Goal: Task Accomplishment & Management: Manage account settings

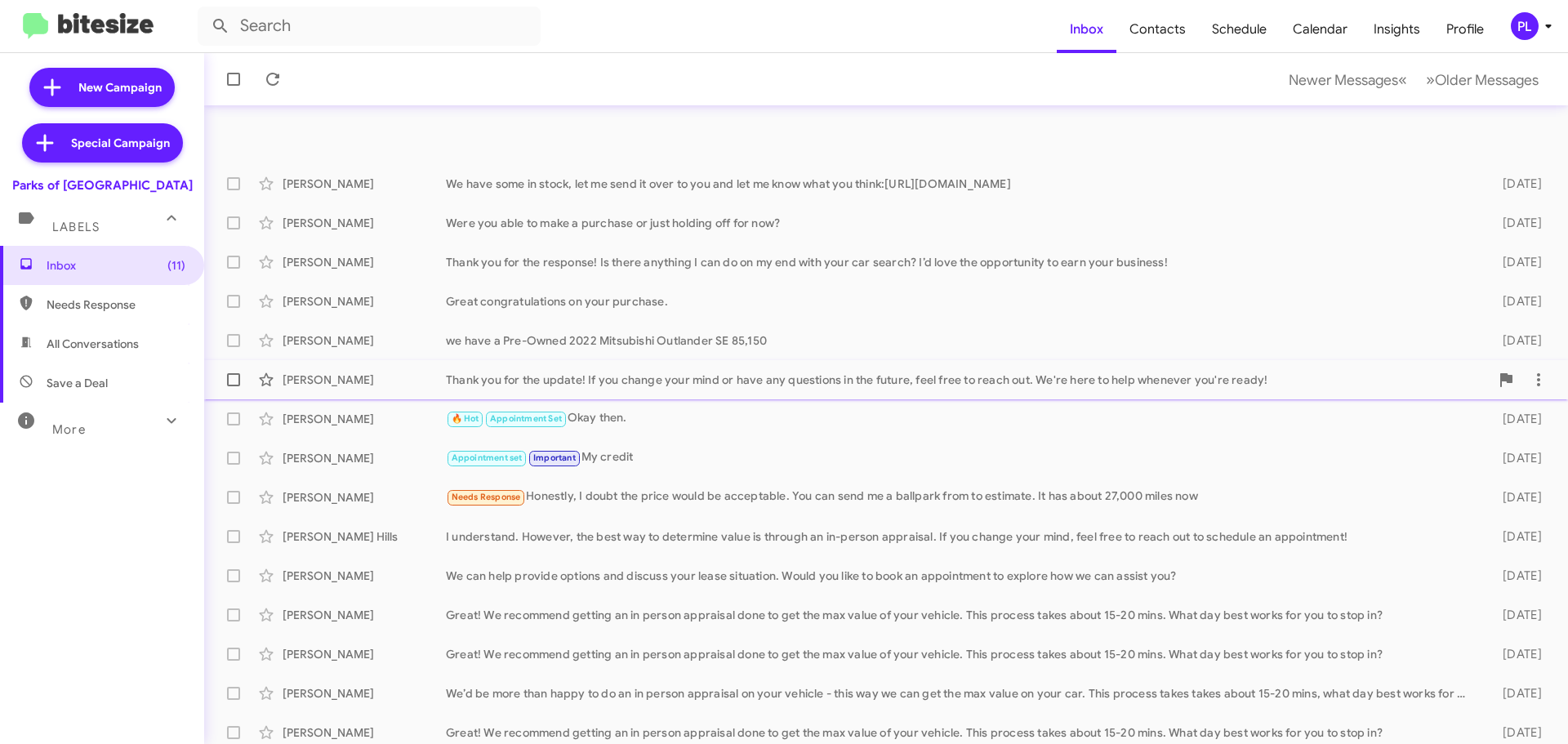
scroll to position [204, 0]
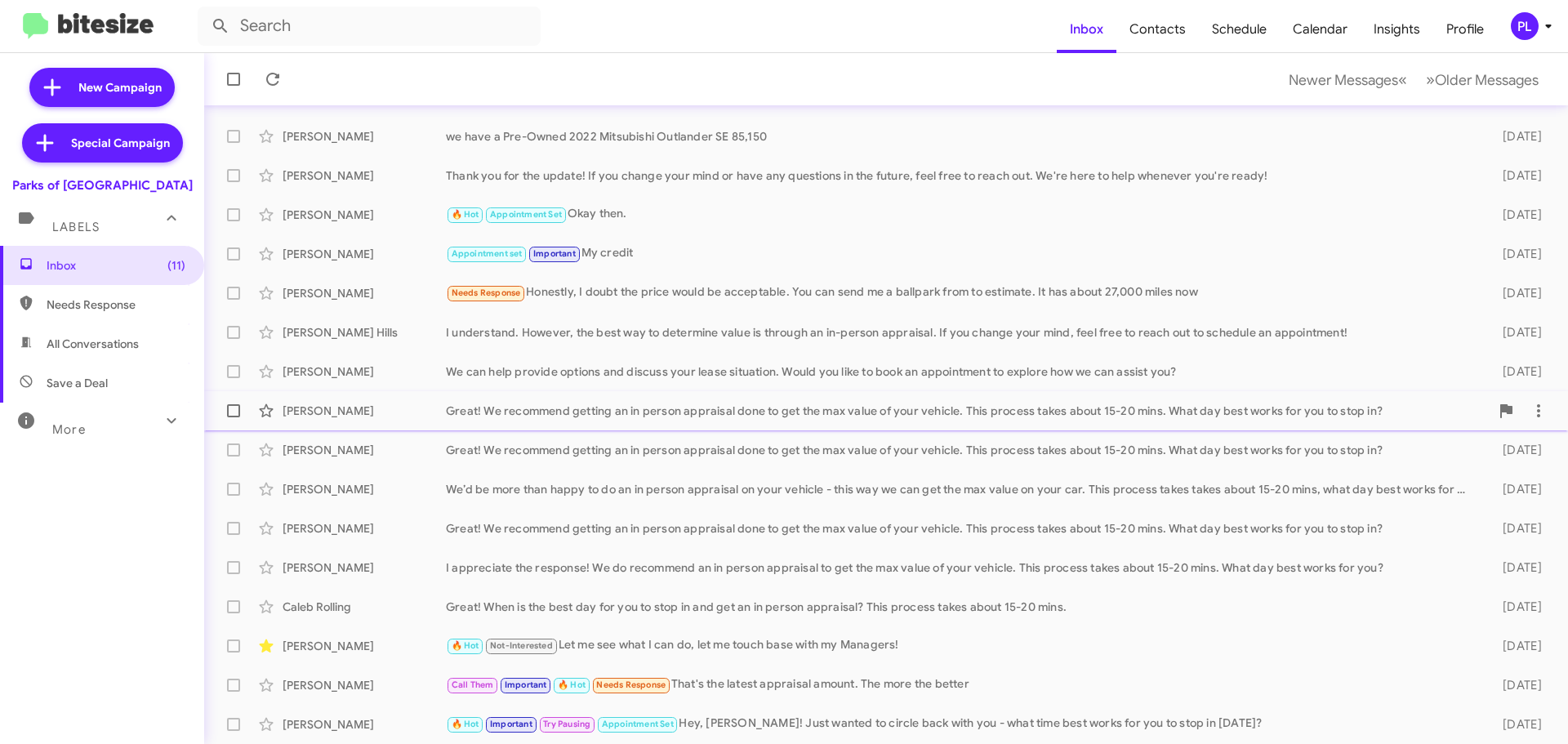
click at [687, 411] on div "Great! We recommend getting an in person appraisal done to get the max value of…" at bounding box center [968, 411] width 1044 height 16
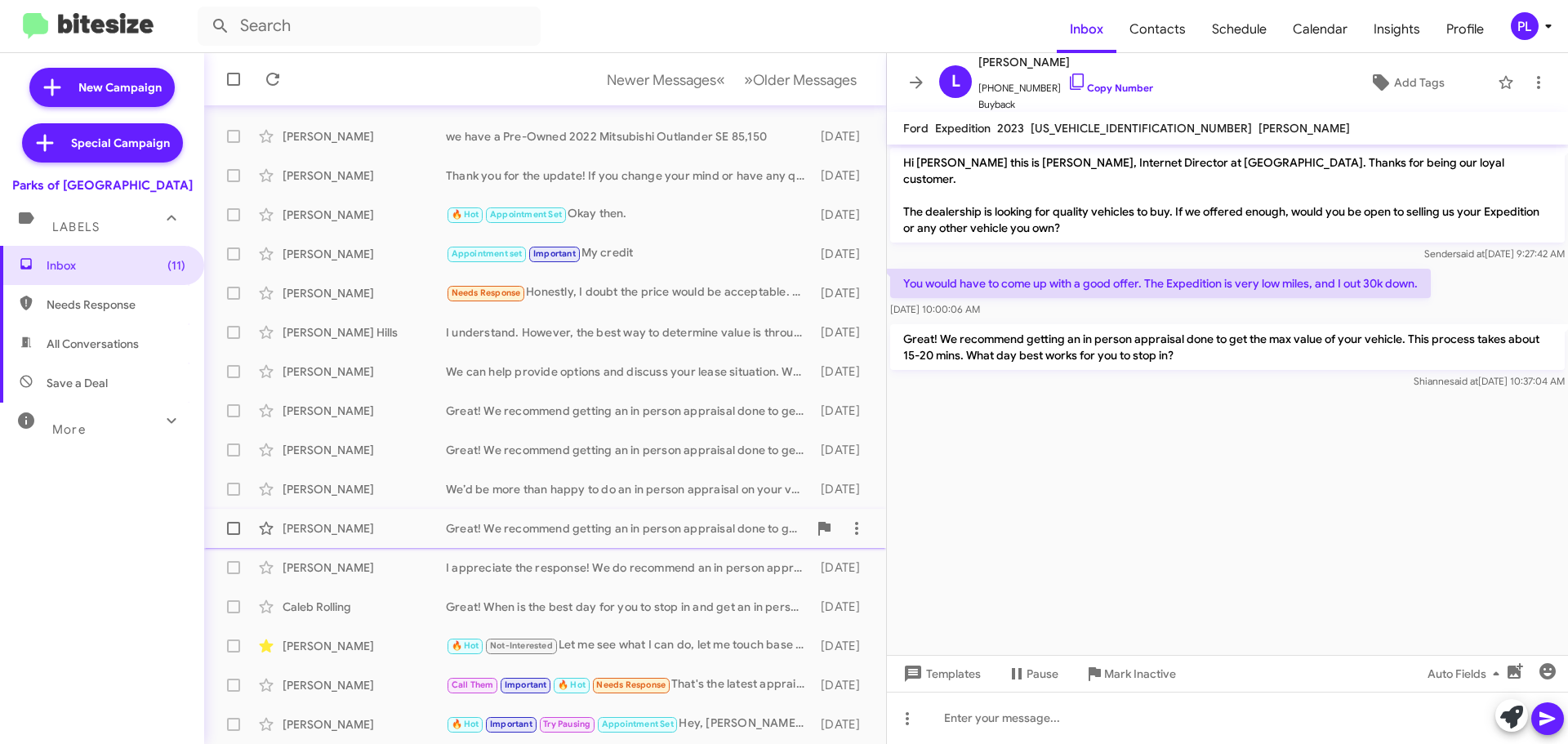
click at [532, 540] on div "[PERSON_NAME] Great! We recommend getting an in person appraisal done to get th…" at bounding box center [545, 529] width 656 height 33
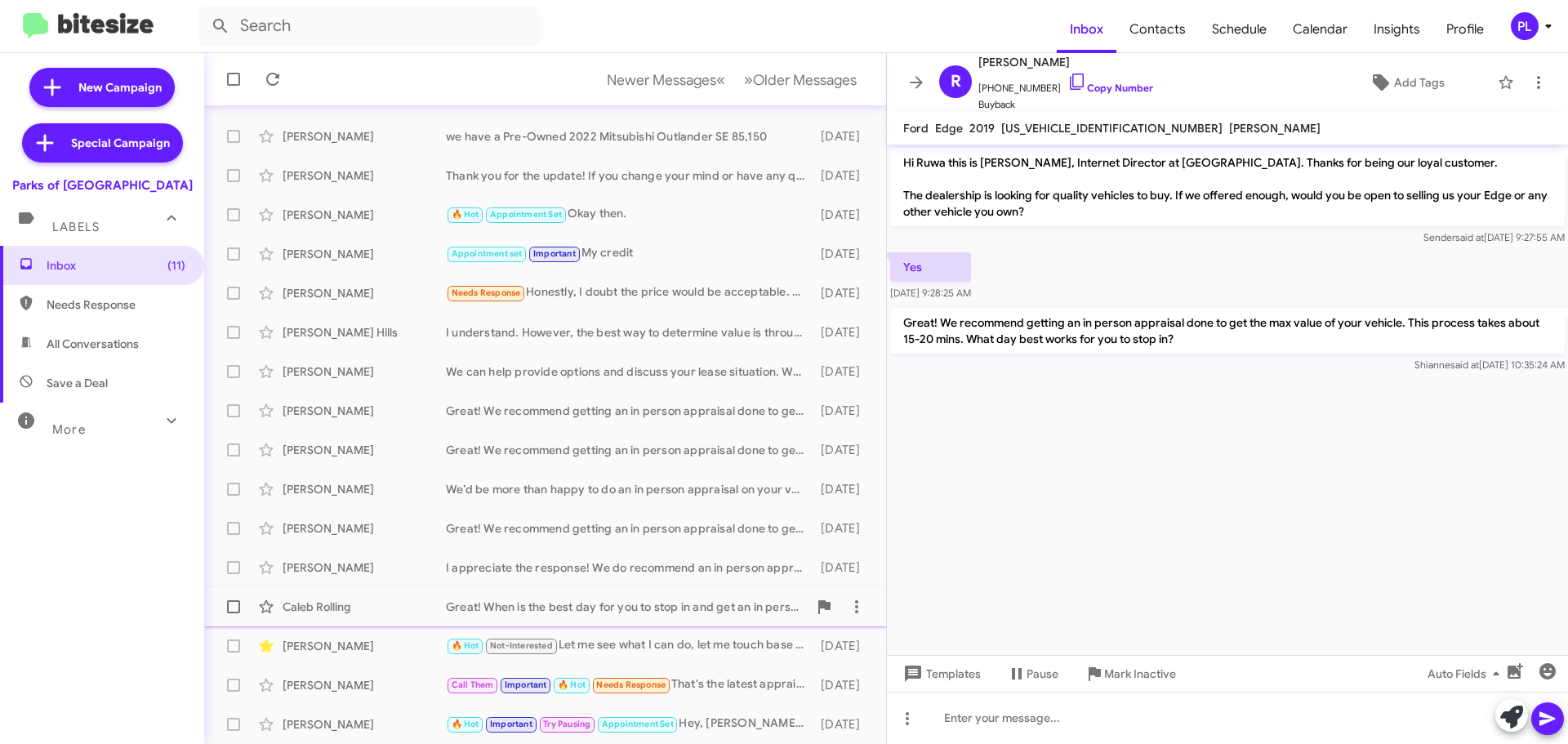
click at [593, 610] on div "Great! When is the best day for you to stop in and get an in person appraisal? …" at bounding box center [626, 606] width 362 height 16
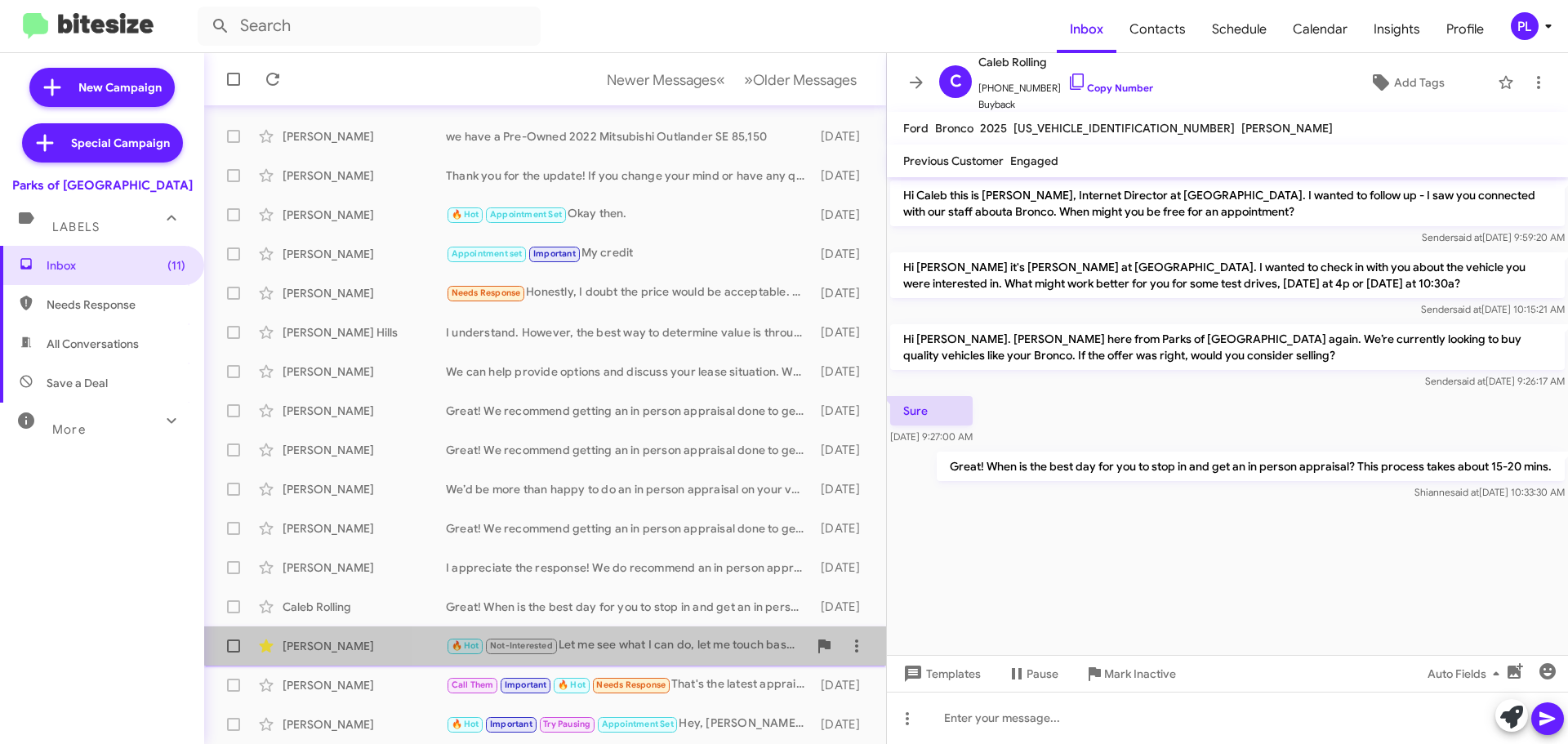
click at [642, 639] on div "🔥 Hot Not-Interested Let me see what I can do, let me touch base with my Manage…" at bounding box center [626, 646] width 362 height 19
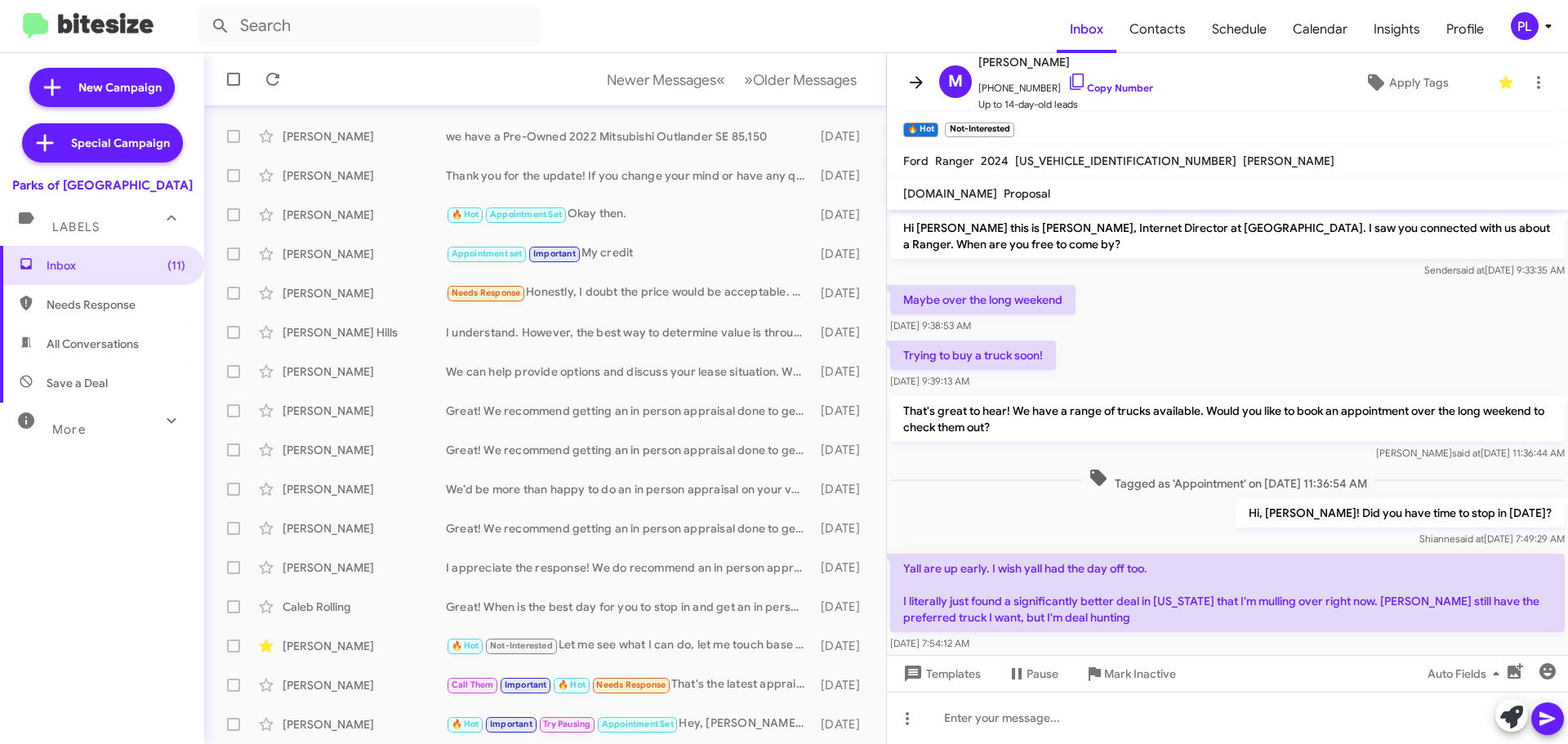
click at [917, 78] on icon at bounding box center [916, 82] width 20 height 20
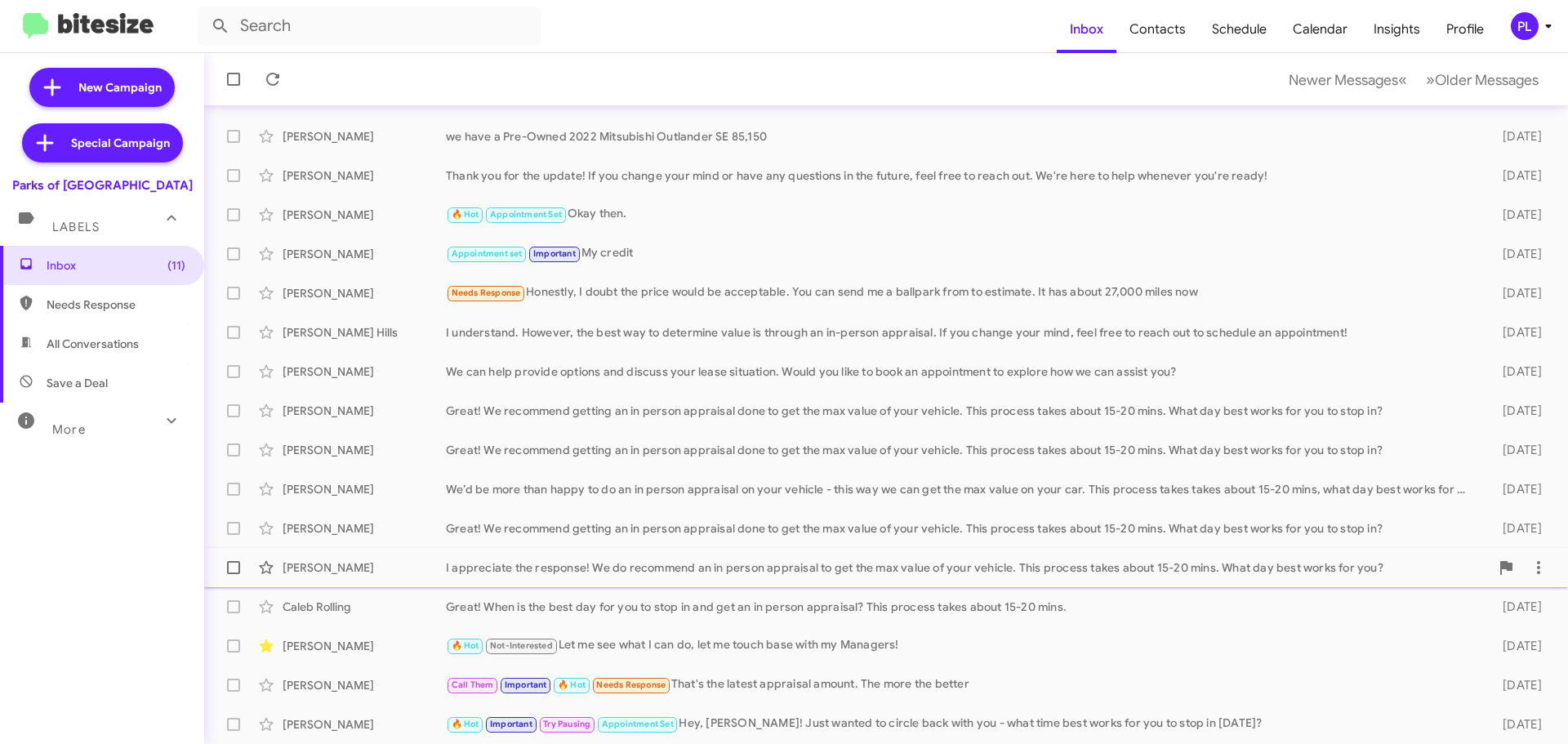
click at [860, 582] on div "Traci Dees I appreciate the response! We do recommend an in person appraisal to…" at bounding box center [885, 567] width 1338 height 33
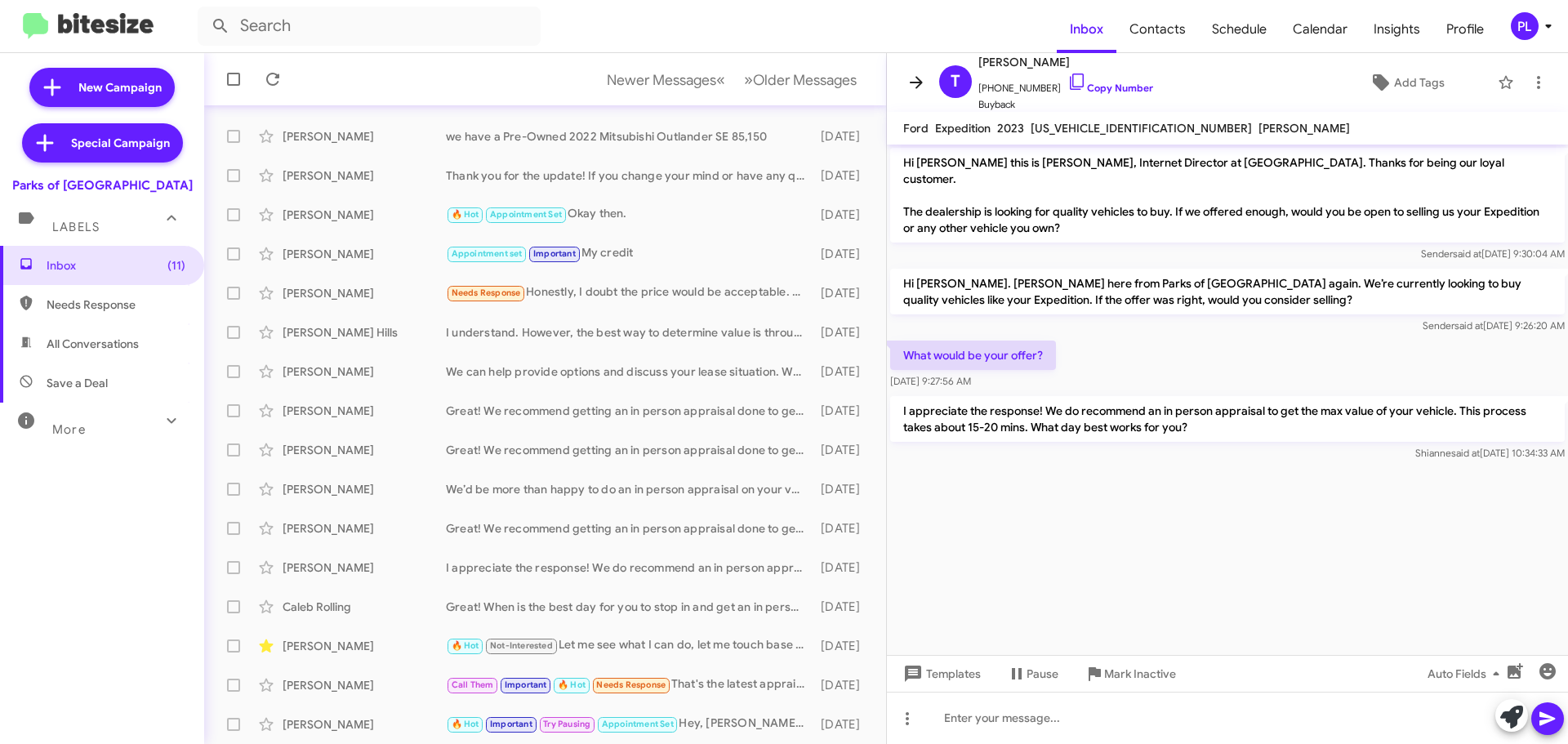
click at [919, 81] on icon at bounding box center [916, 82] width 20 height 20
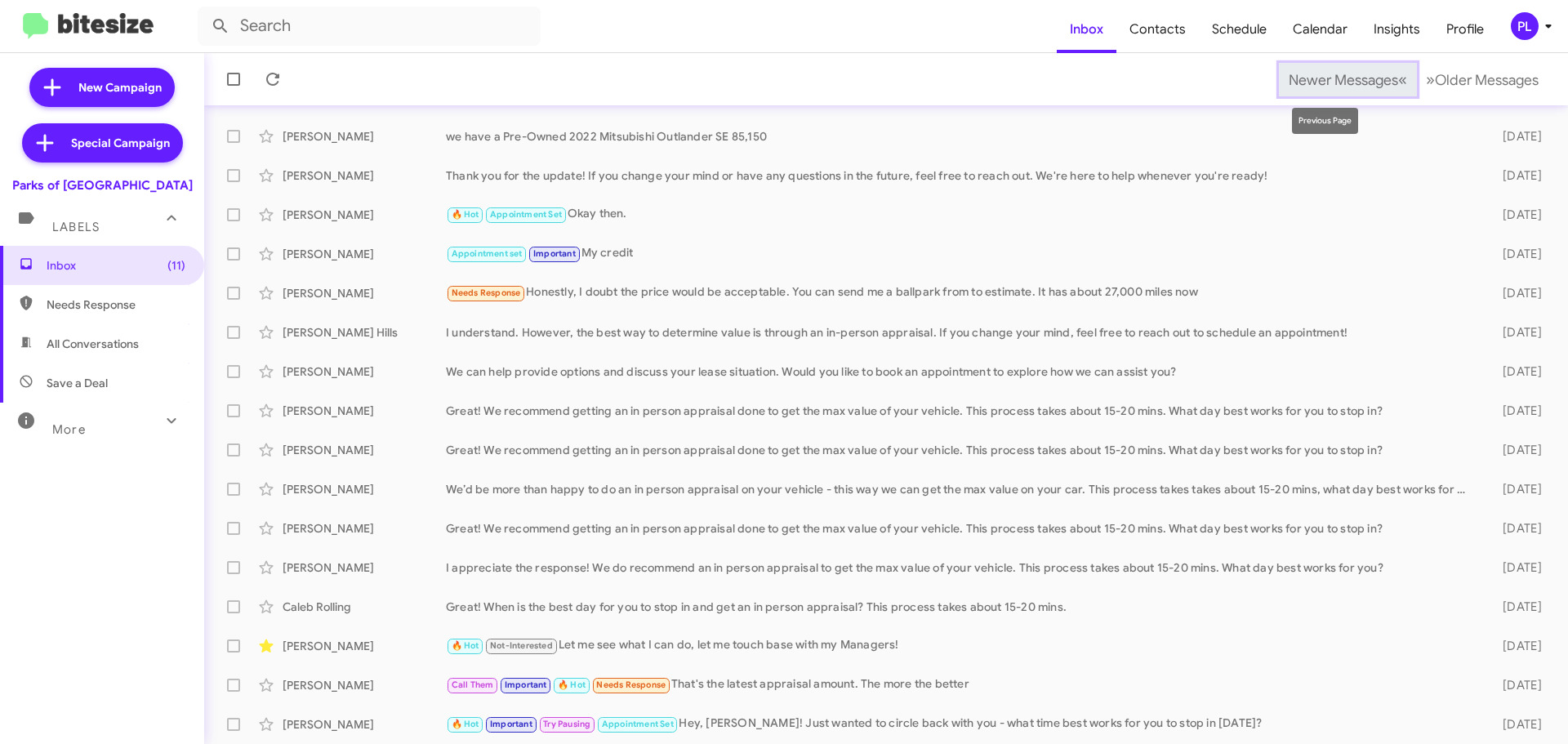
click at [1365, 74] on span "Newer Messages" at bounding box center [1343, 79] width 110 height 18
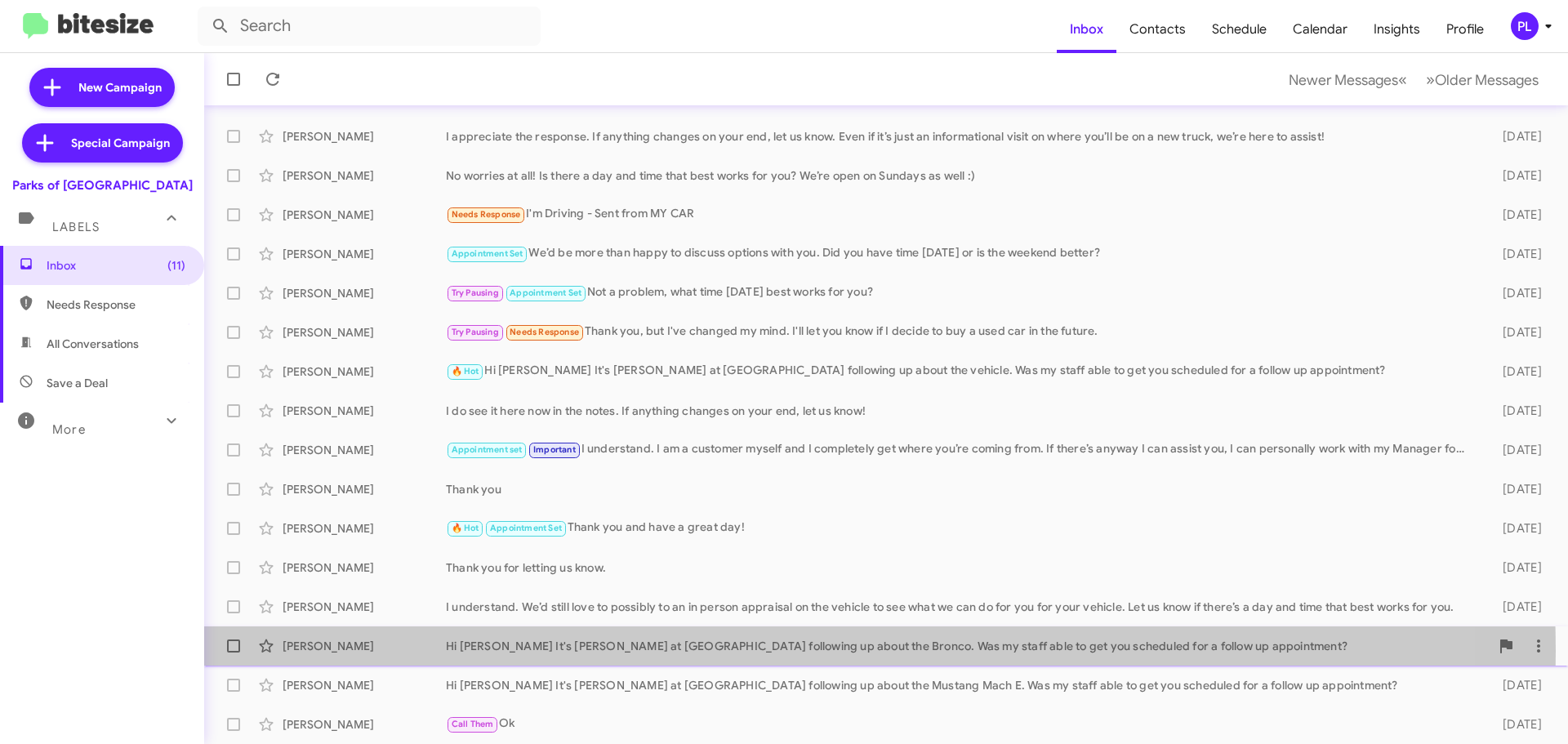
click at [685, 651] on div "Hi Gary It's Shianne Harrison at Parks of Gainesville following up about the Br…" at bounding box center [968, 646] width 1044 height 16
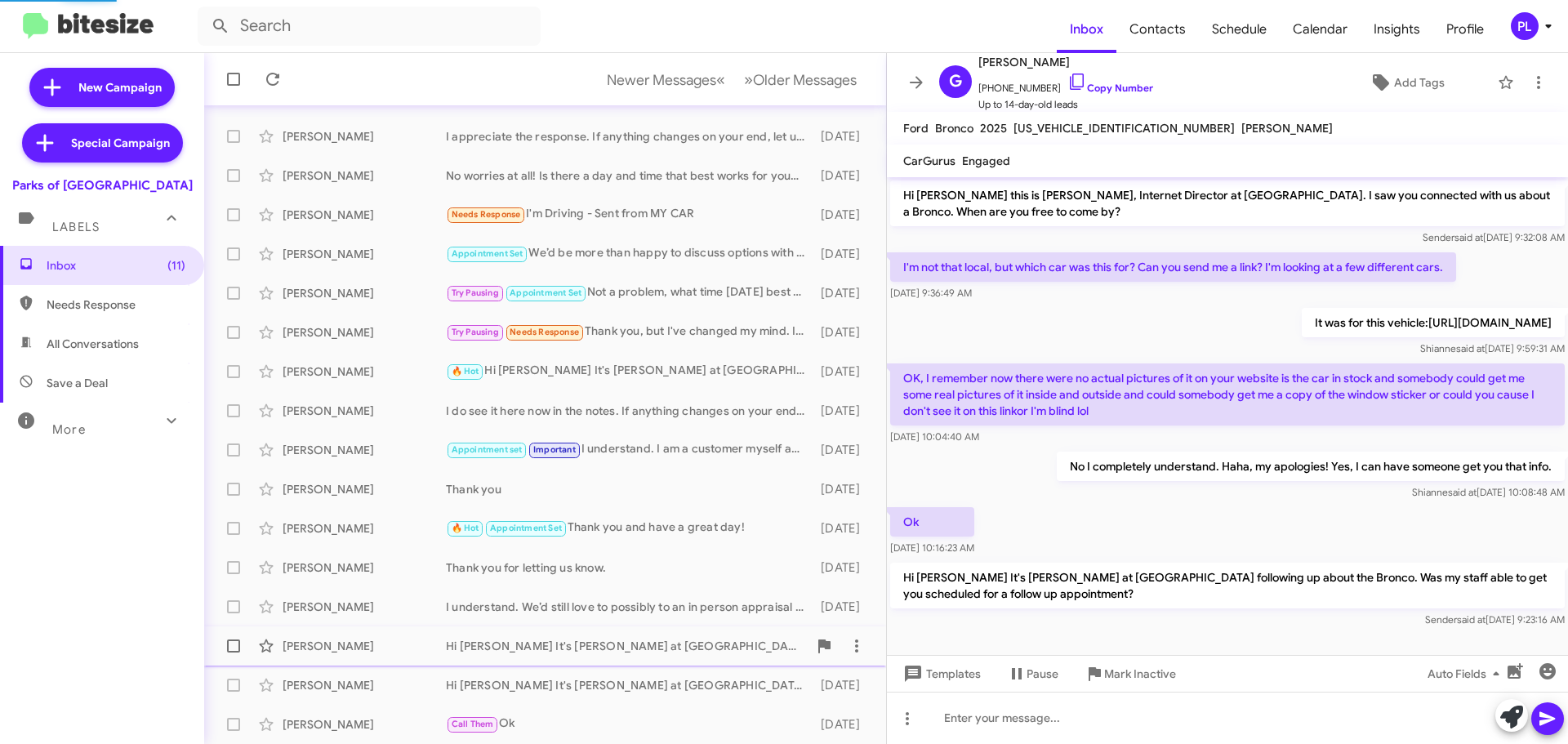
scroll to position [21, 0]
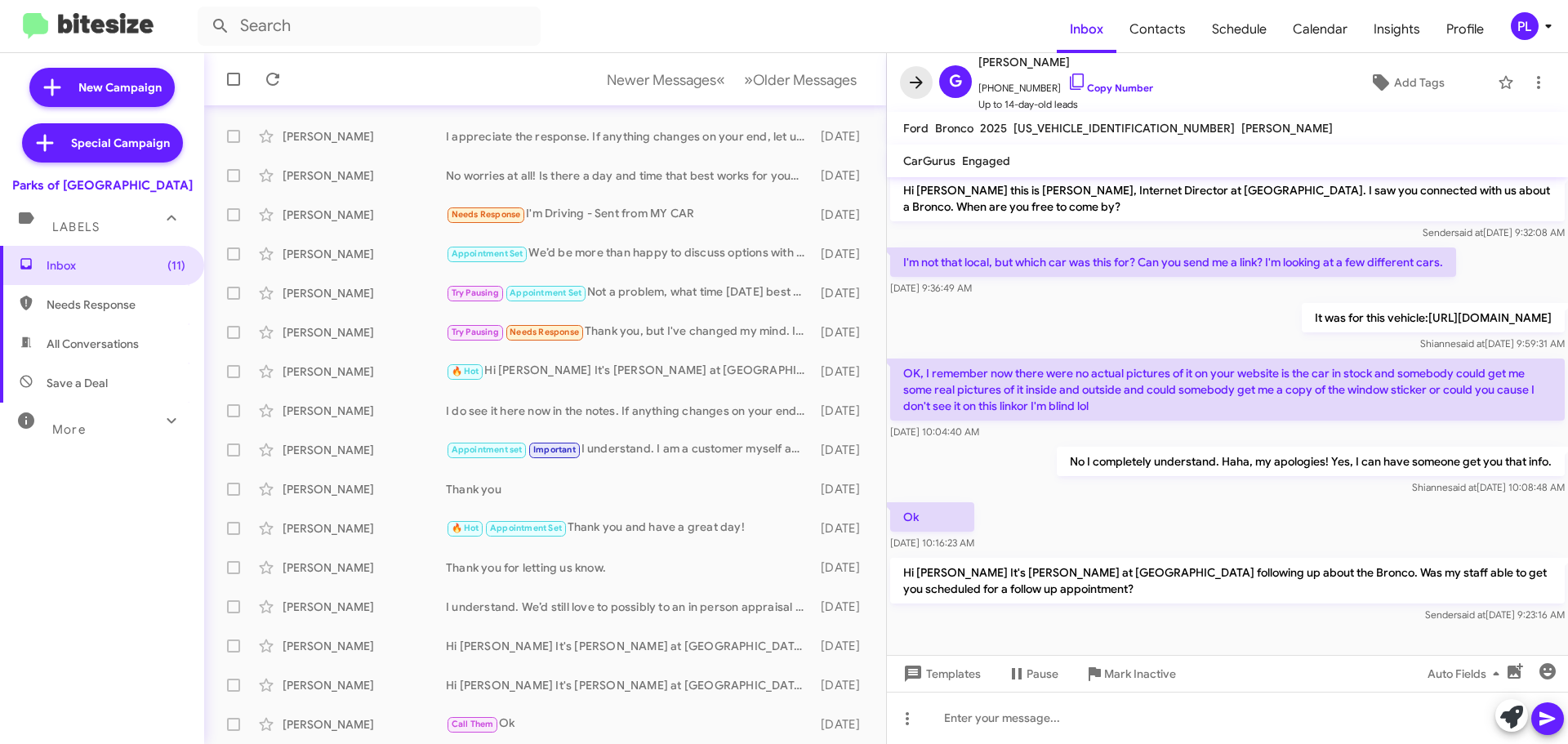
click at [918, 82] on icon at bounding box center [917, 81] width 13 height 12
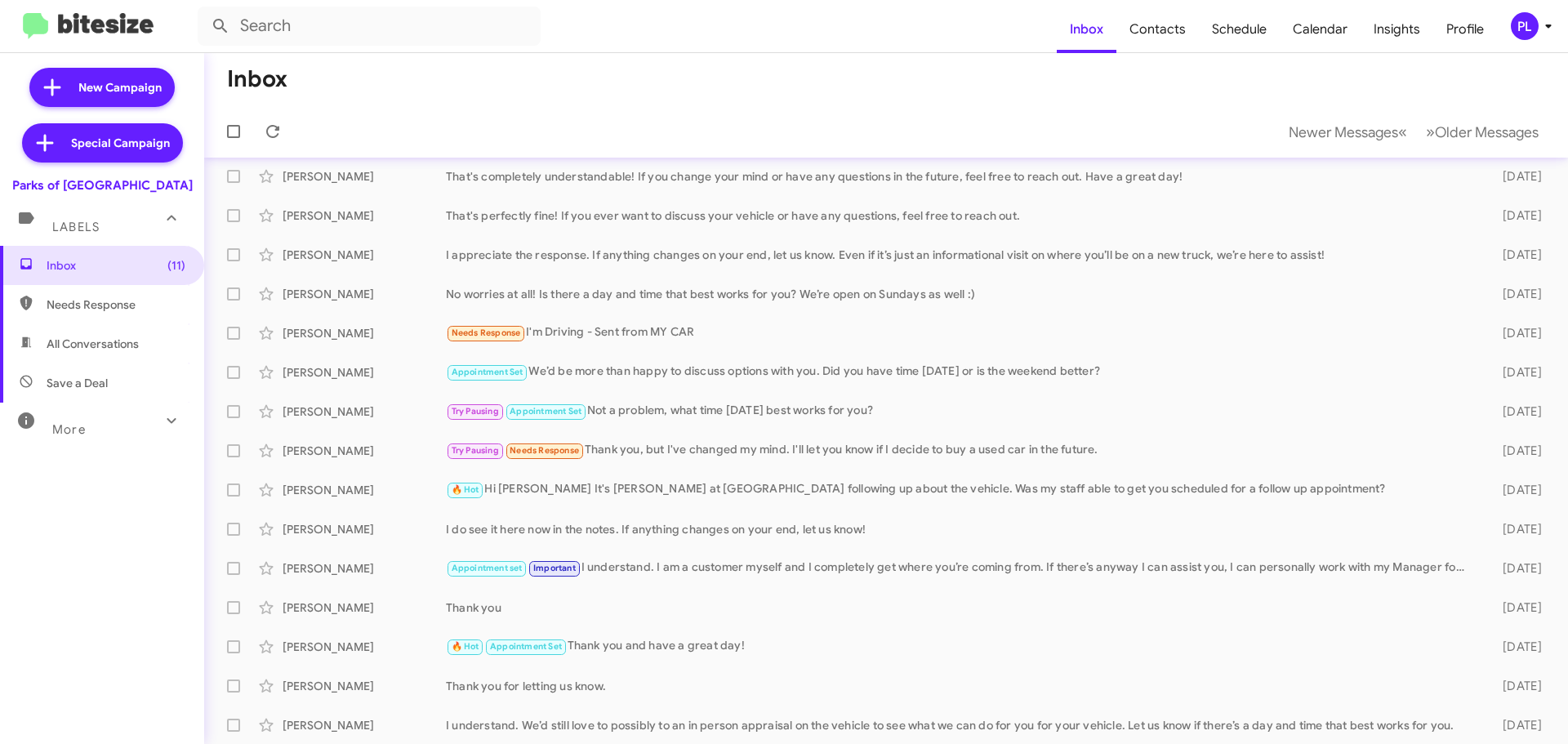
scroll to position [204, 0]
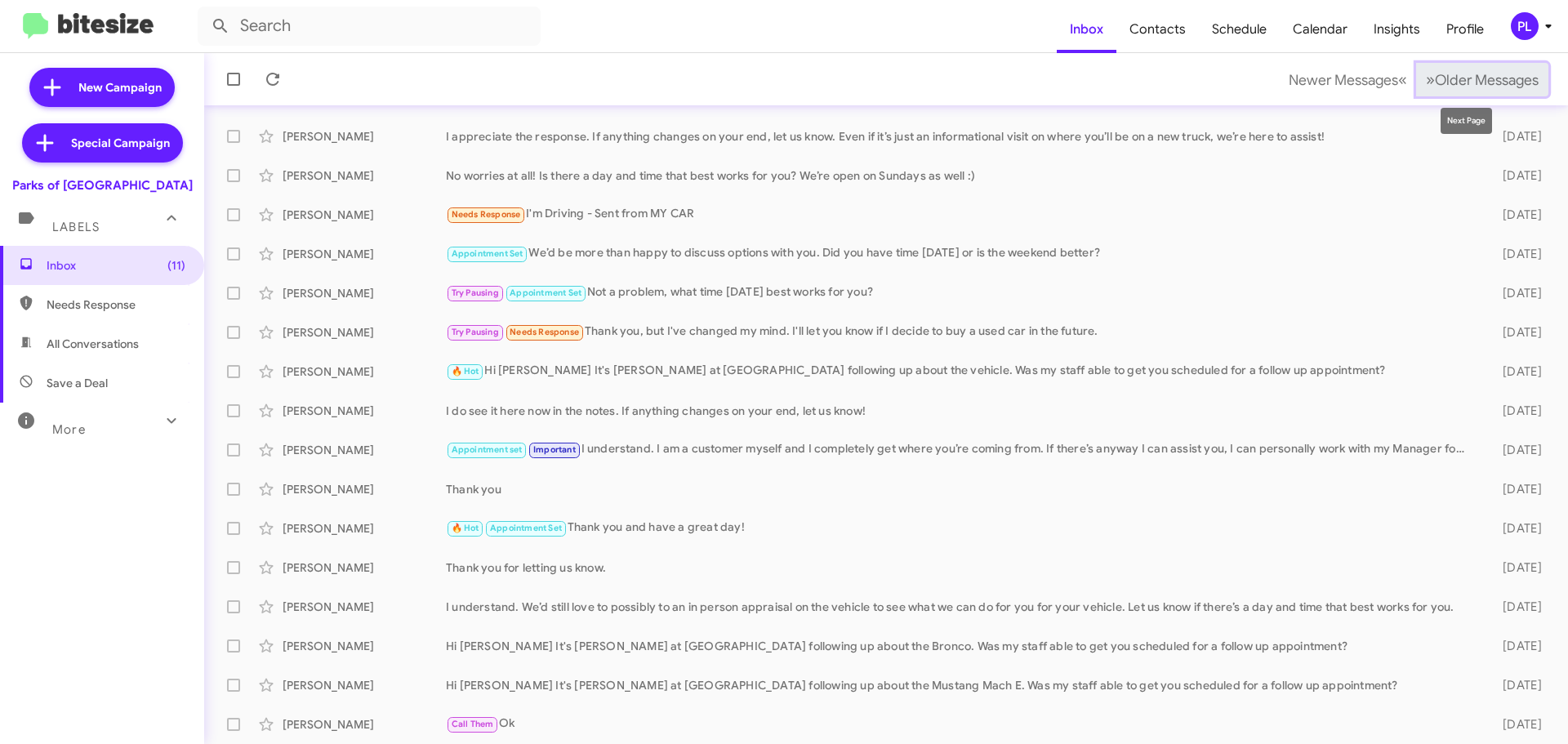
click at [1501, 76] on span "Older Messages" at bounding box center [1487, 79] width 104 height 18
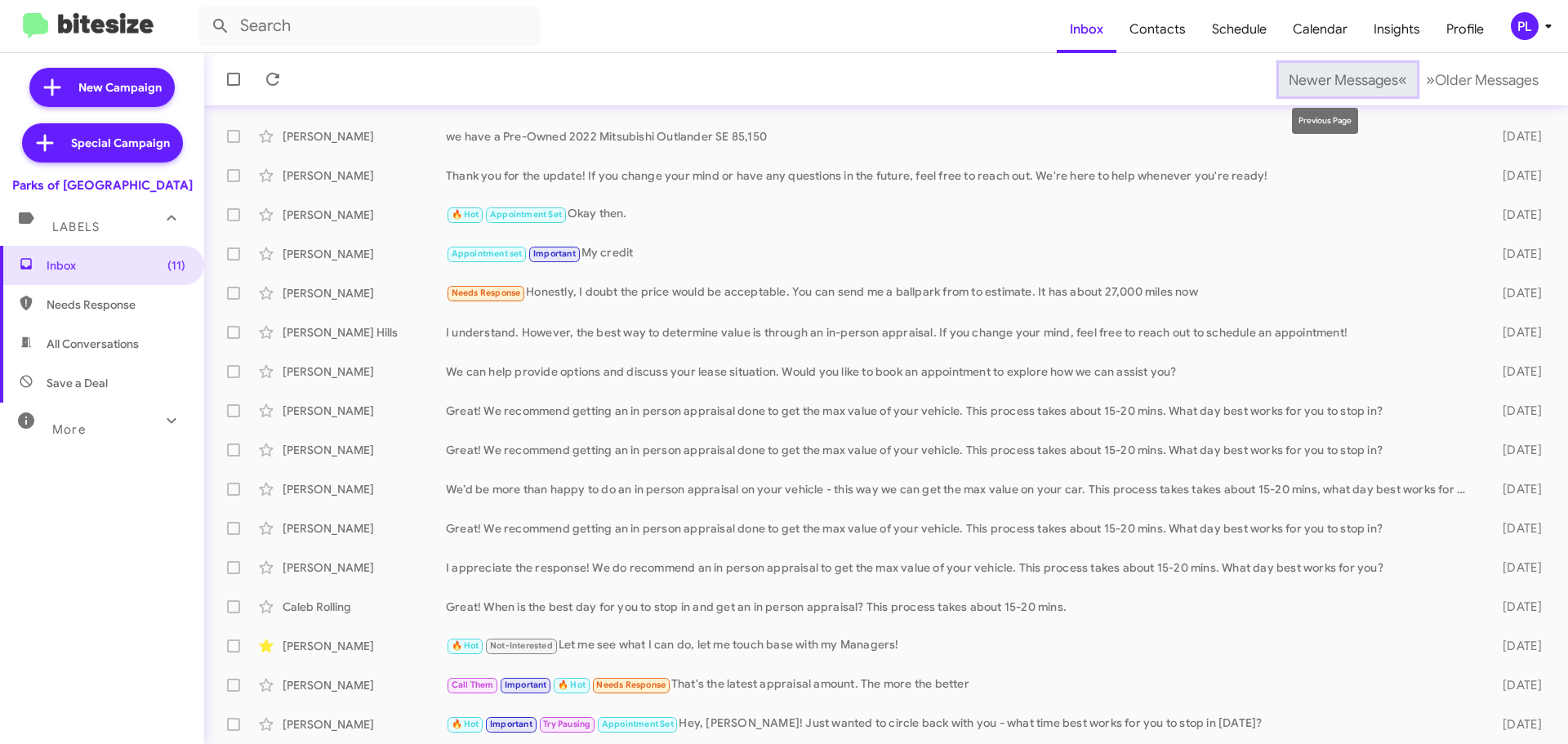
click at [1337, 84] on span "Newer Messages" at bounding box center [1343, 79] width 110 height 18
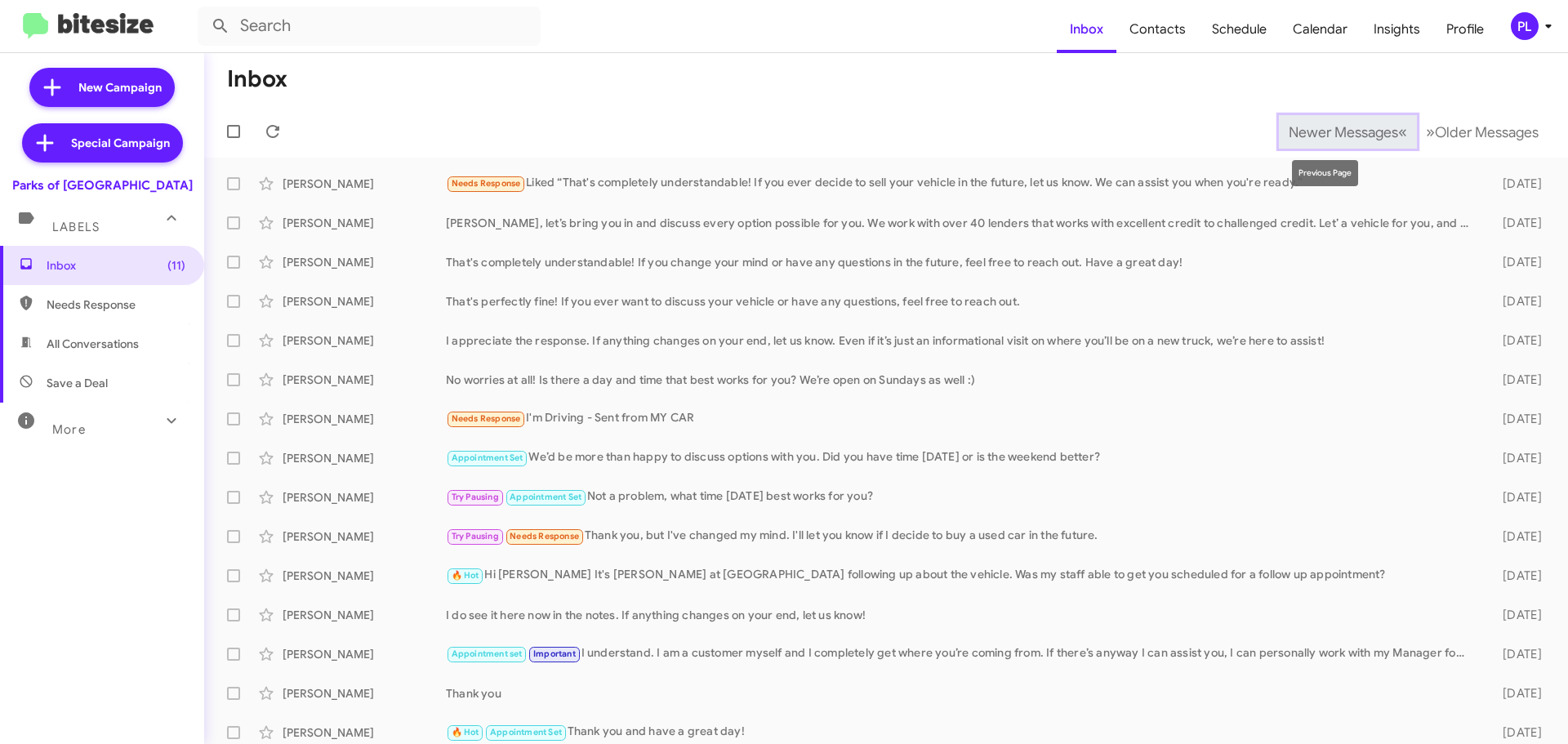
click at [1308, 138] on span "Newer Messages" at bounding box center [1343, 132] width 110 height 18
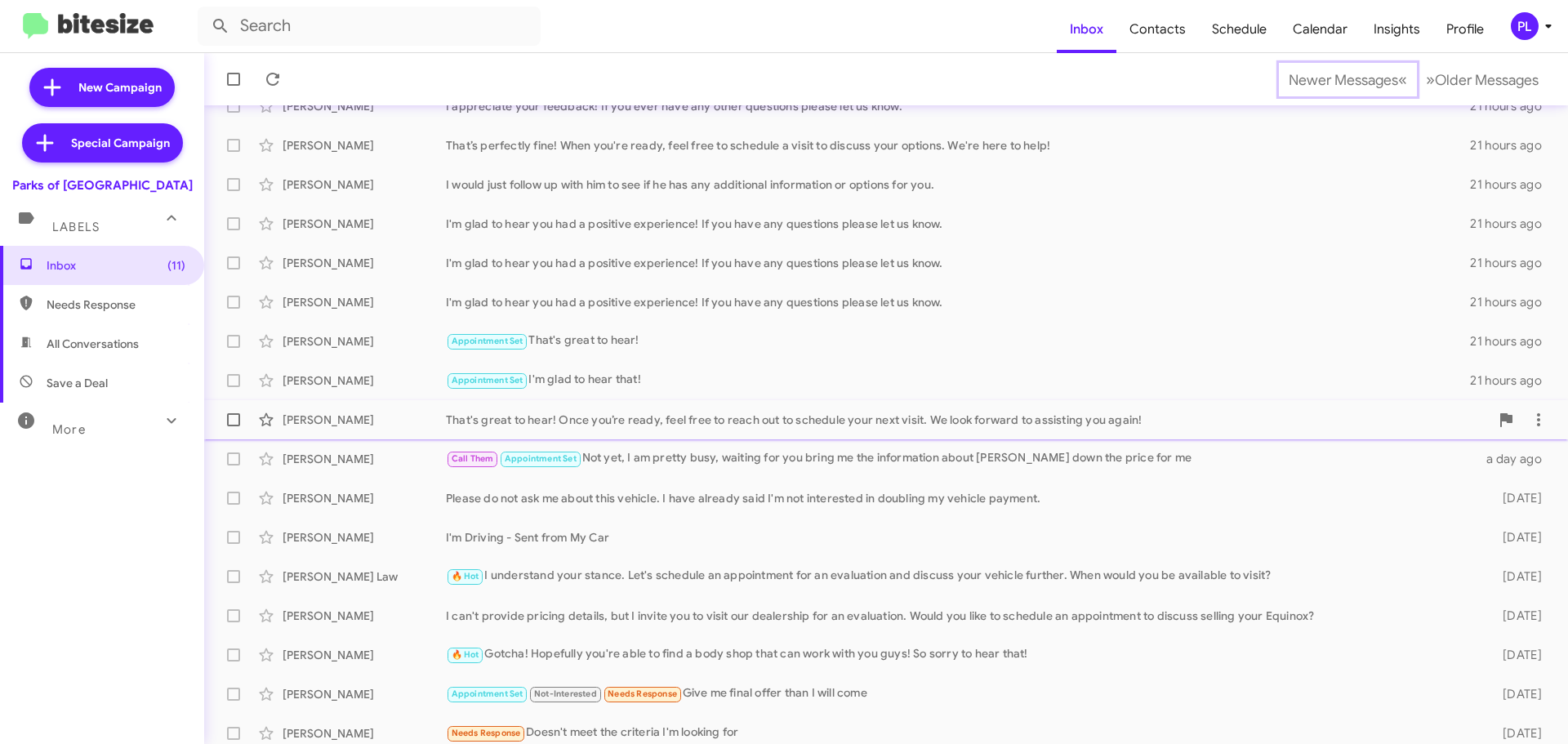
scroll to position [204, 0]
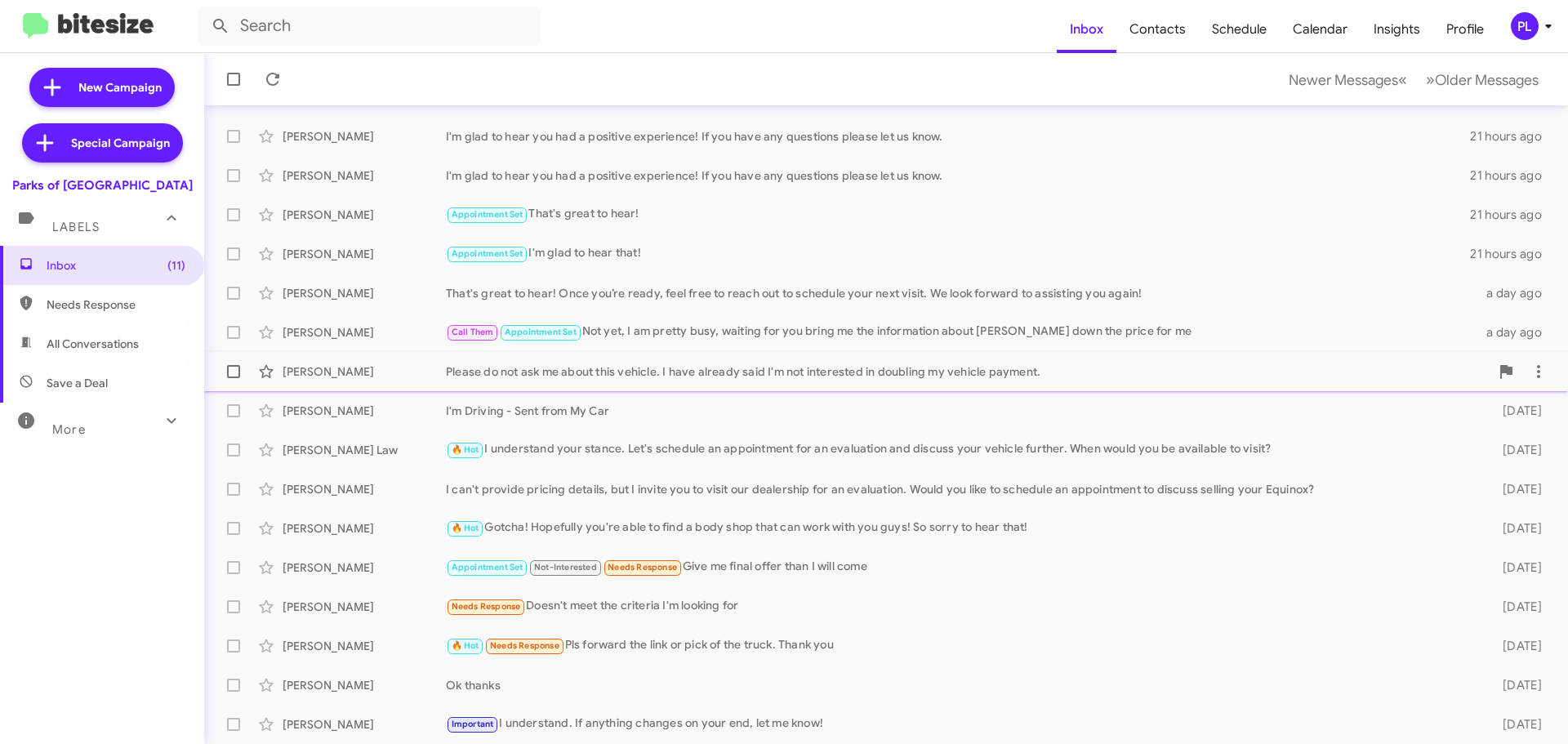
click at [684, 379] on div "Please do not ask me about this vehicle. I have already said I'm not interested…" at bounding box center [968, 371] width 1044 height 16
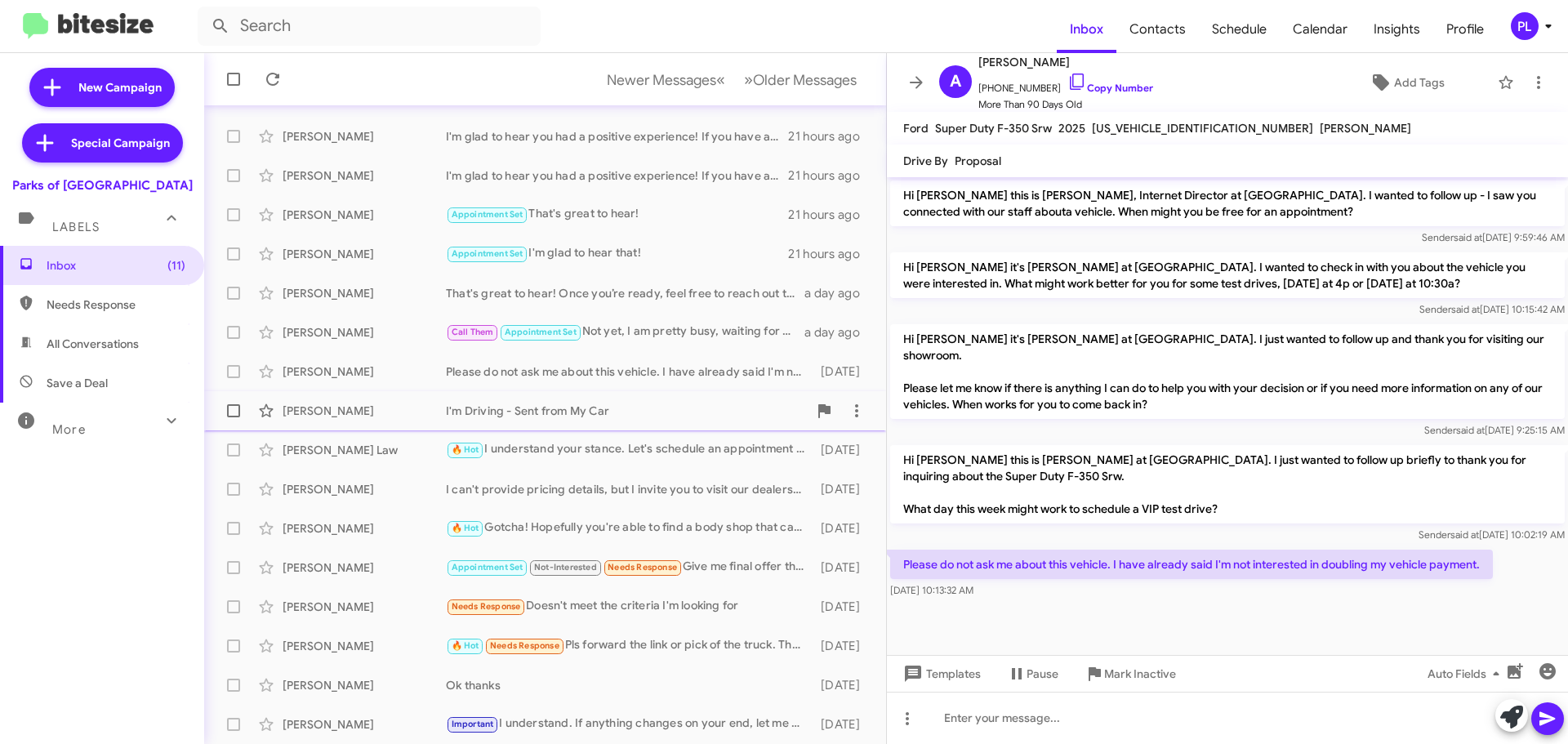
click at [522, 428] on span "Latoya Robinson I'm Driving - Sent from My Car 2 days ago" at bounding box center [545, 411] width 682 height 40
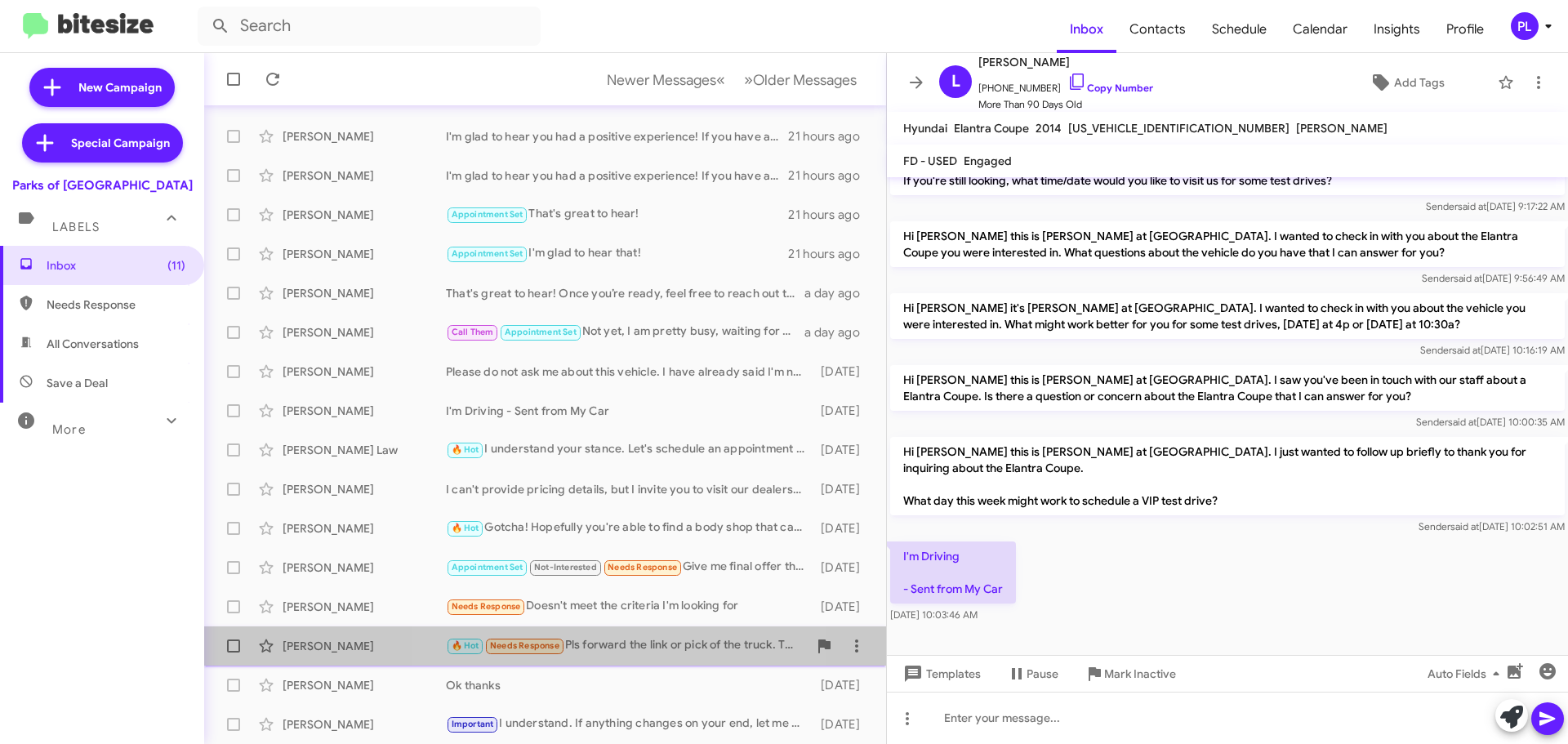
click at [594, 639] on div "🔥 Hot Needs Response Pls forward the link or pick of the truck. Thank you" at bounding box center [626, 646] width 362 height 19
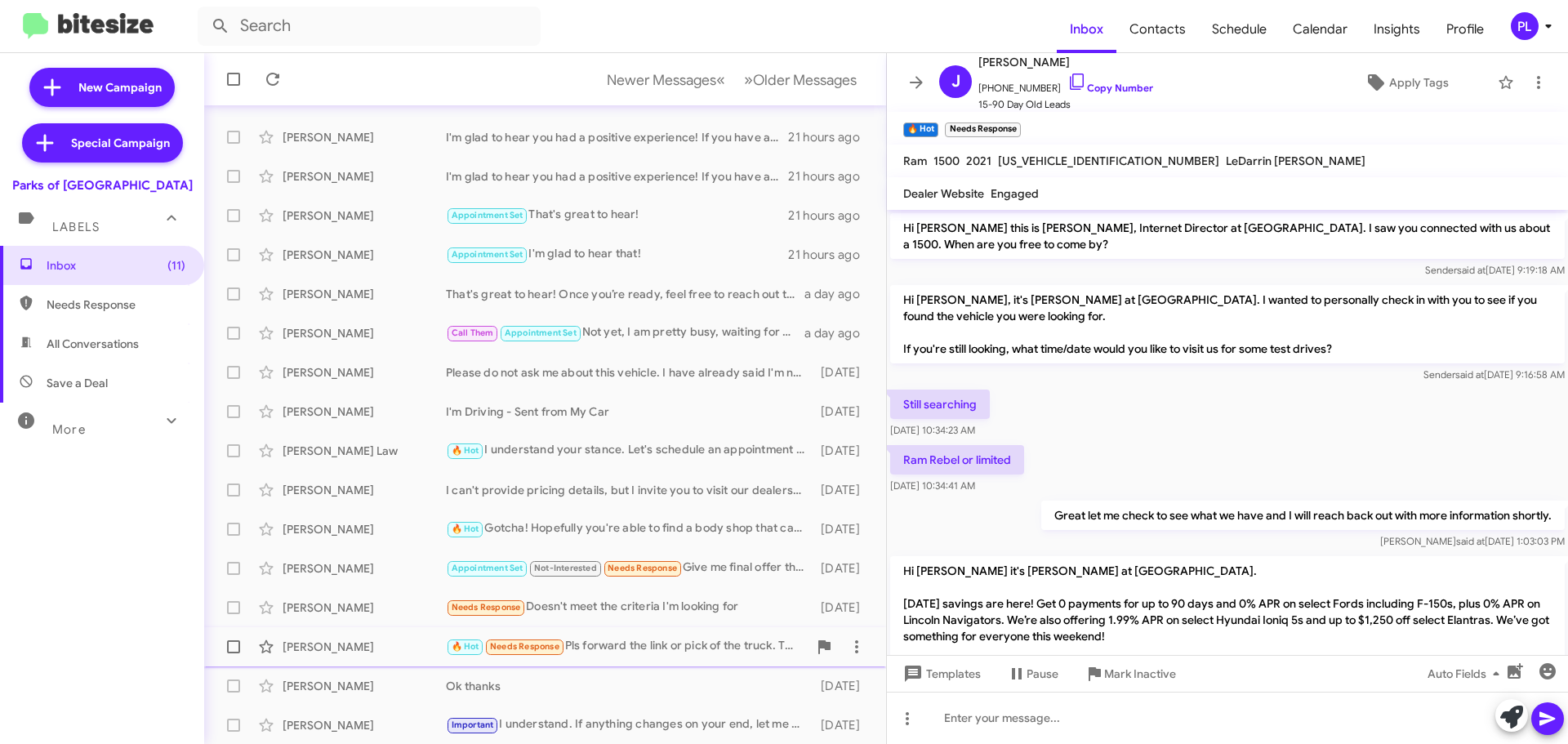
scroll to position [204, 0]
click at [925, 76] on icon at bounding box center [916, 82] width 20 height 20
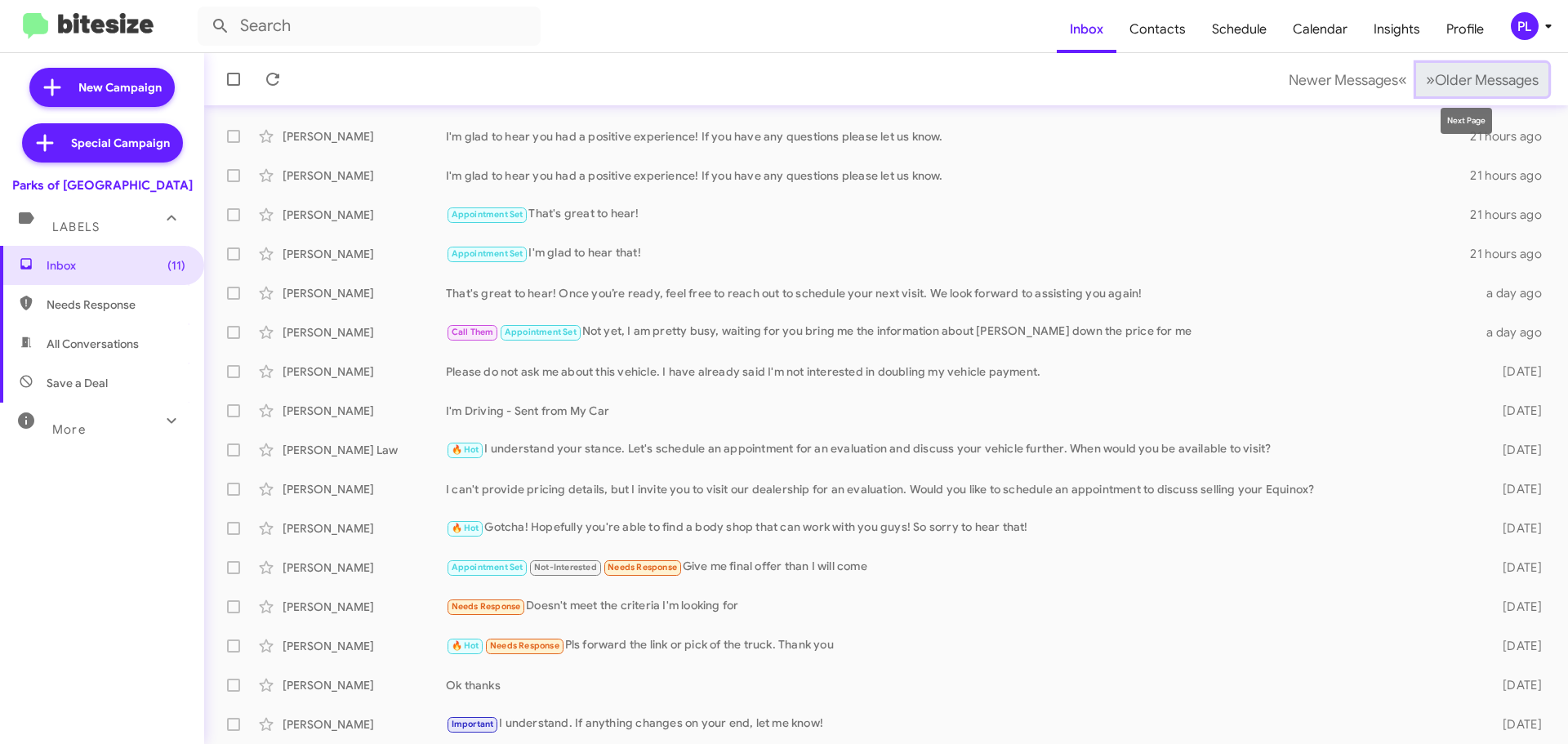
click at [1471, 88] on span "Older Messages" at bounding box center [1487, 79] width 104 height 18
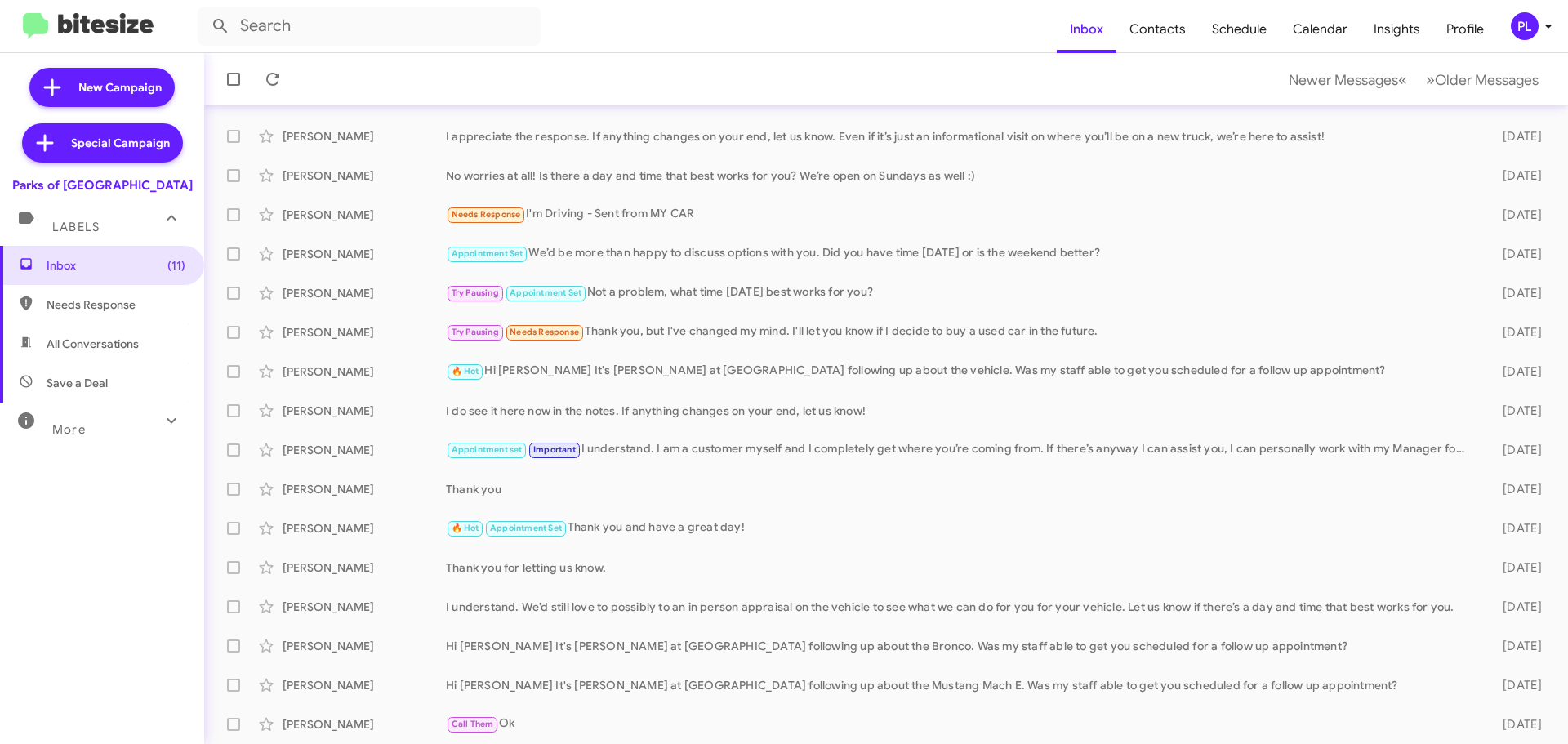
click at [97, 437] on div "More" at bounding box center [86, 423] width 145 height 30
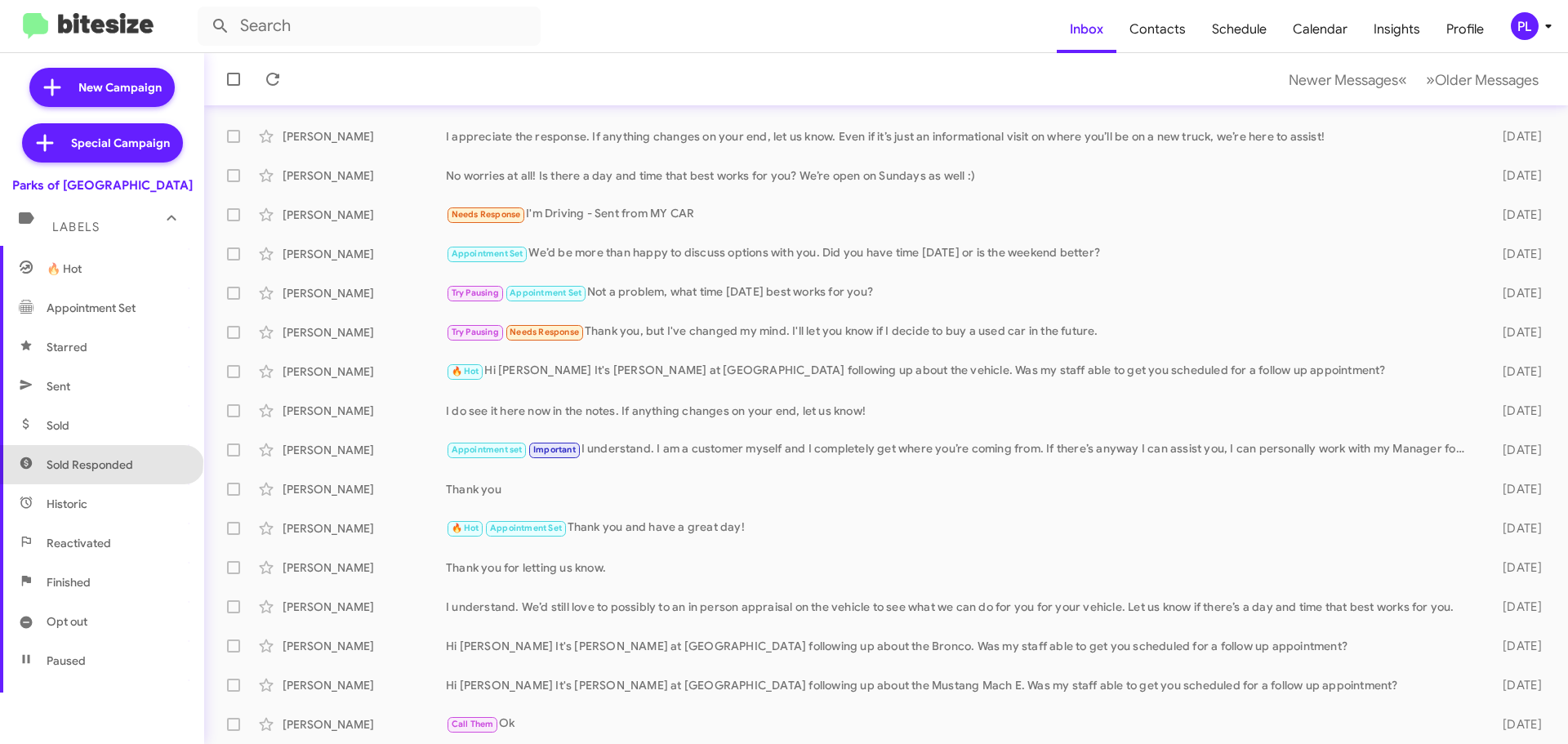
click at [100, 462] on span "Sold Responded" at bounding box center [90, 465] width 87 height 16
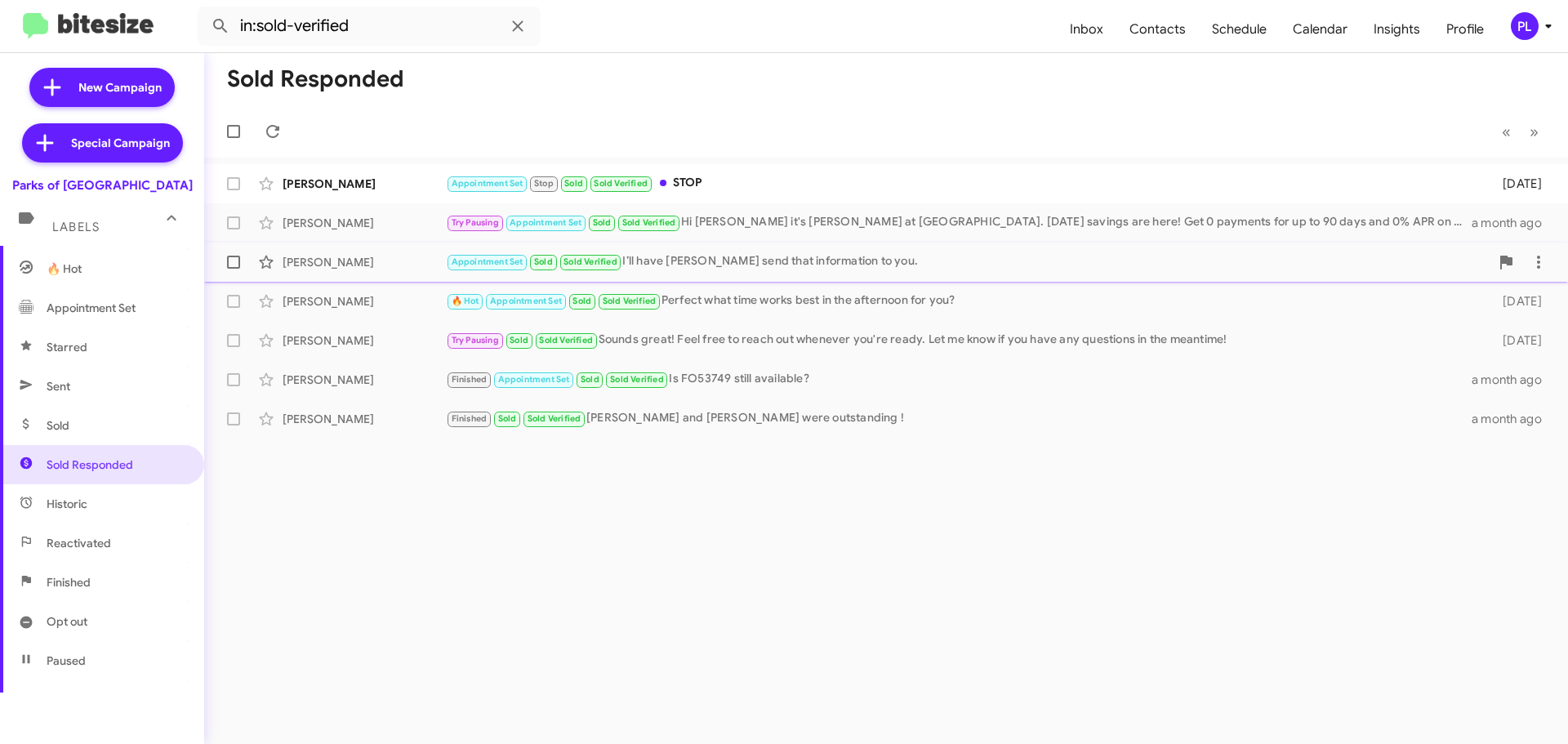
click at [783, 256] on div "Appointment Set Sold Sold Verified I’ll have James send that information to you." at bounding box center [968, 262] width 1044 height 19
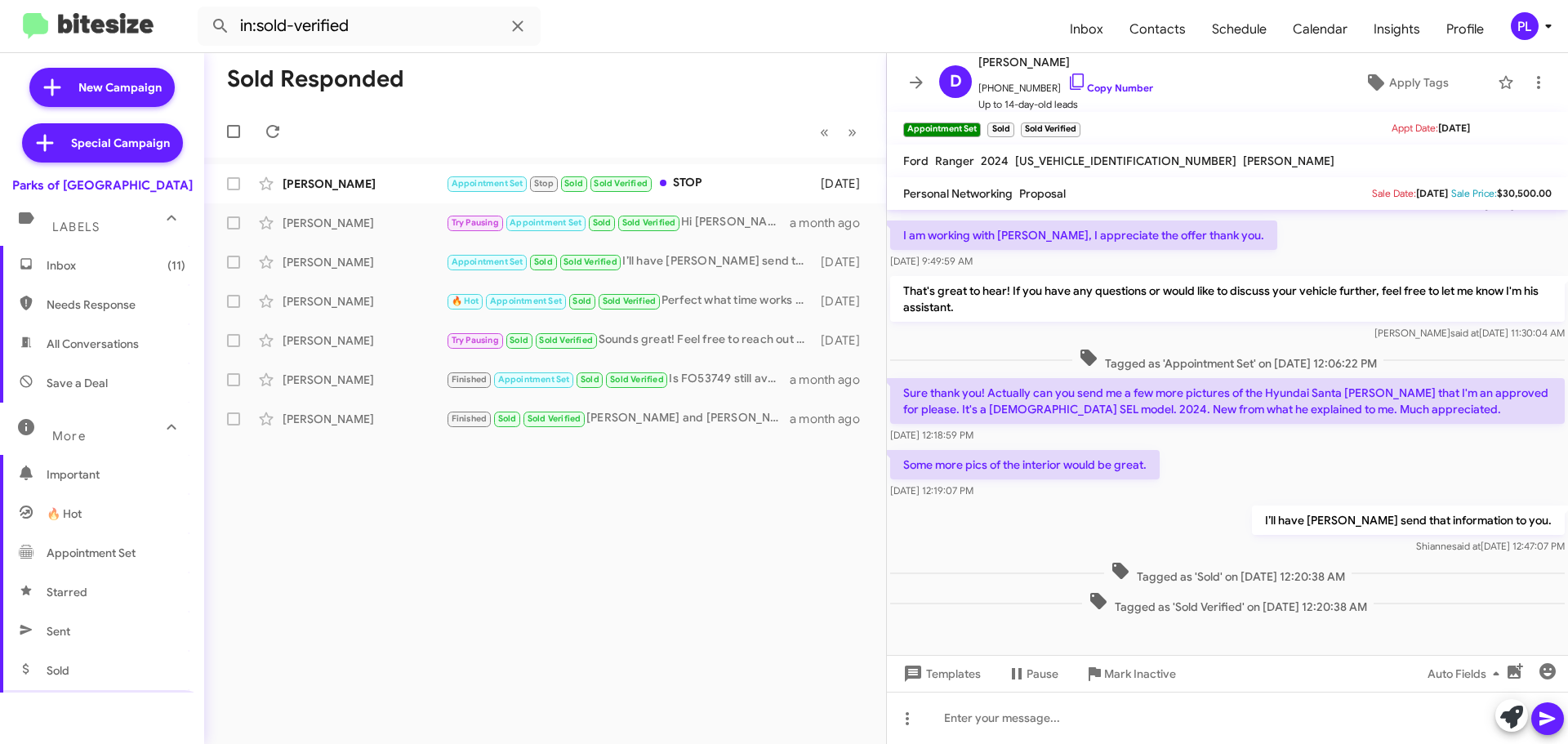
click at [88, 306] on span "Needs Response" at bounding box center [115, 304] width 139 height 16
type input "in:needs-response"
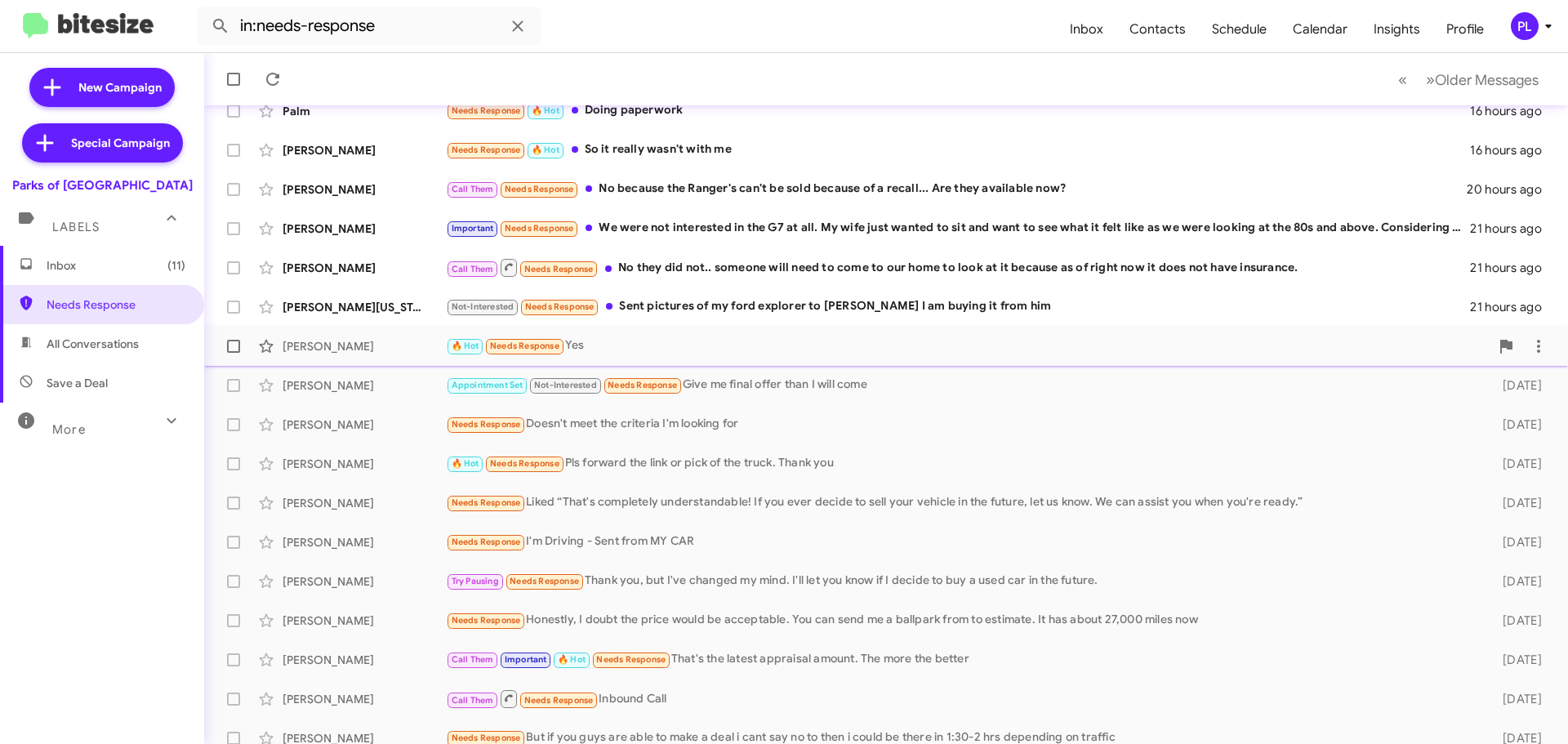
scroll to position [204, 0]
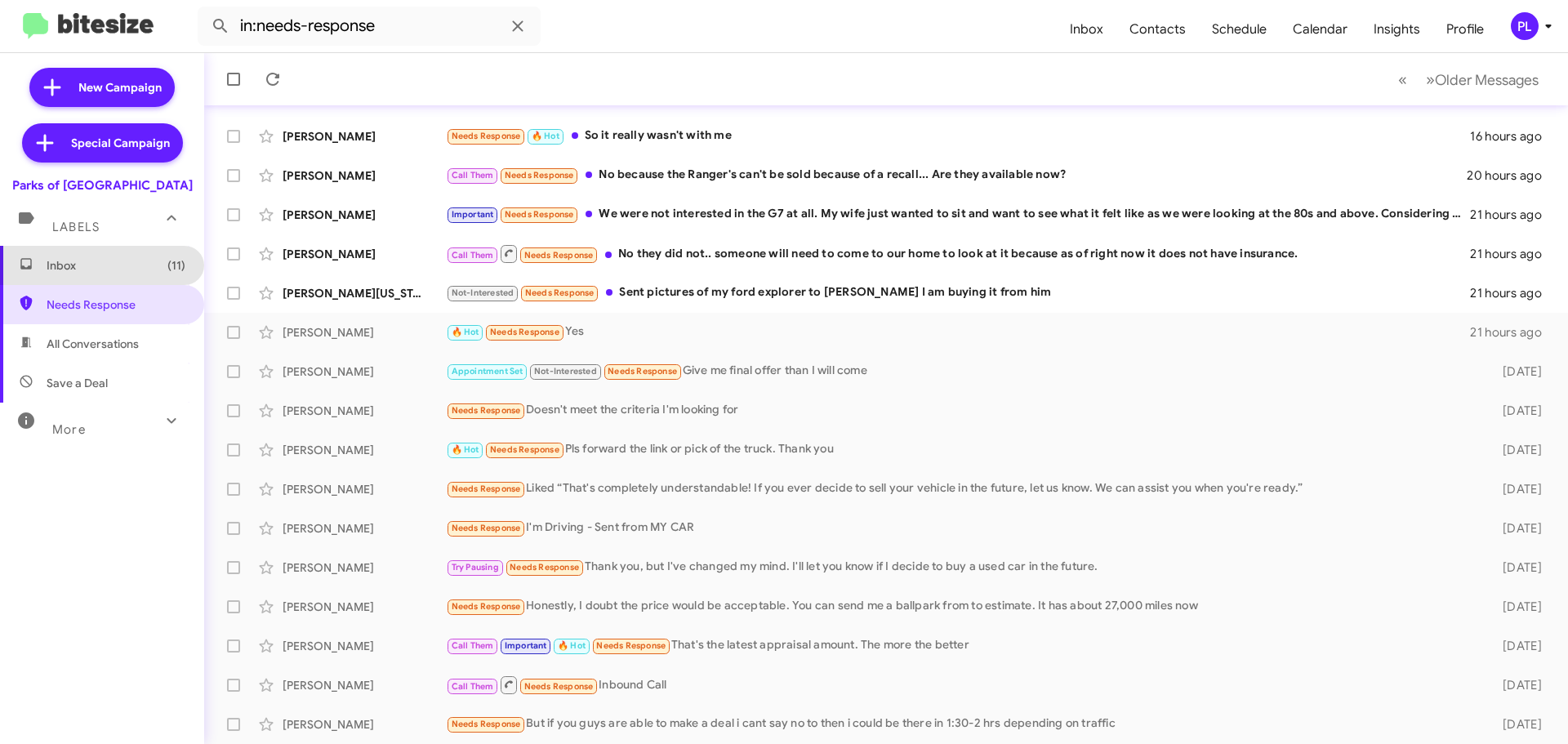
click at [134, 264] on span "Inbox (11)" at bounding box center [115, 265] width 139 height 16
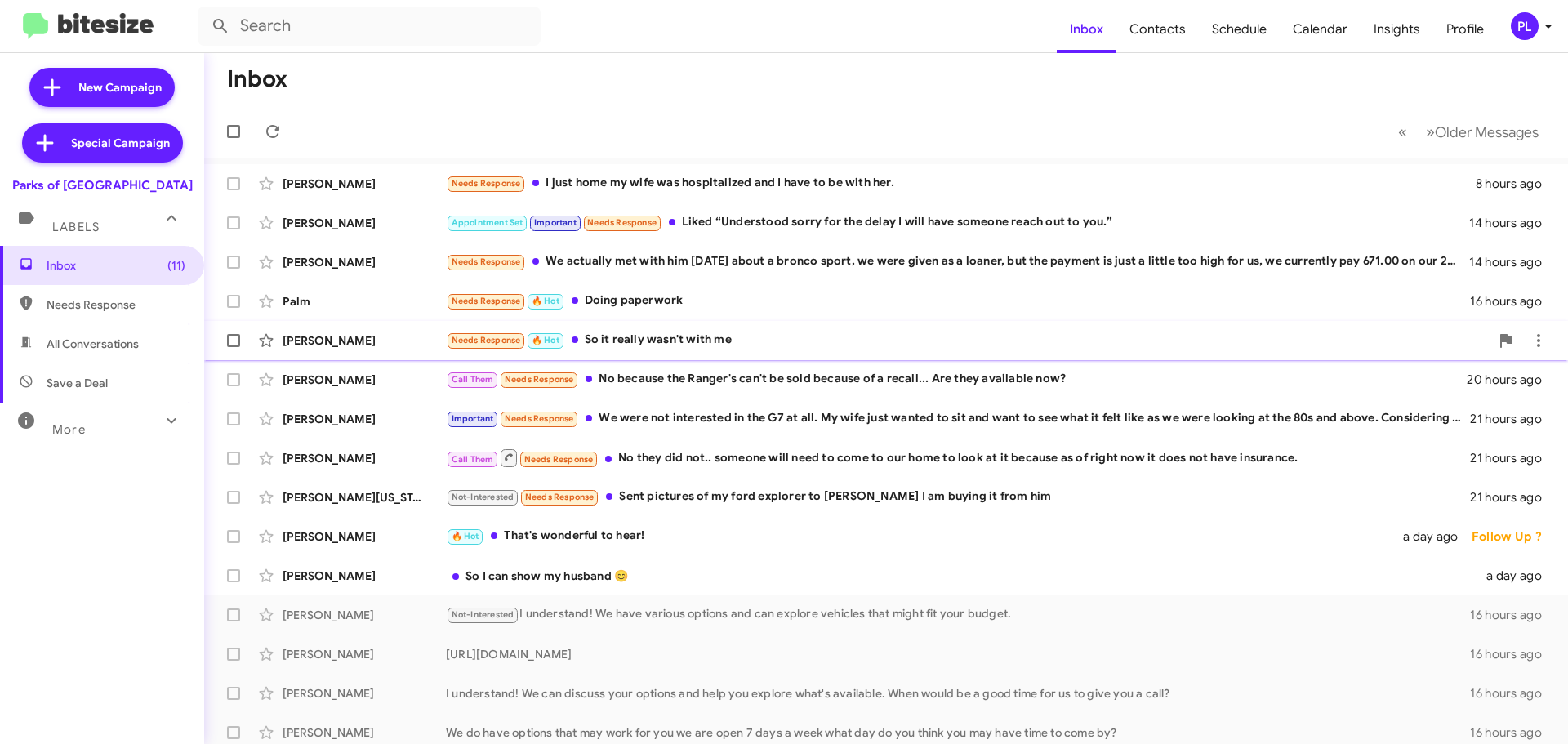
click at [649, 347] on div "Needs Response 🔥 Hot So it really wasn't with me" at bounding box center [968, 340] width 1044 height 19
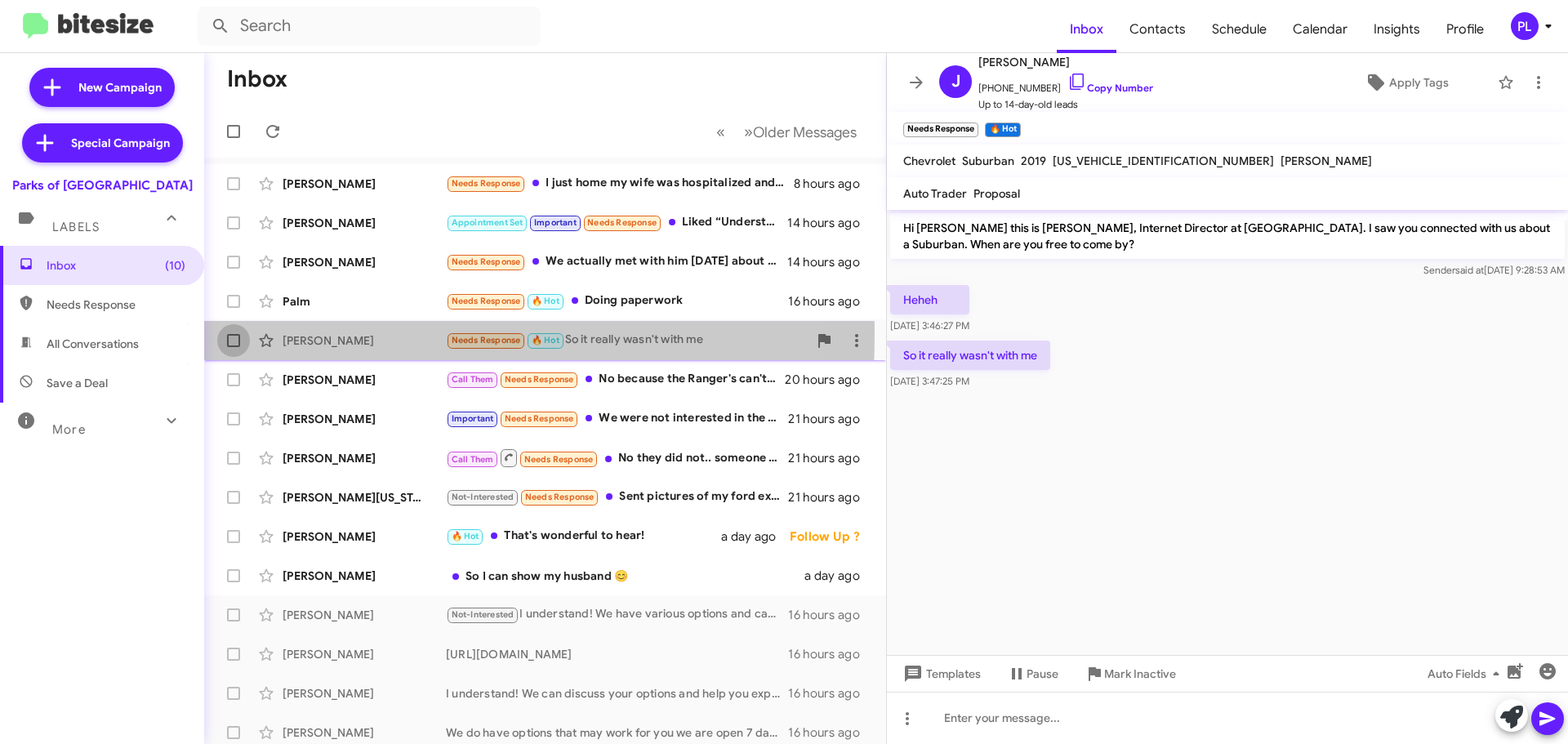
click at [227, 334] on label at bounding box center [233, 340] width 33 height 33
click at [233, 347] on input "checkbox" at bounding box center [233, 347] width 1 height 1
checkbox input "true"
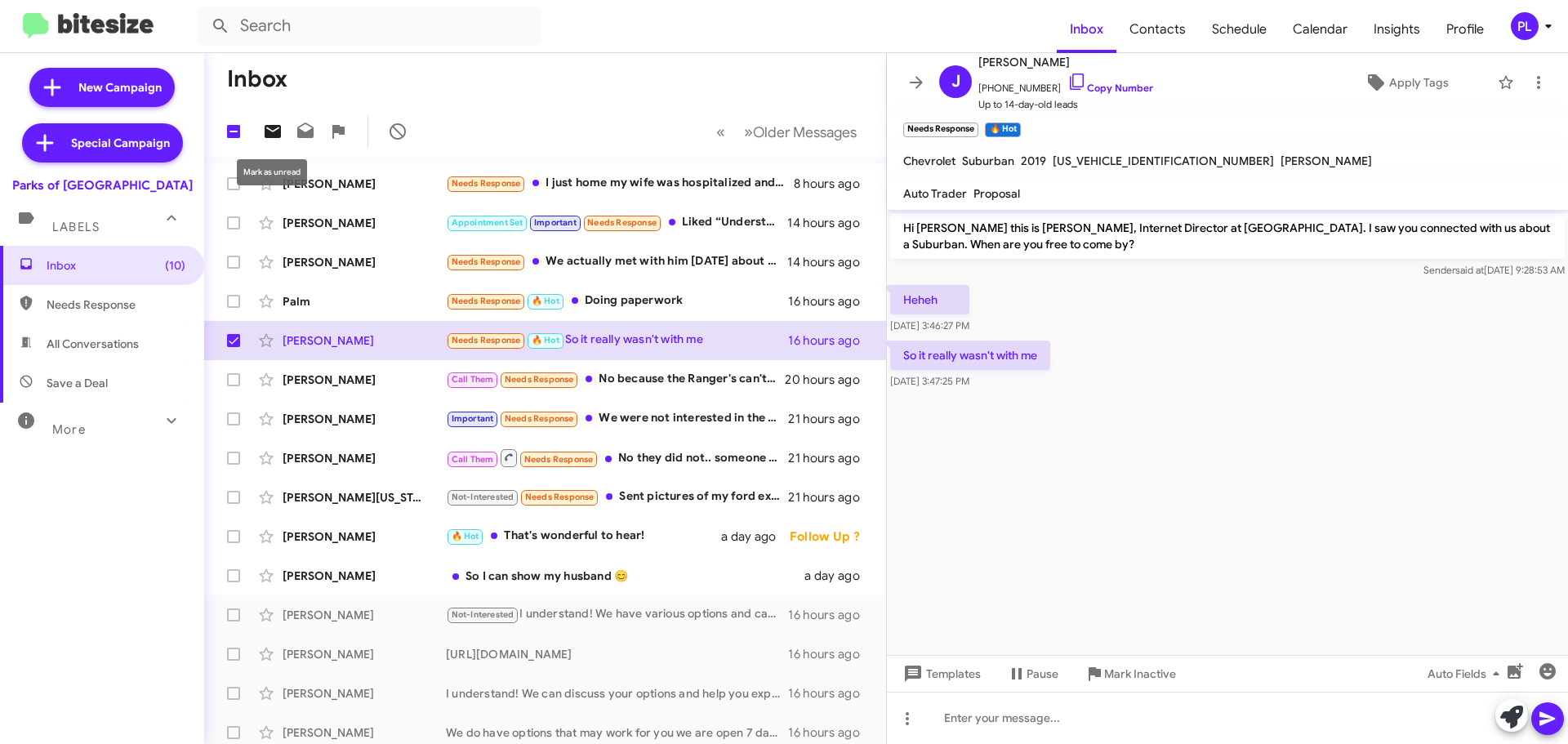
click at [281, 135] on icon at bounding box center [272, 131] width 16 height 13
click at [918, 82] on icon at bounding box center [917, 81] width 13 height 12
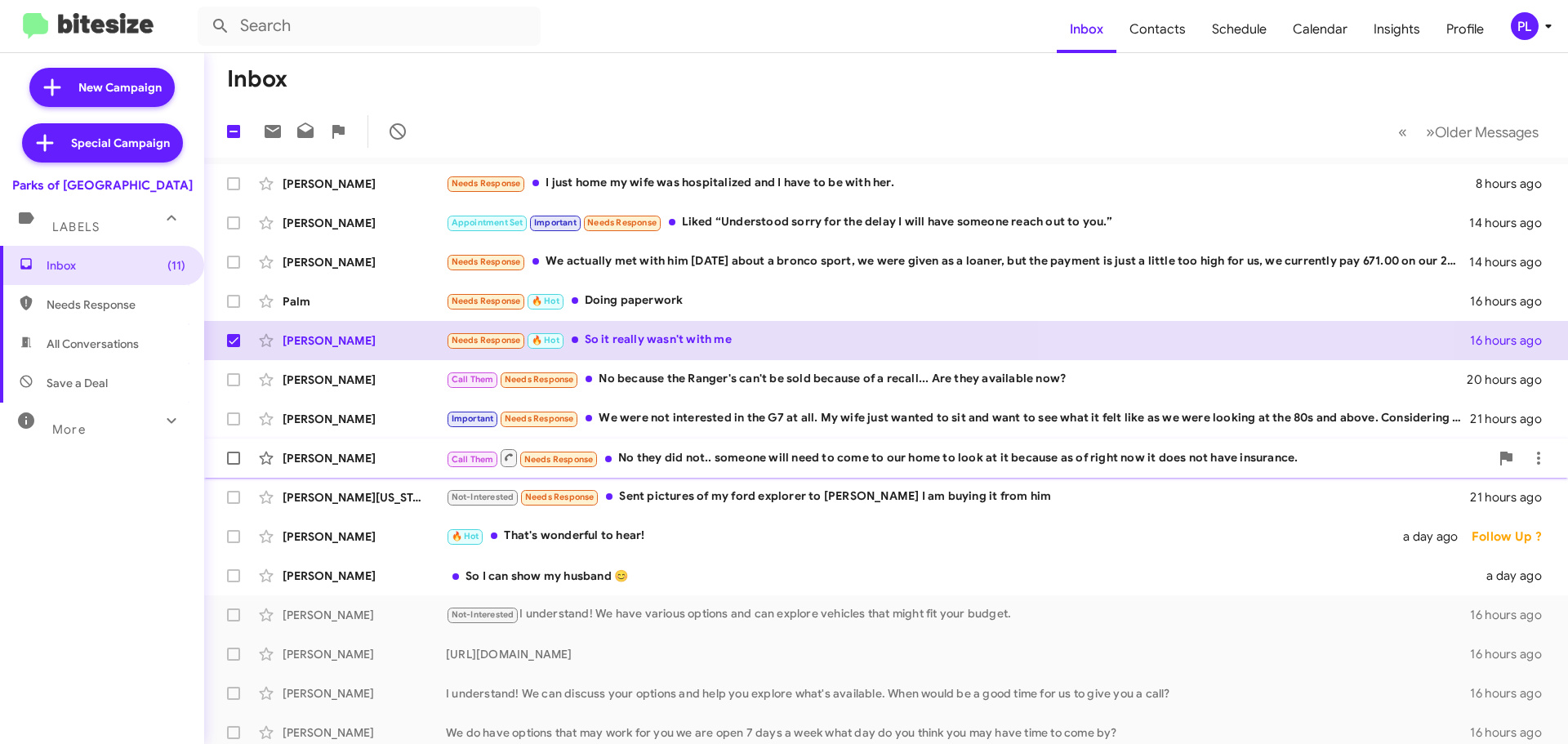
click at [666, 458] on div "Call Them Needs Response No they did not.. someone will need to come to our hom…" at bounding box center [968, 458] width 1044 height 21
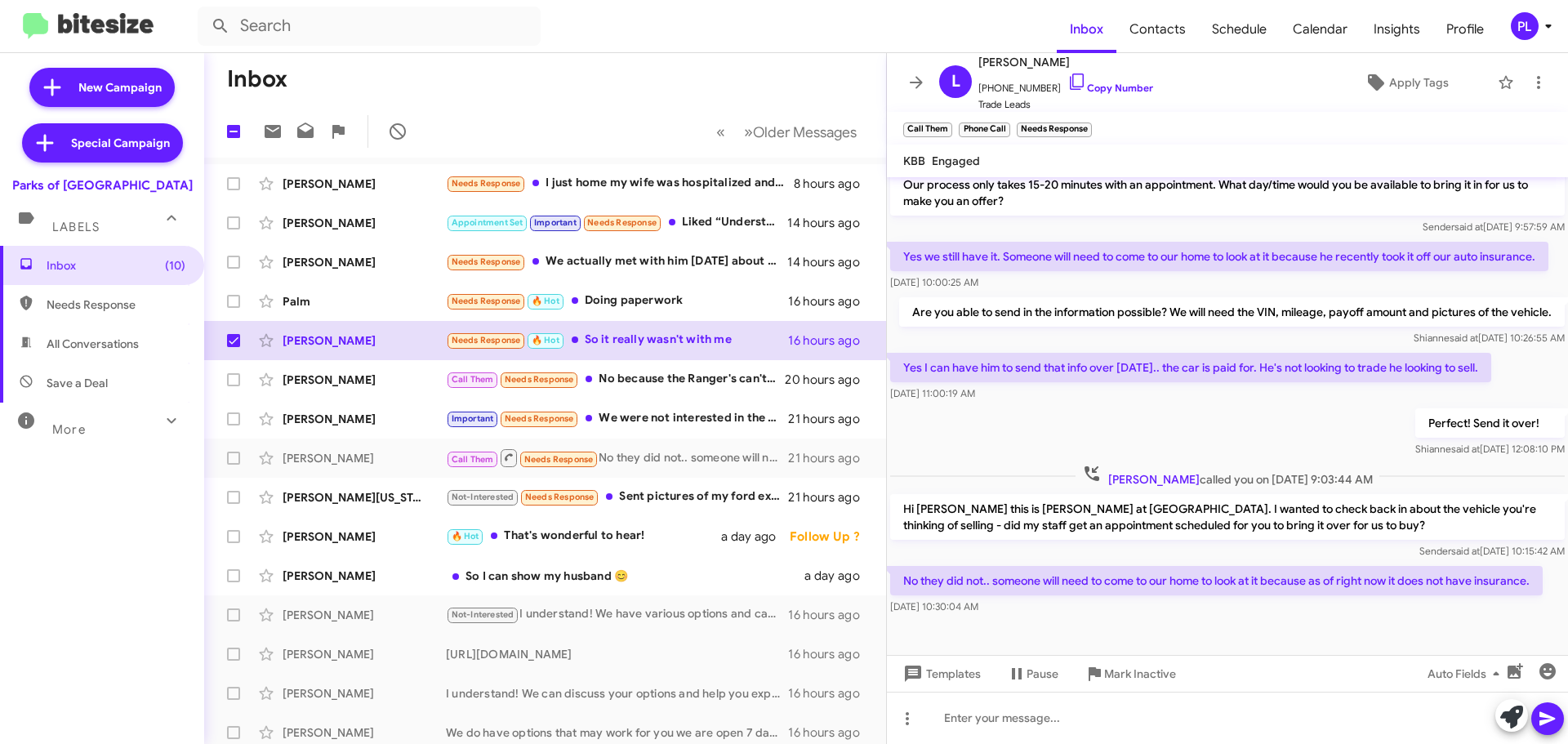
scroll to position [148, 0]
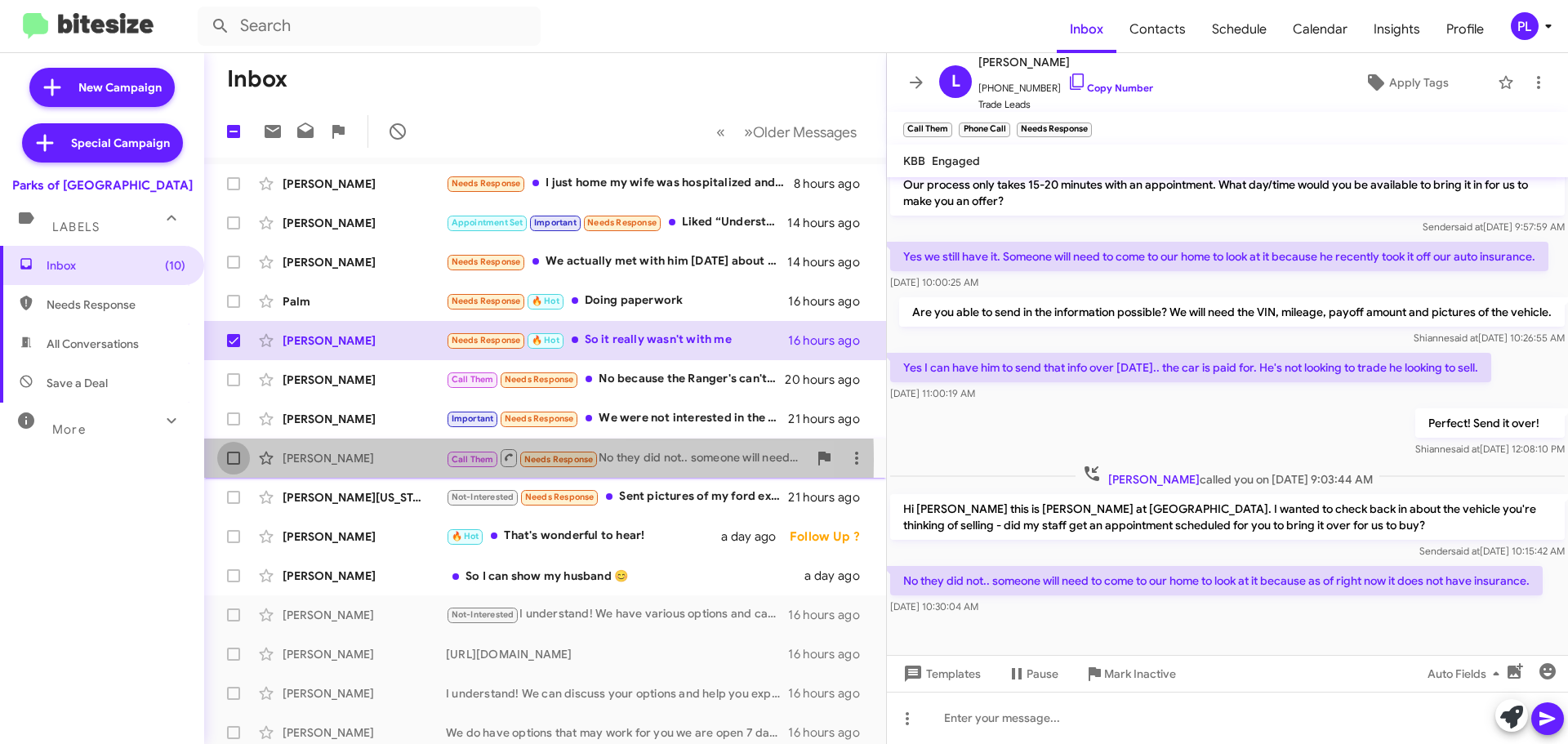
click at [231, 461] on span at bounding box center [234, 458] width 13 height 13
click at [233, 465] on input "checkbox" at bounding box center [233, 465] width 1 height 1
checkbox input "true"
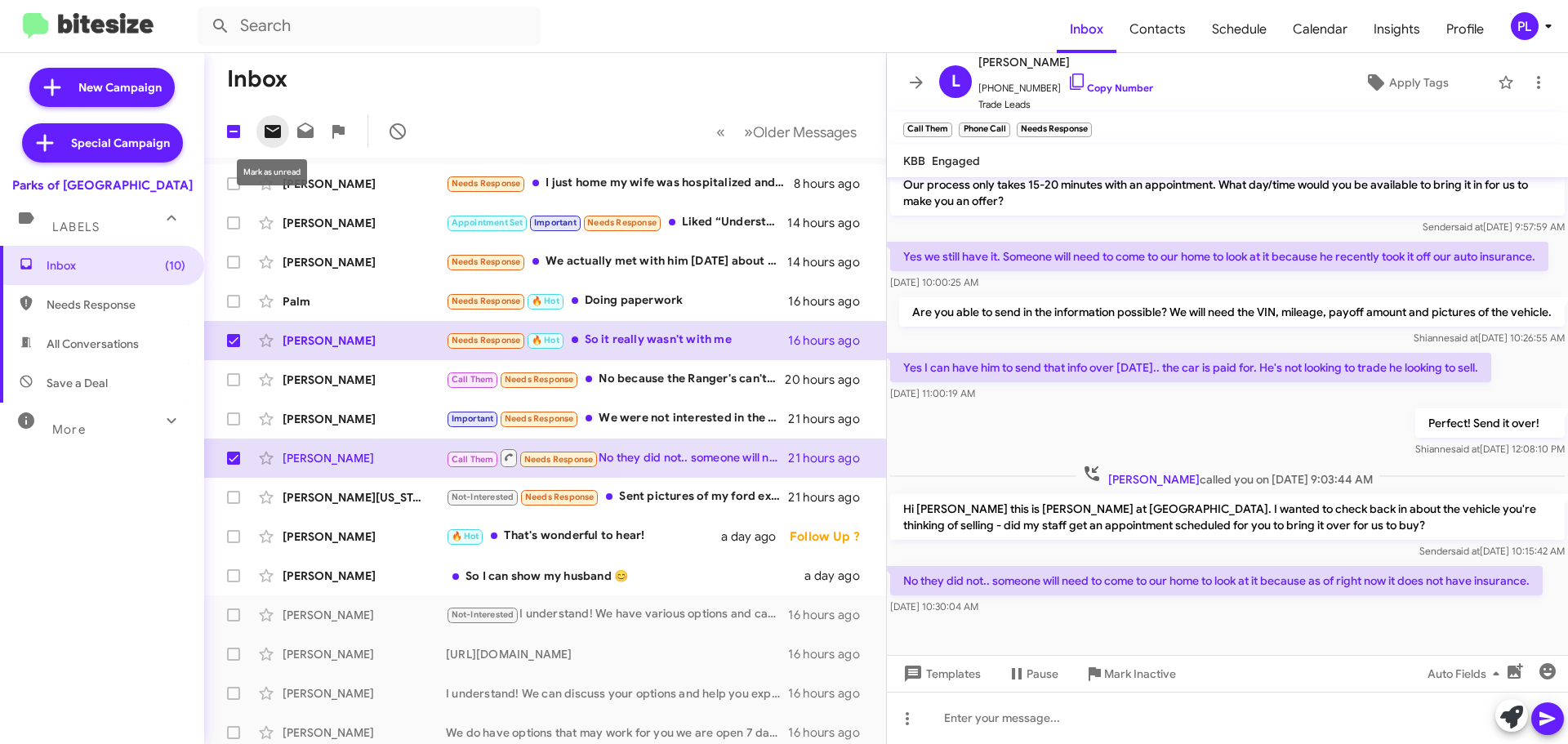
click at [276, 129] on icon at bounding box center [272, 131] width 16 height 13
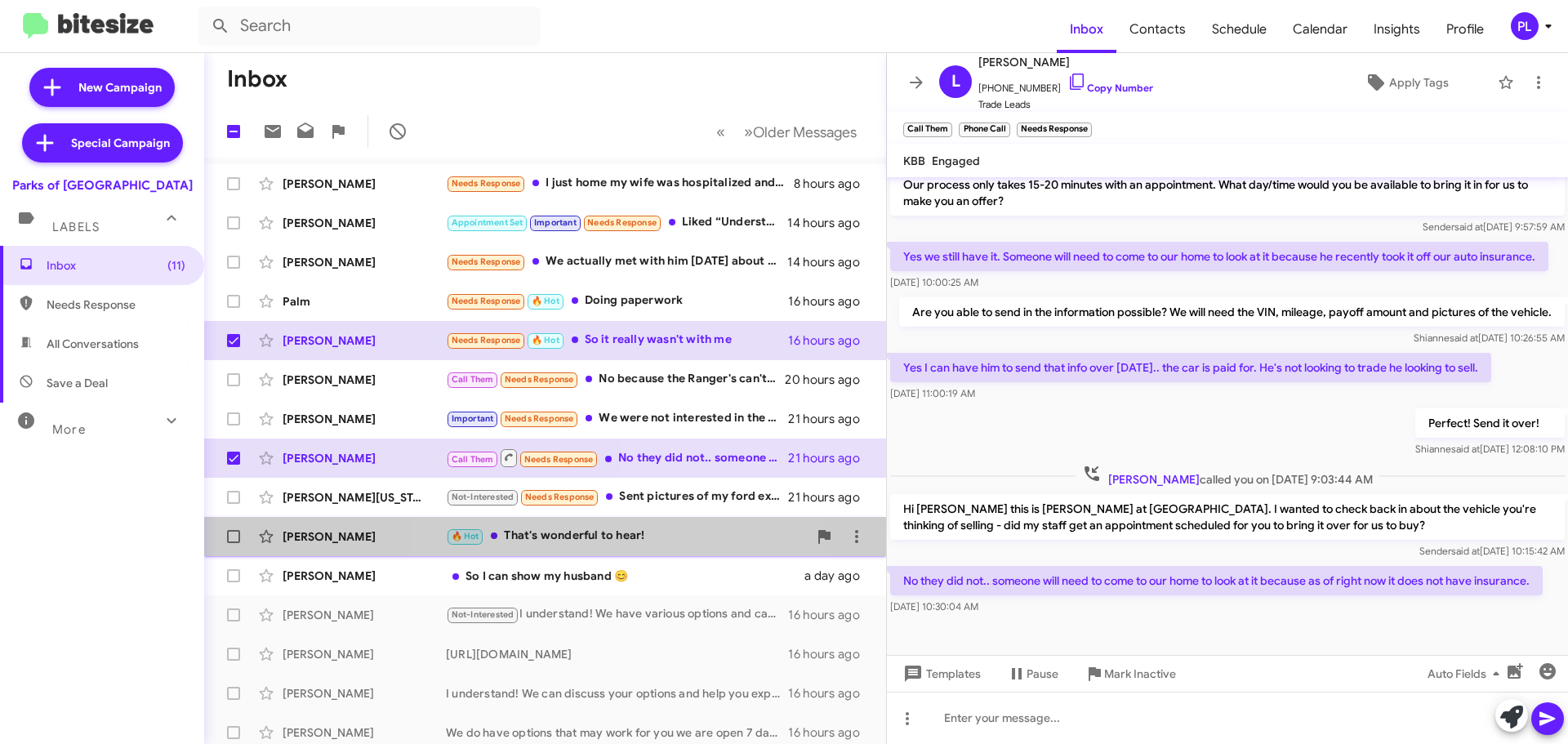
click at [603, 535] on div "🔥 Hot That's wonderful to hear!" at bounding box center [626, 536] width 362 height 19
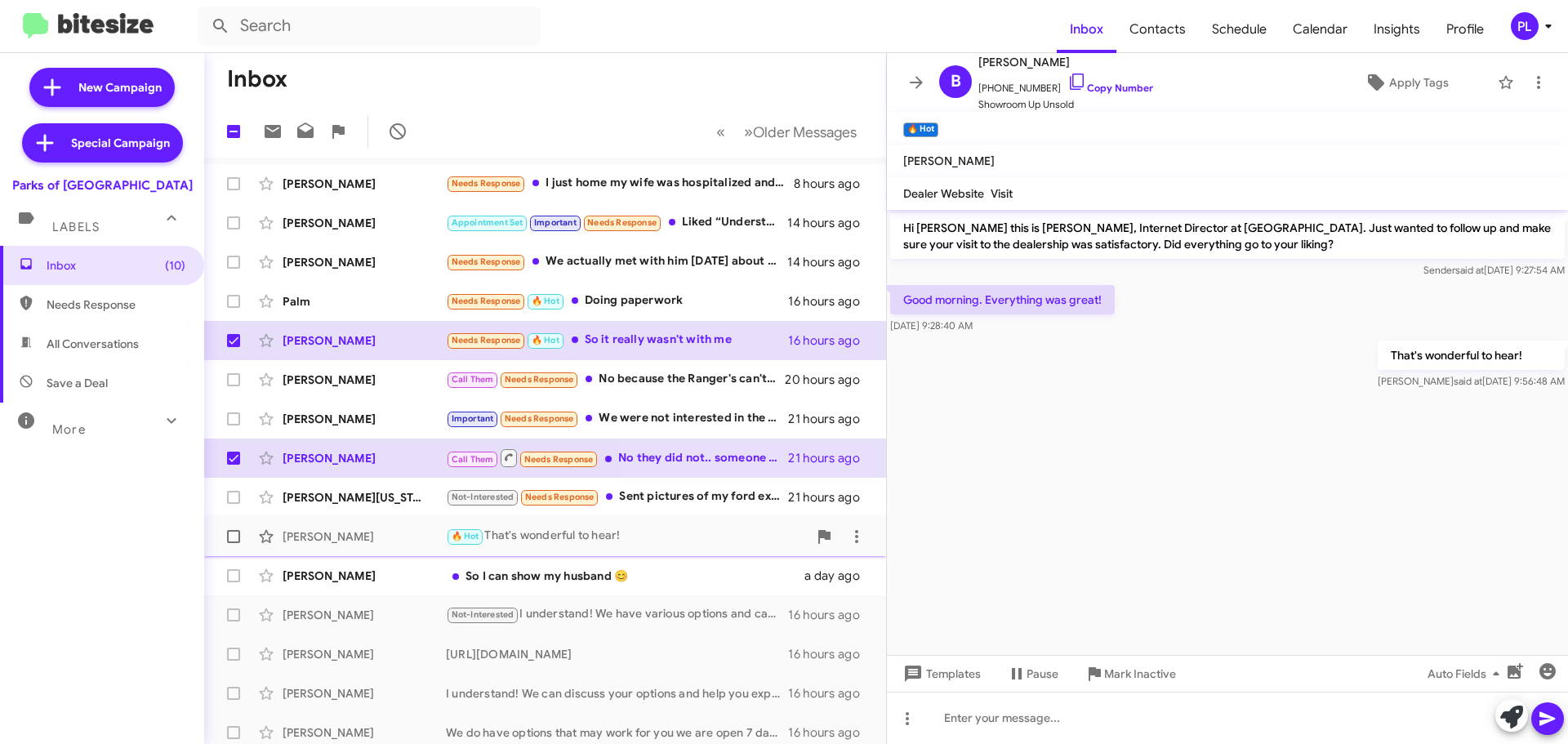
click at [232, 535] on span at bounding box center [234, 537] width 13 height 13
click at [233, 543] on input "checkbox" at bounding box center [233, 543] width 1 height 1
checkbox input "true"
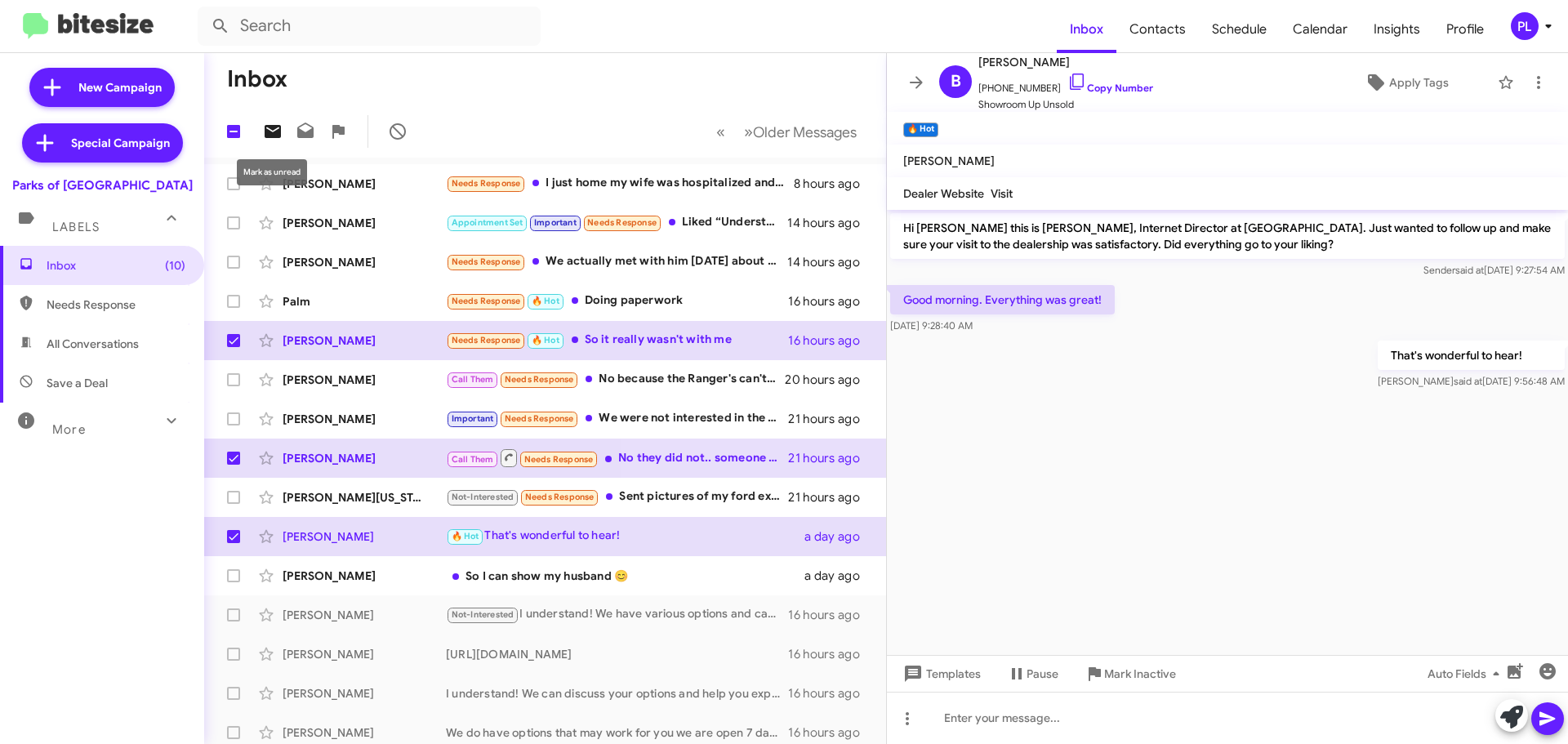
click at [276, 129] on icon at bounding box center [273, 131] width 20 height 20
click at [914, 86] on icon at bounding box center [916, 82] width 20 height 20
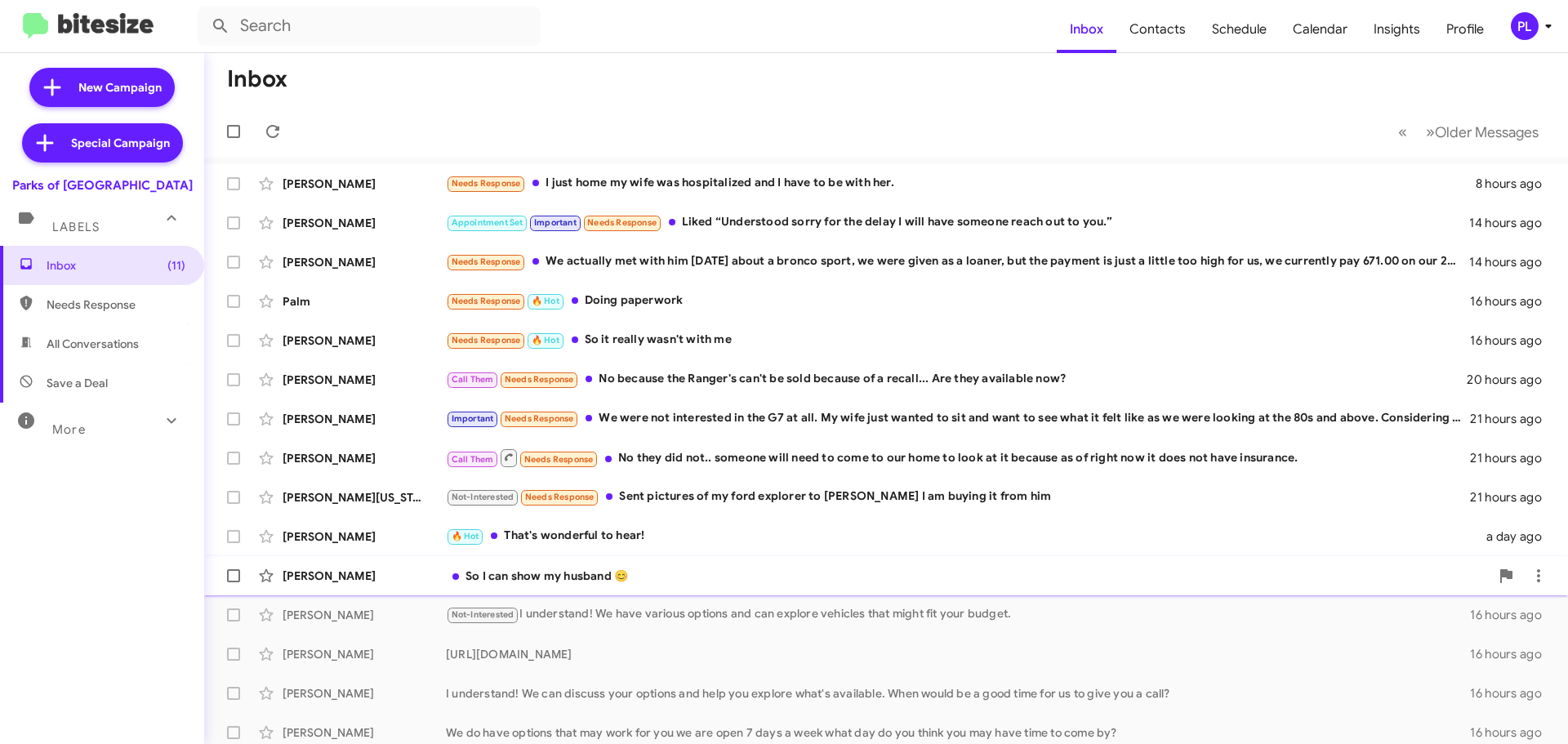
click at [499, 579] on div "So I can show my husband 😊" at bounding box center [968, 575] width 1044 height 16
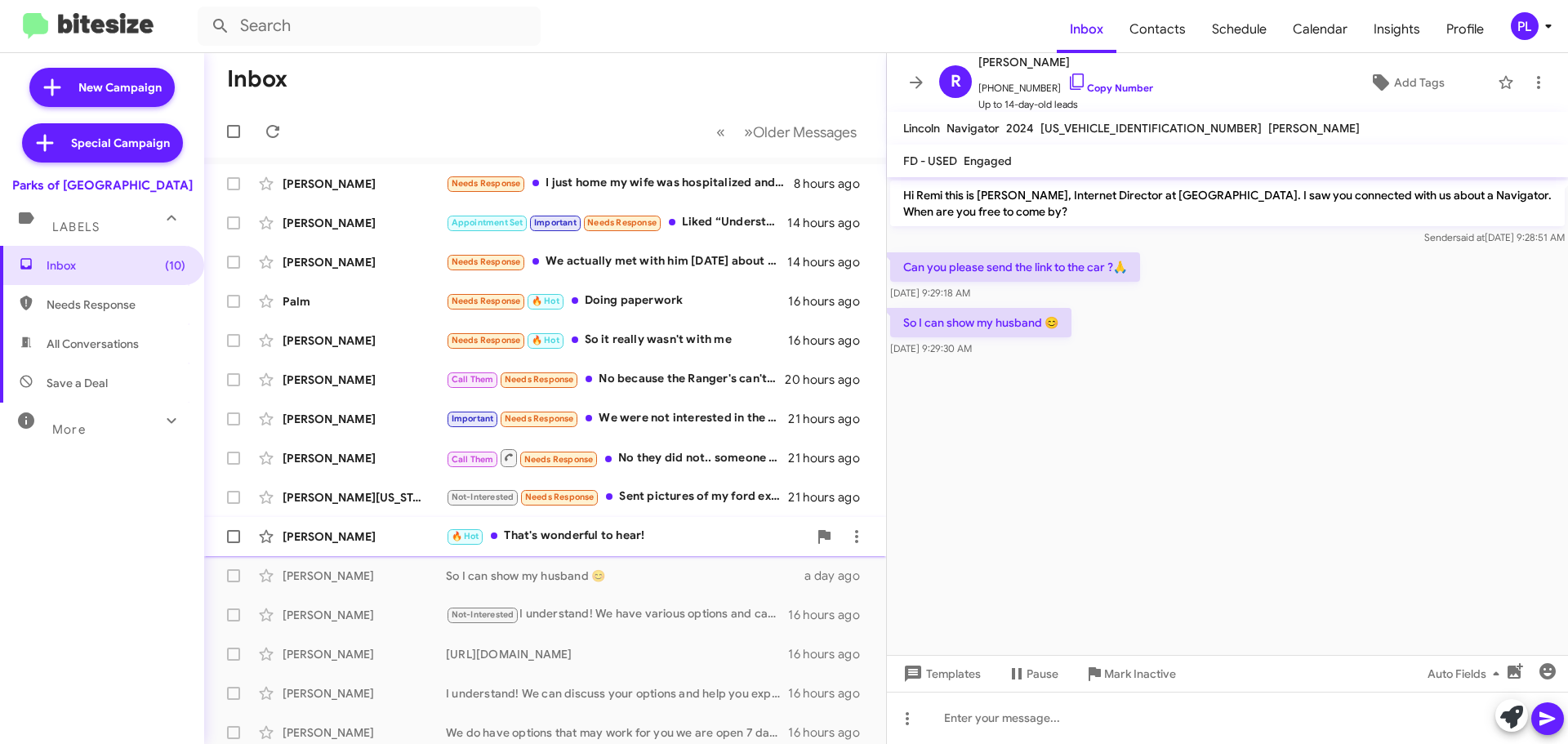
click at [231, 535] on span at bounding box center [234, 537] width 13 height 13
click at [233, 543] on input "checkbox" at bounding box center [233, 543] width 1 height 1
checkbox input "true"
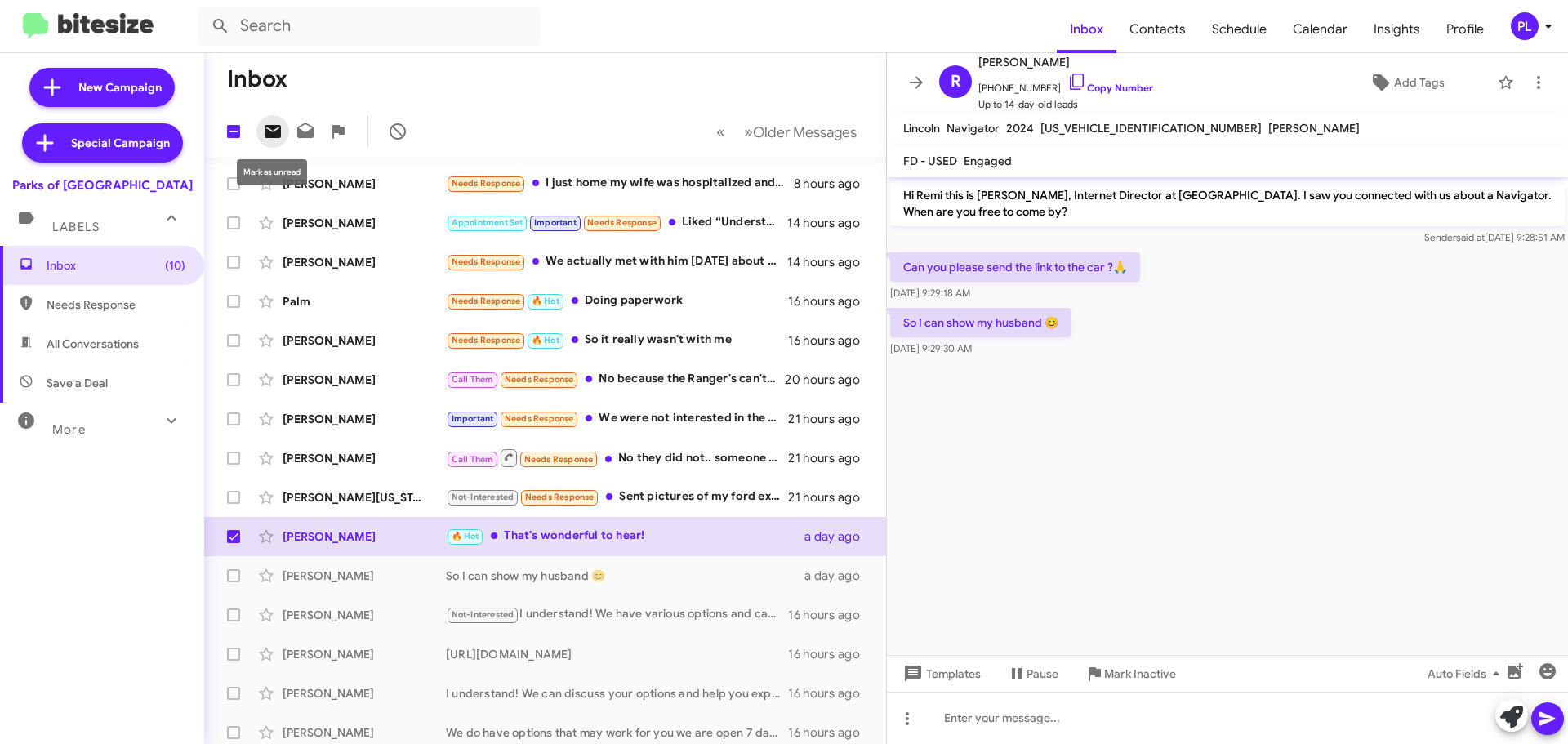
click at [272, 135] on icon at bounding box center [272, 131] width 16 height 13
click at [922, 77] on icon at bounding box center [916, 82] width 20 height 20
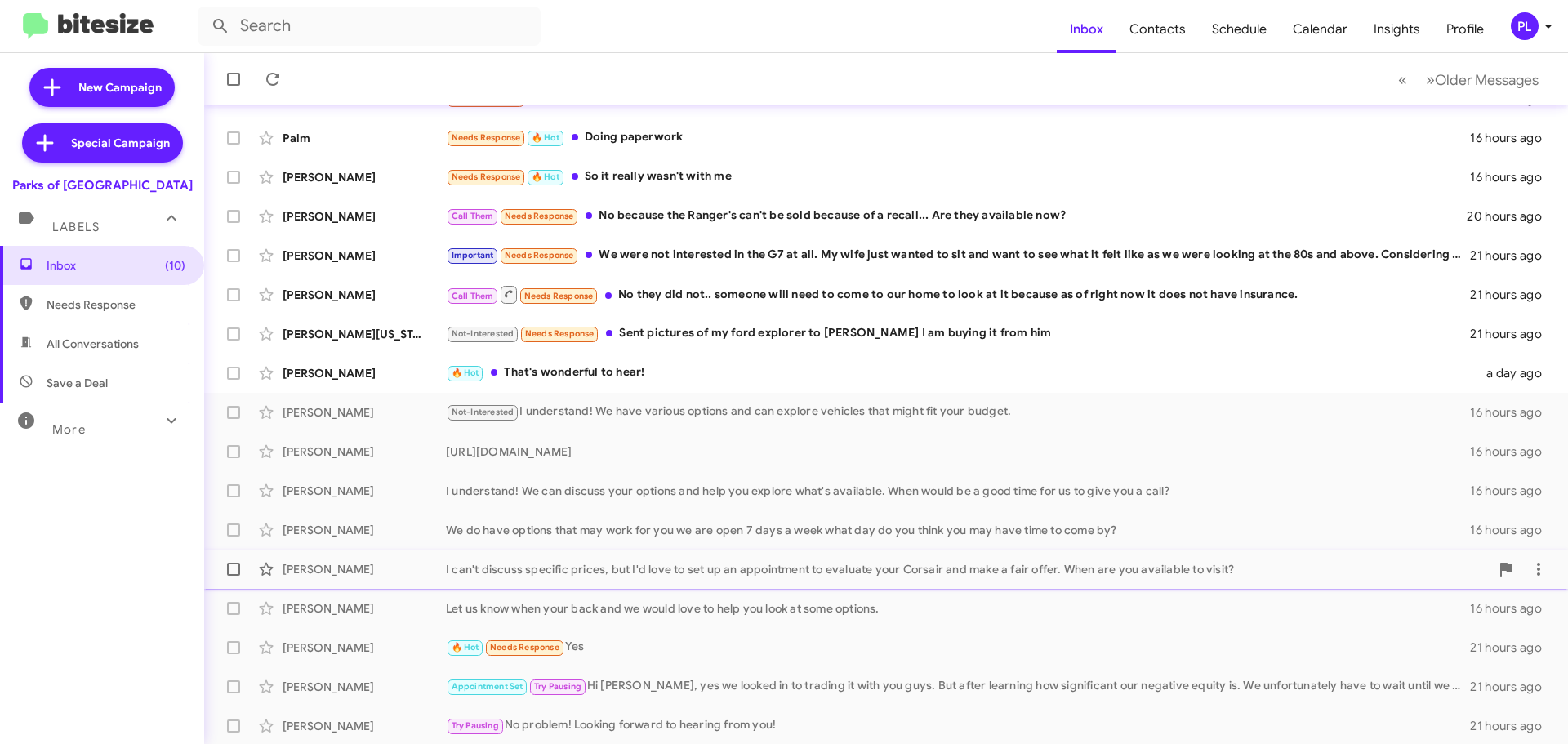
scroll to position [204, 0]
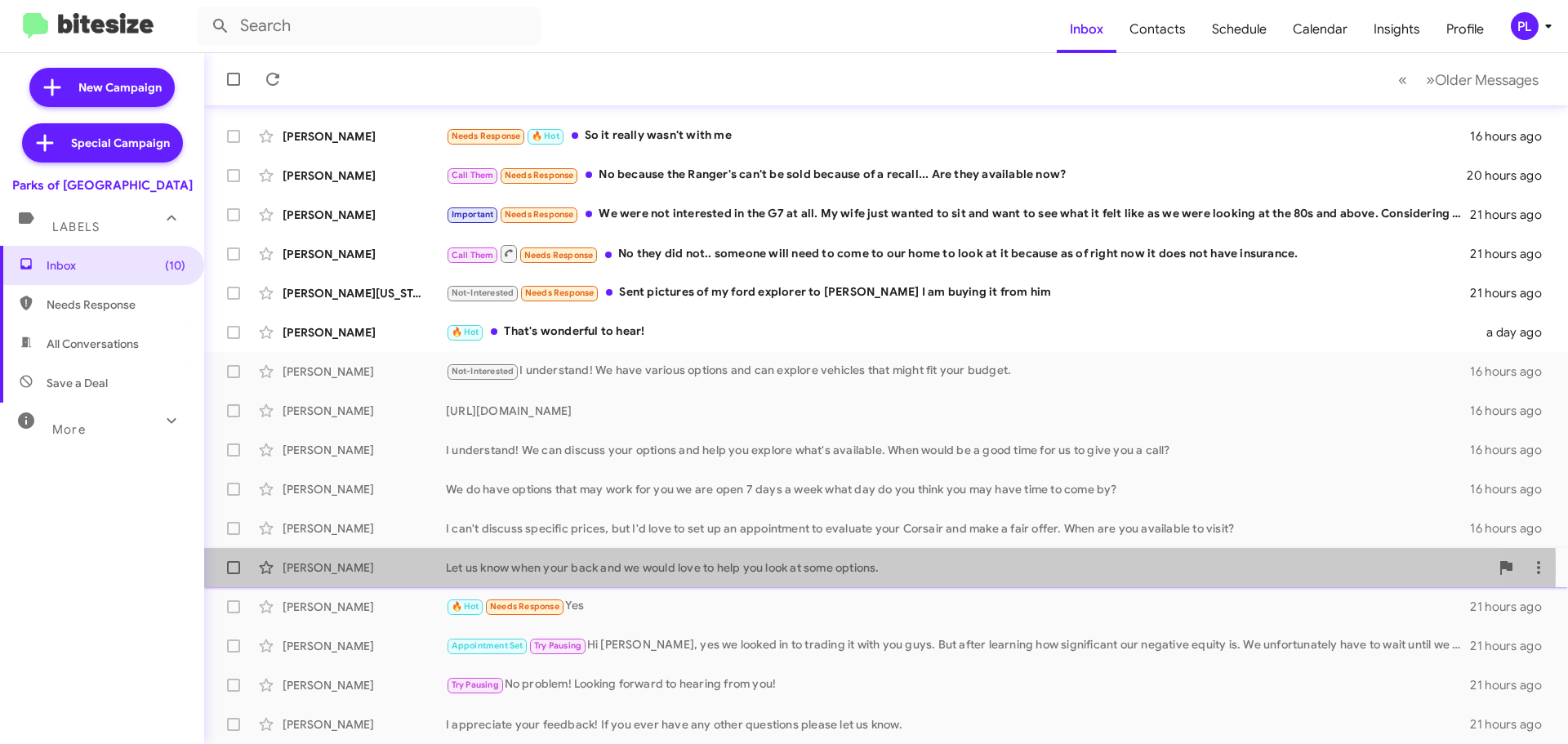
click at [699, 569] on div "Let us know when your back and we would love to help you look at some options." at bounding box center [968, 567] width 1044 height 16
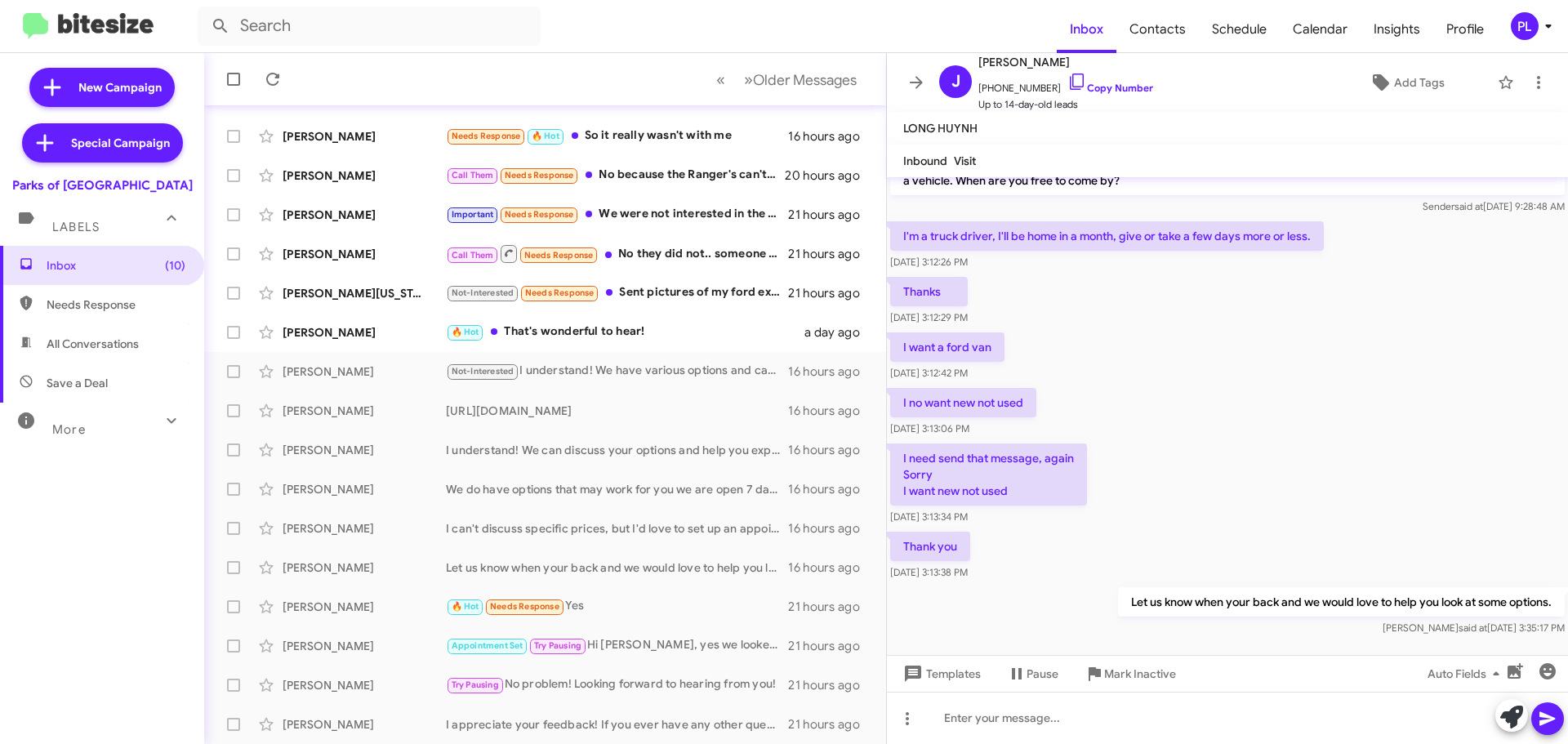
scroll to position [48, 0]
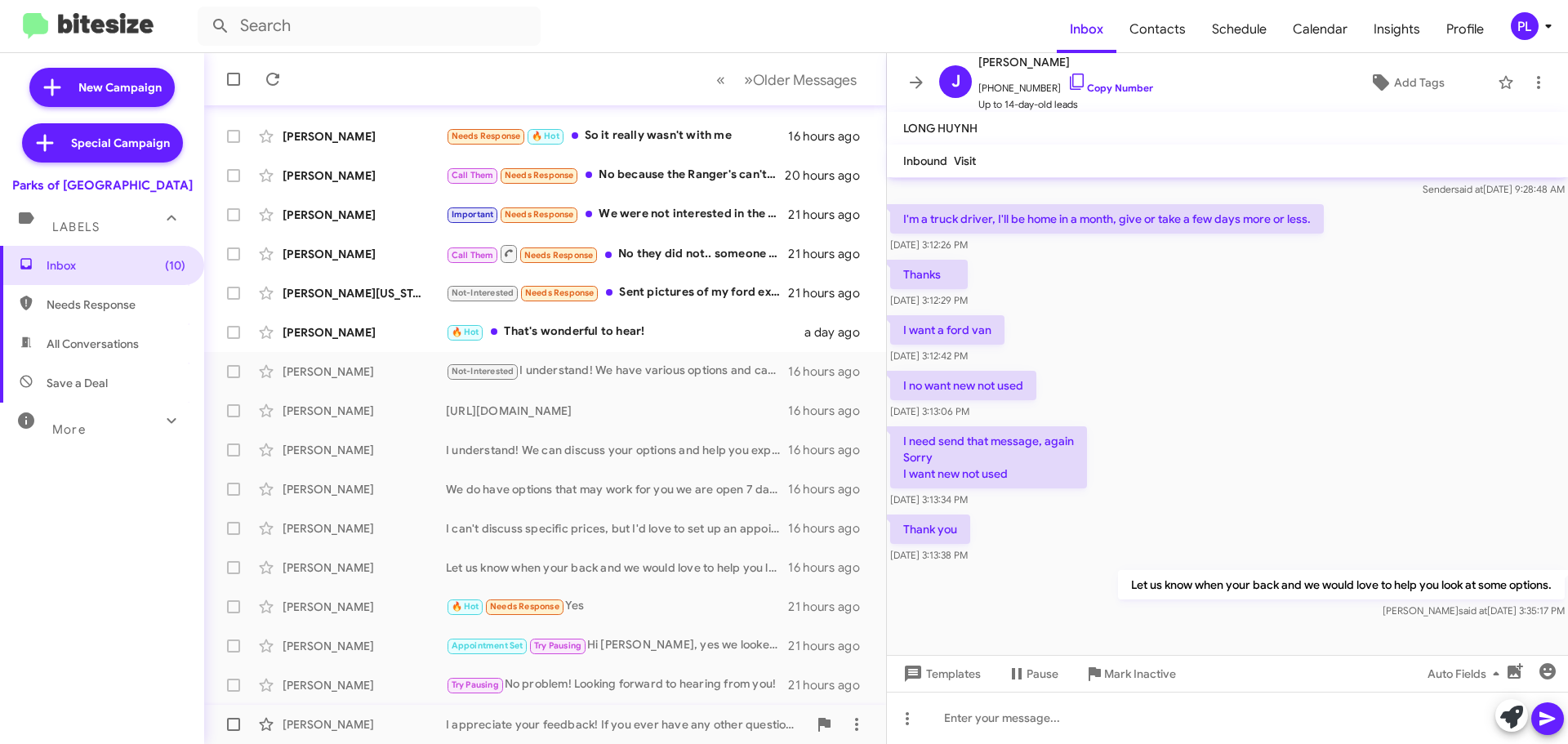
click at [566, 728] on div "I appreciate your feedback! If you ever have any other questions please let us …" at bounding box center [626, 724] width 362 height 16
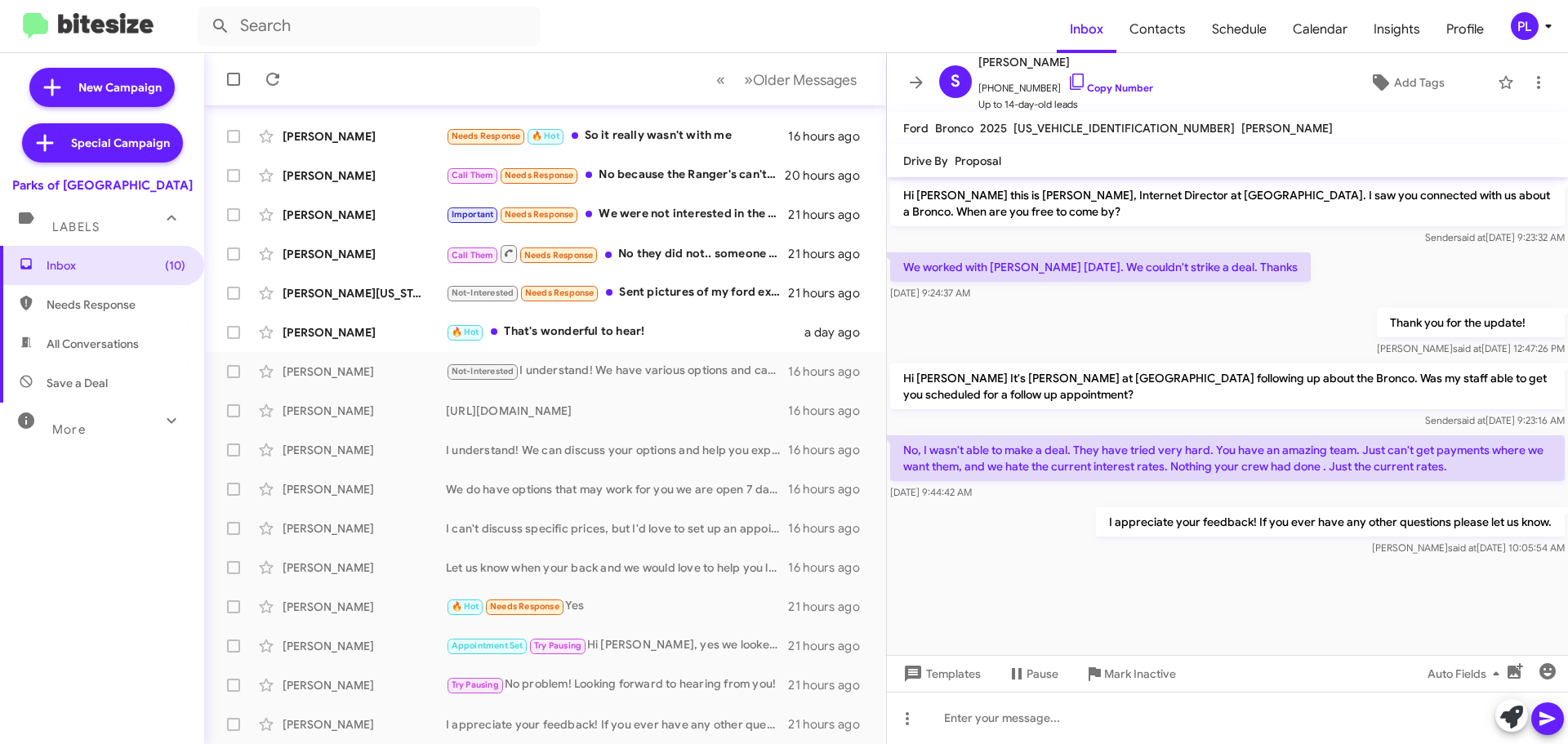
click at [914, 62] on mat-toolbar "S Steven Gollnick +13862130141 Copy Number Up to 14-day-old leads Add Tags" at bounding box center [1228, 82] width 682 height 59
click at [921, 88] on icon at bounding box center [916, 82] width 20 height 20
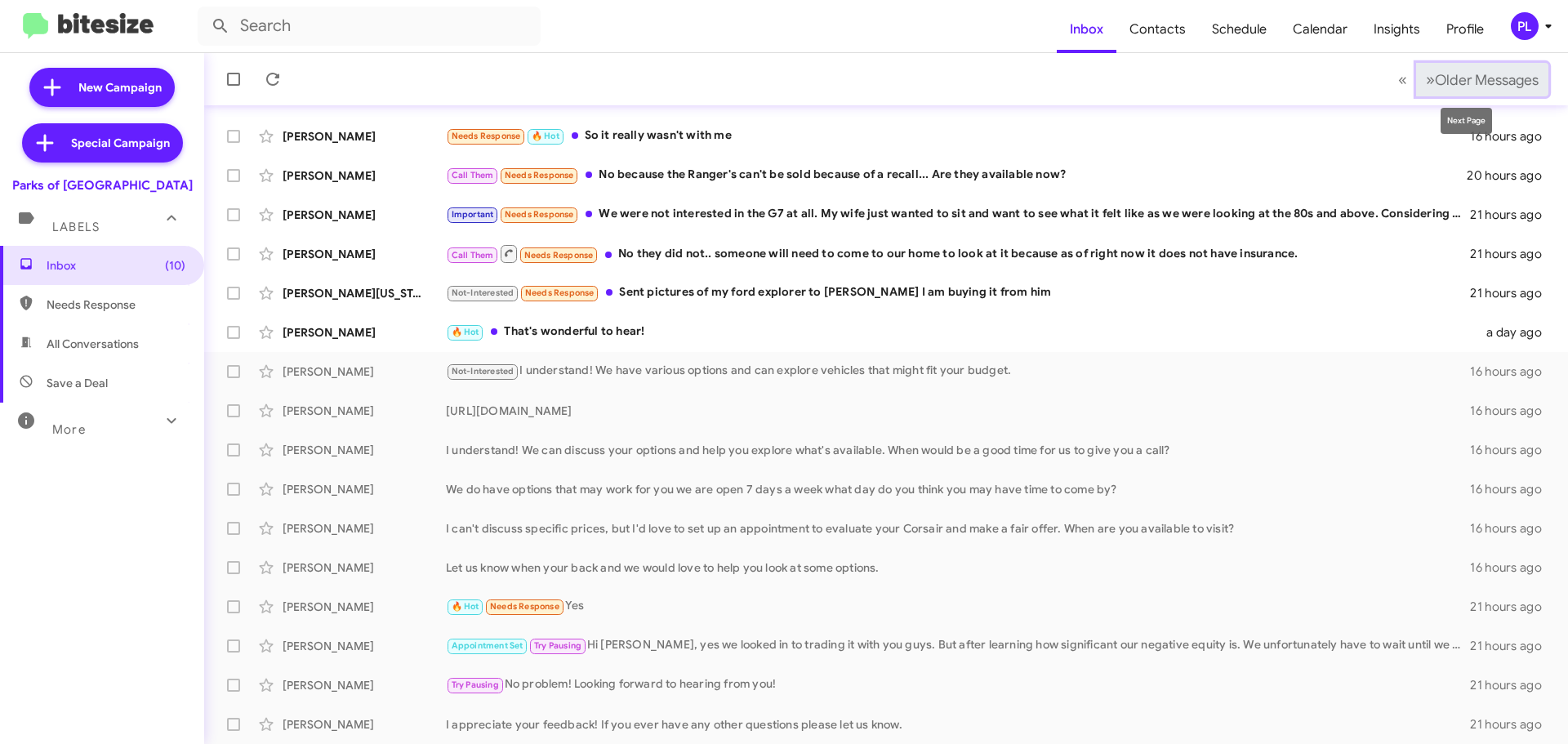
click at [1479, 81] on span "Older Messages" at bounding box center [1487, 79] width 104 height 18
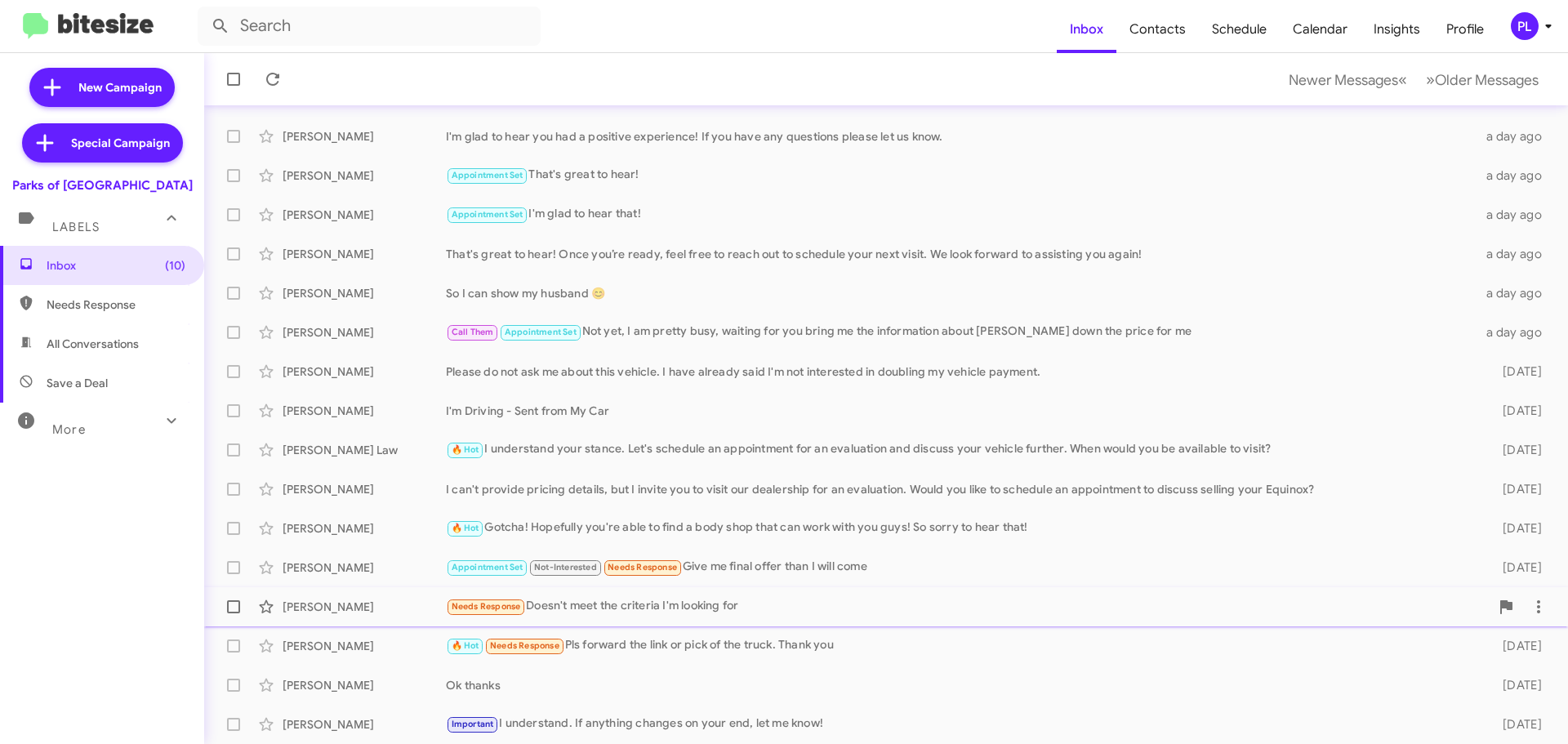
click at [662, 608] on div "Needs Response Doesn't meet the criteria I'm looking for" at bounding box center [968, 606] width 1044 height 19
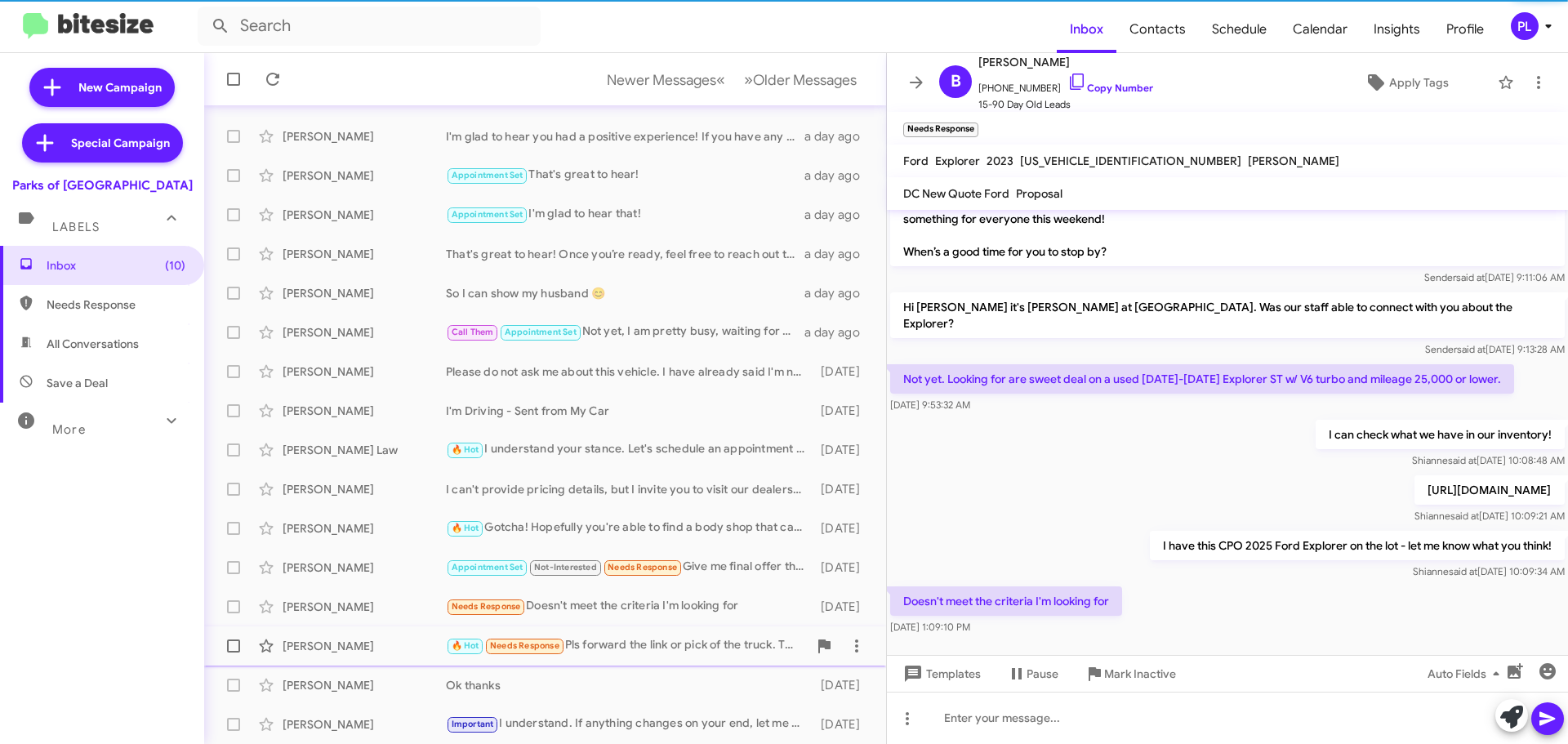
click at [678, 636] on div "🔥 Hot Needs Response Pls forward the link or pick of the truck. Thank you" at bounding box center [626, 646] width 362 height 19
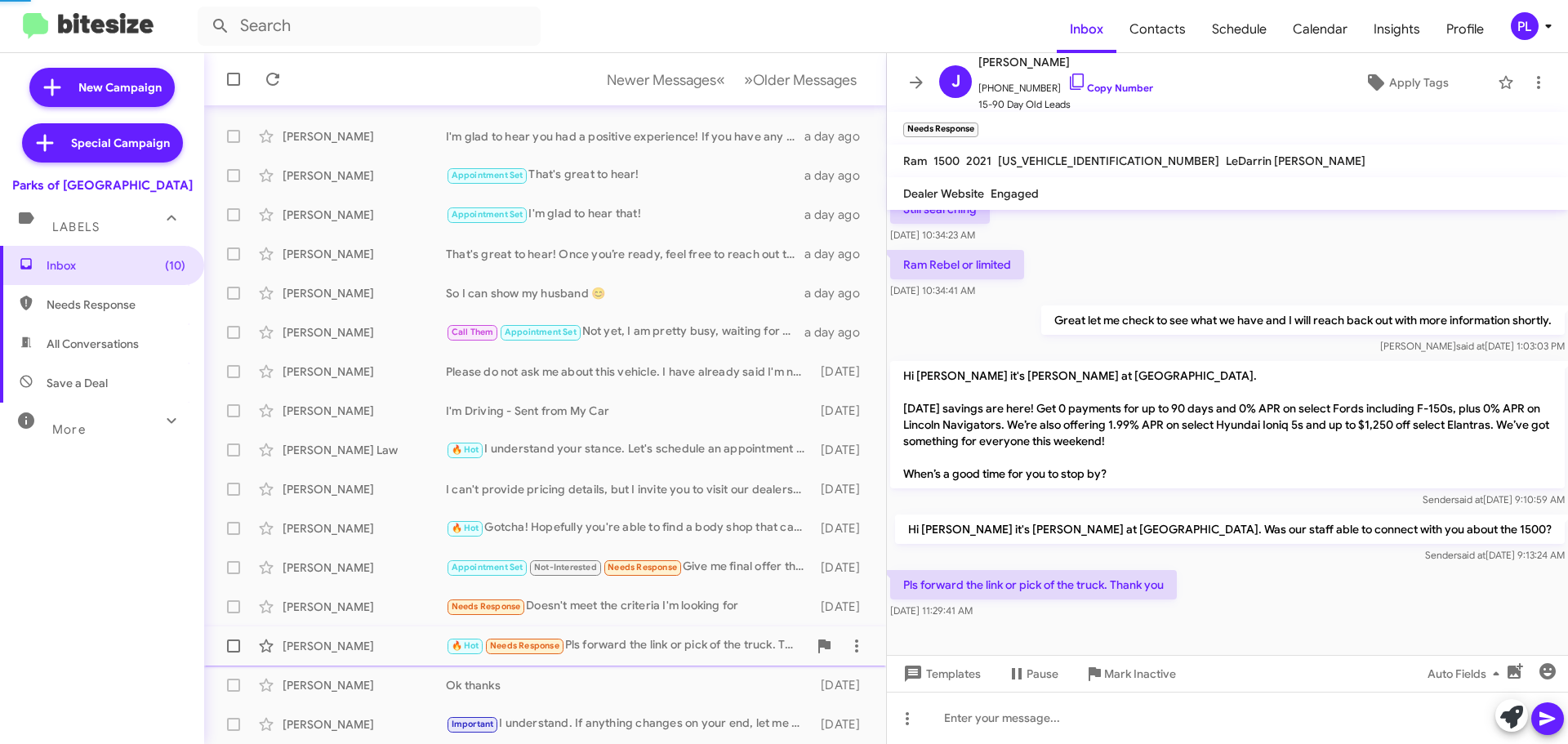
scroll to position [195, 0]
click at [562, 406] on div "I'm Driving - Sent from My Car" at bounding box center [626, 411] width 362 height 16
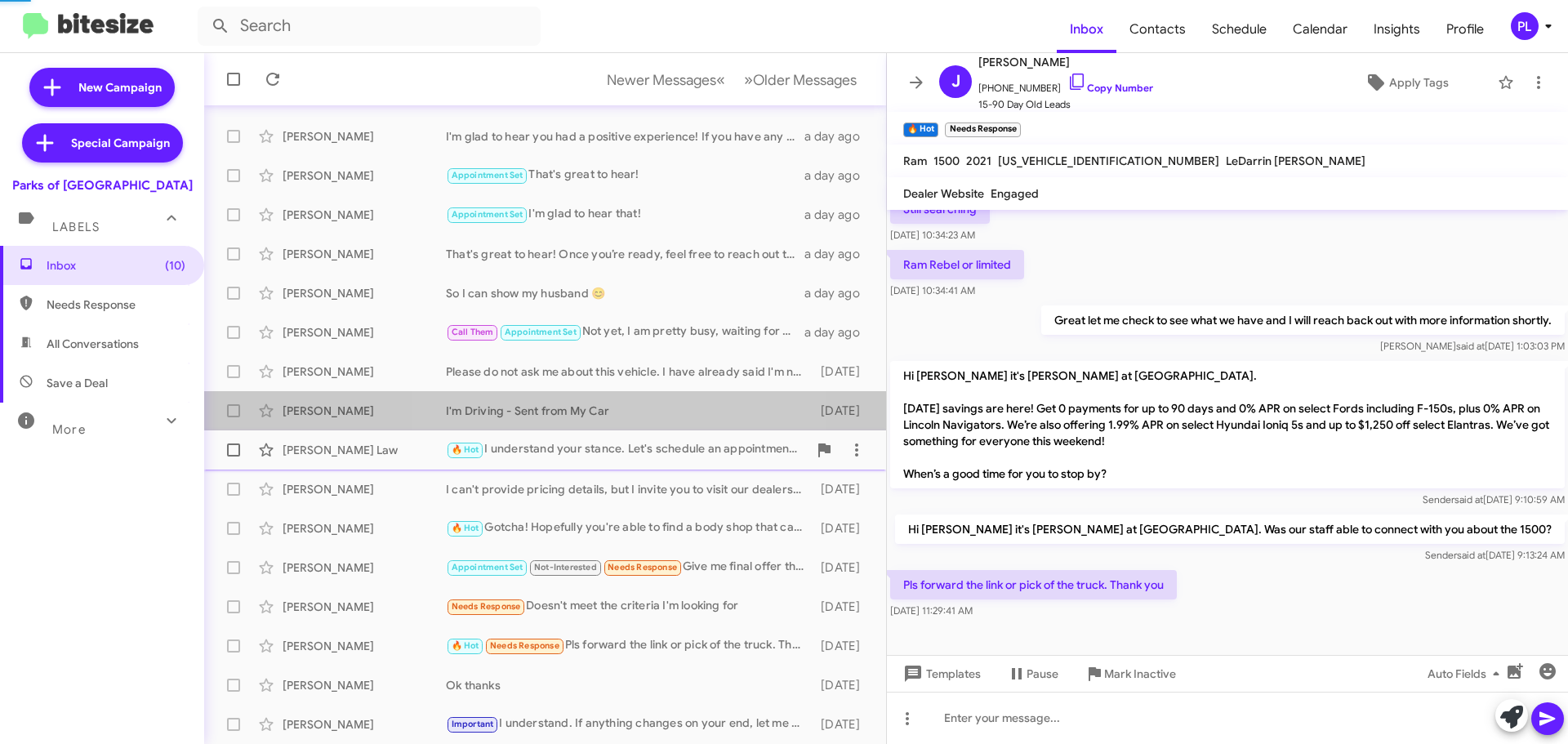
scroll to position [136, 0]
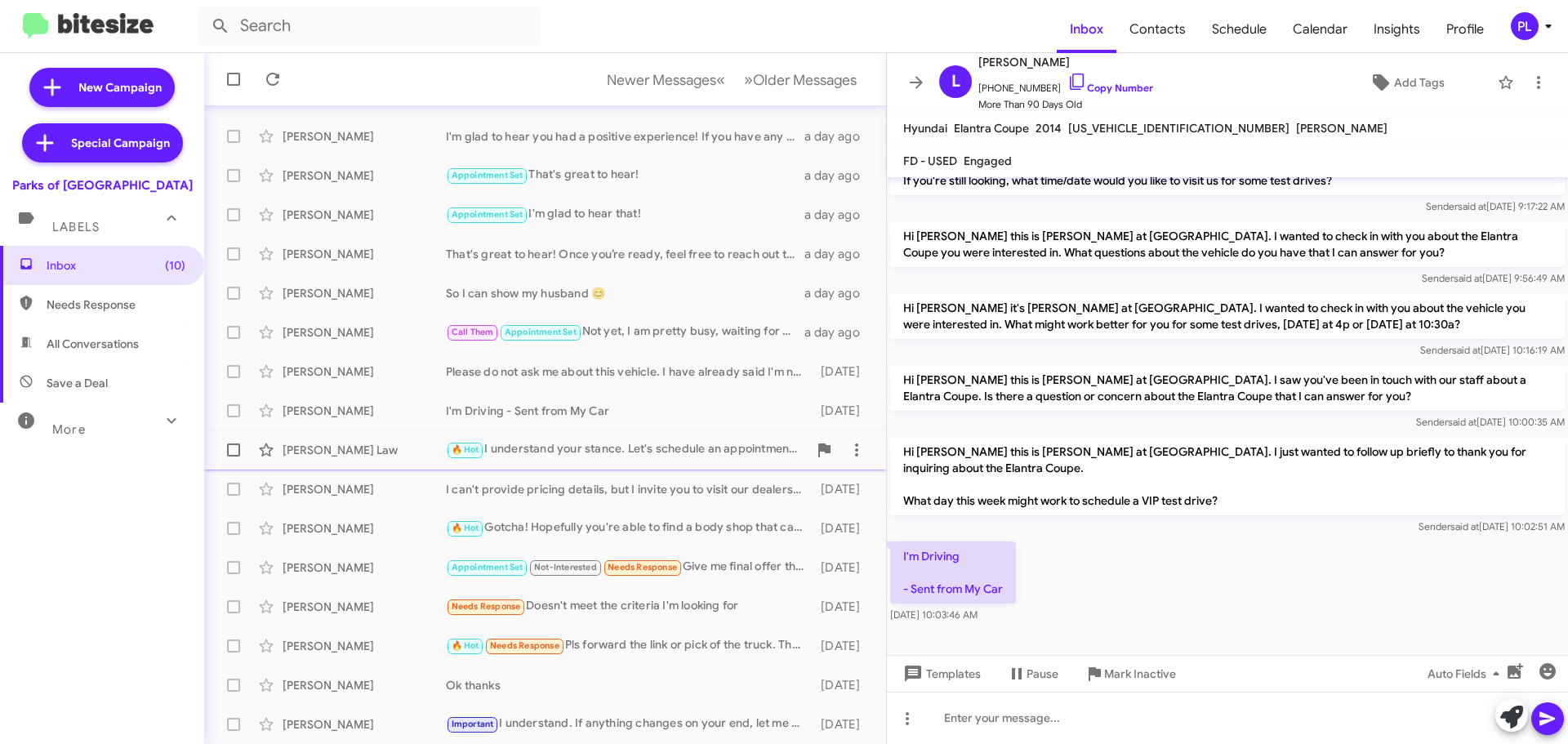
click at [566, 451] on div "🔥 Hot I understand your stance. Let's schedule an appointment for an evaluation…" at bounding box center [626, 449] width 362 height 19
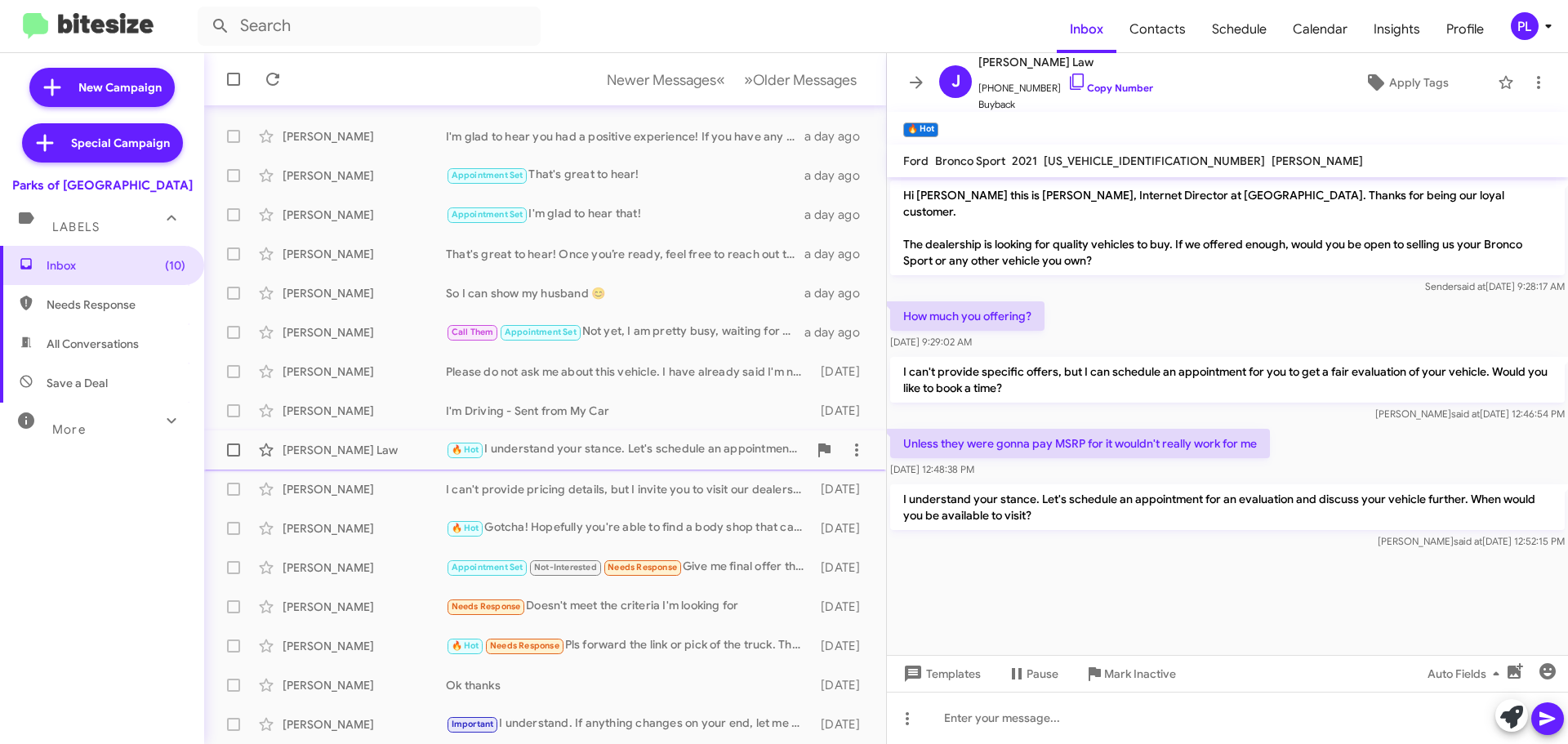
click at [579, 465] on div "Jasen Law 🔥 Hot I understand your stance. Let's schedule an appointment for an …" at bounding box center [545, 449] width 656 height 33
click at [89, 435] on div "More" at bounding box center [86, 423] width 145 height 30
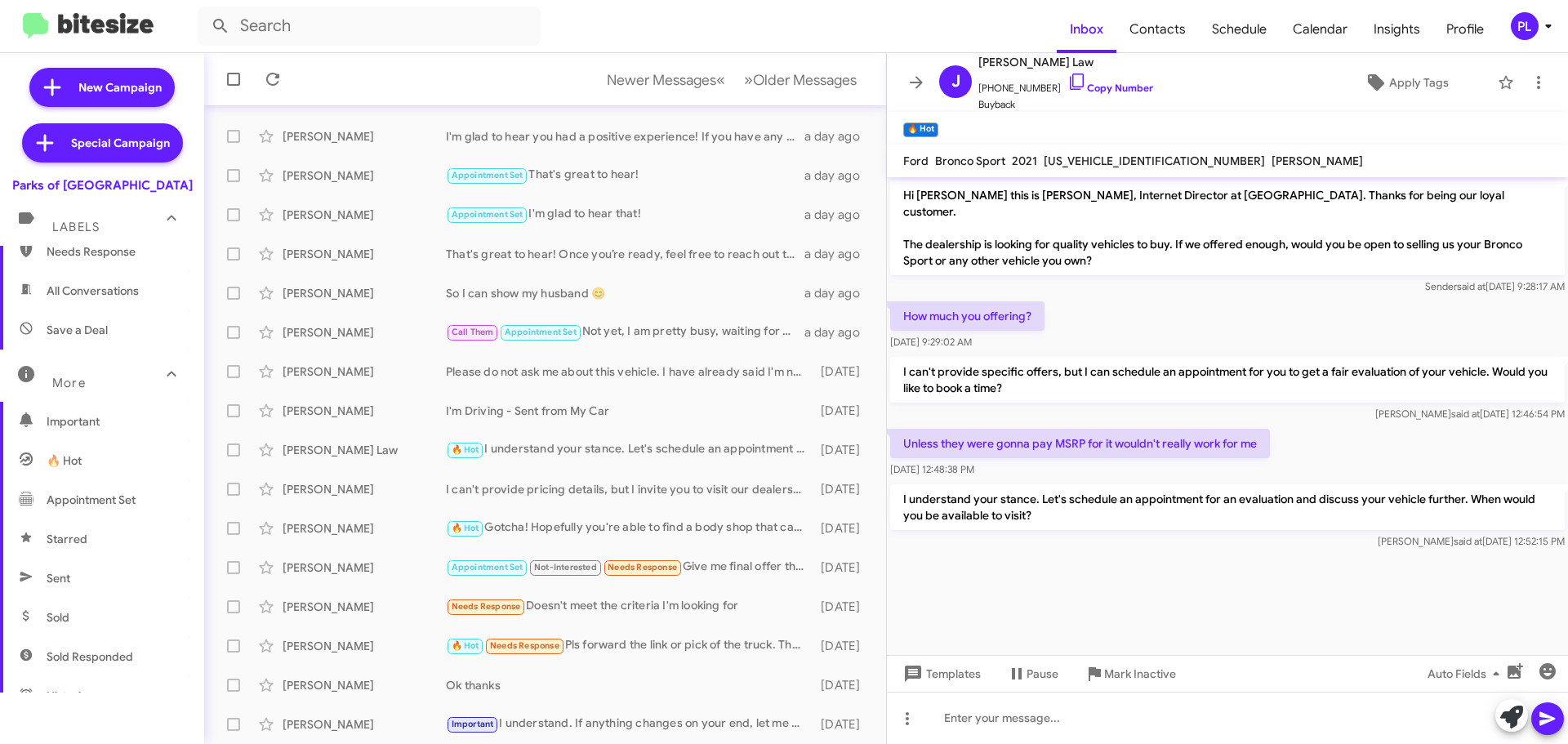
scroll to position [82, 0]
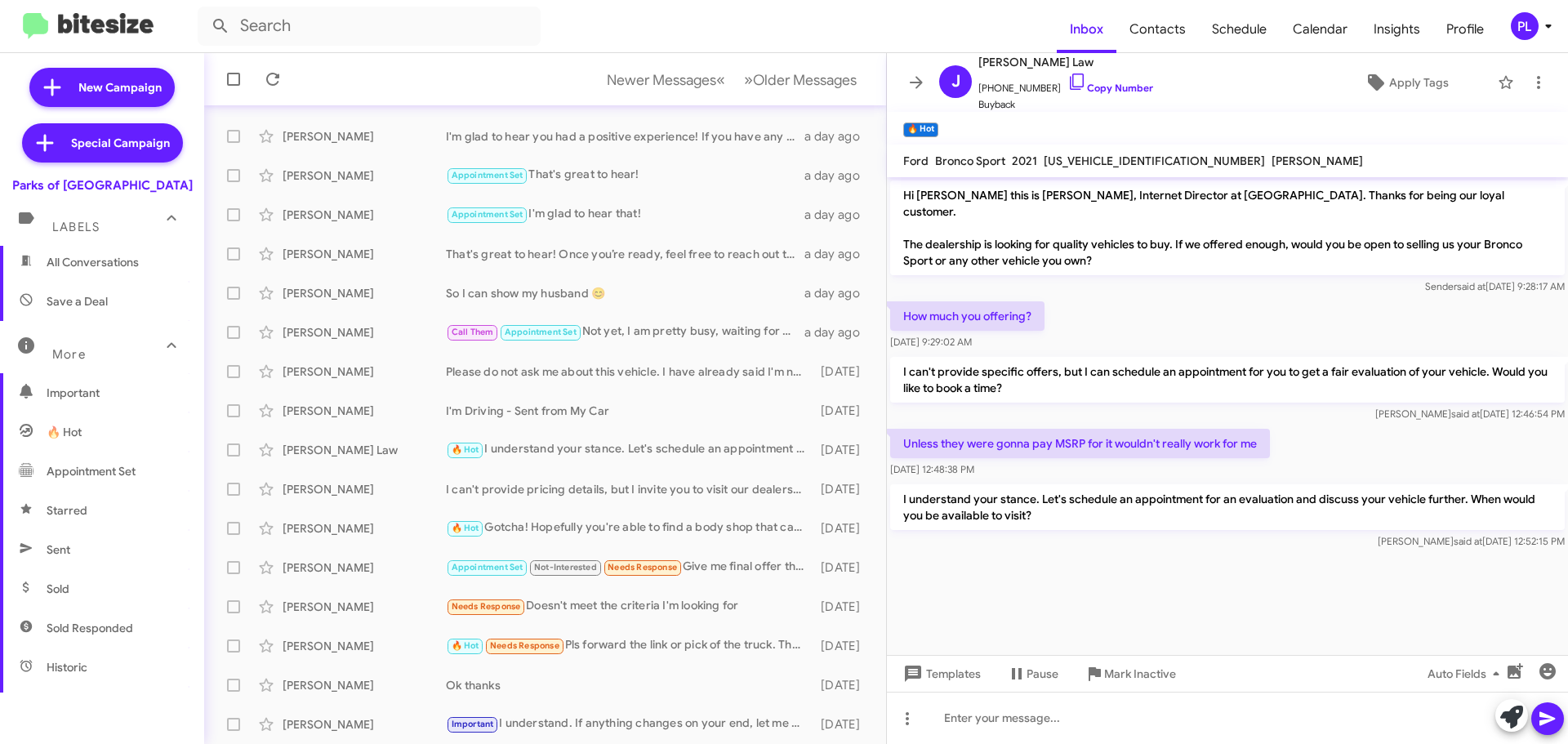
click at [90, 638] on span "Sold Responded" at bounding box center [102, 629] width 204 height 40
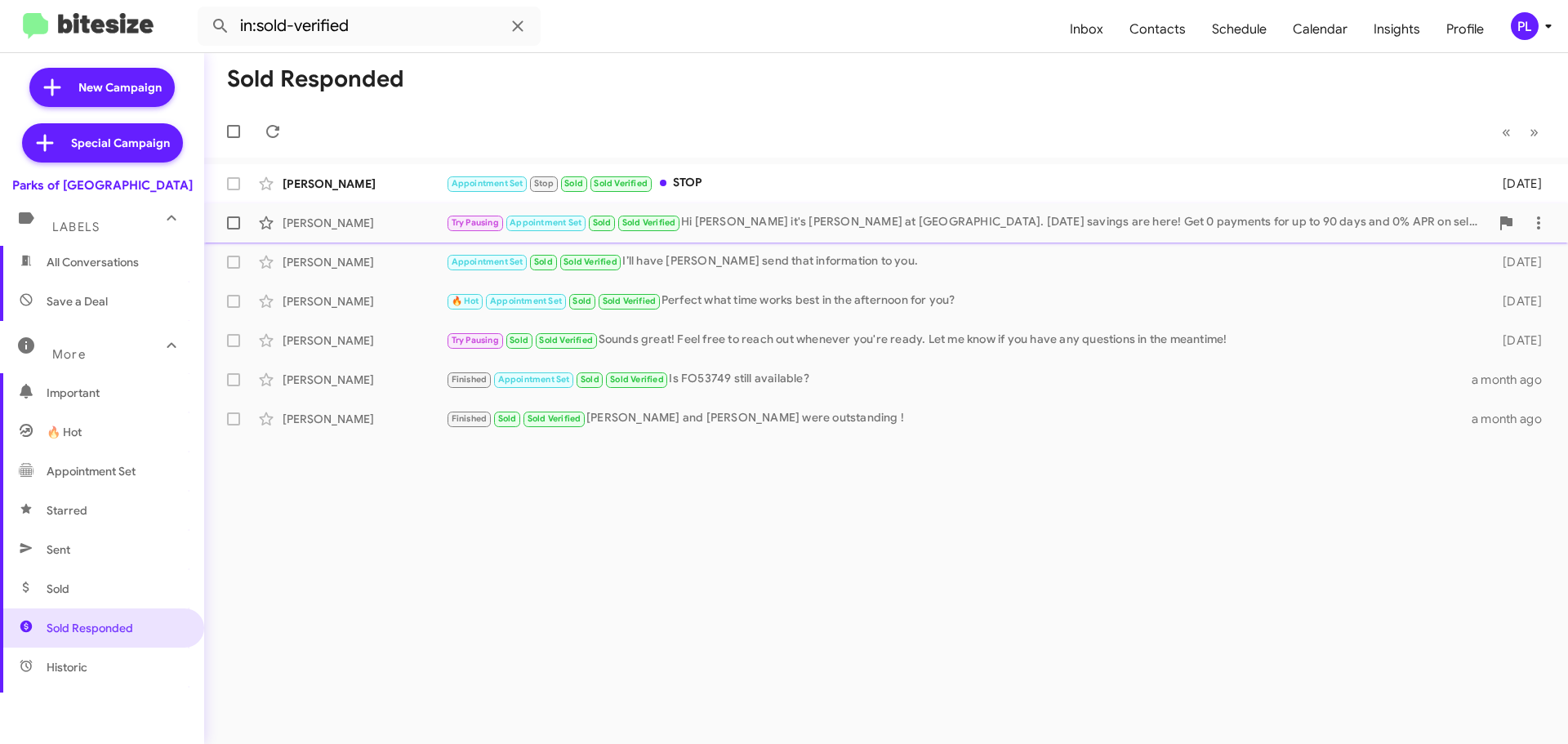
click at [806, 222] on div "Try Pausing Appointment Set Sold Sold Verified Hi Ceci it's Shianne Harrison at…" at bounding box center [968, 223] width 1044 height 19
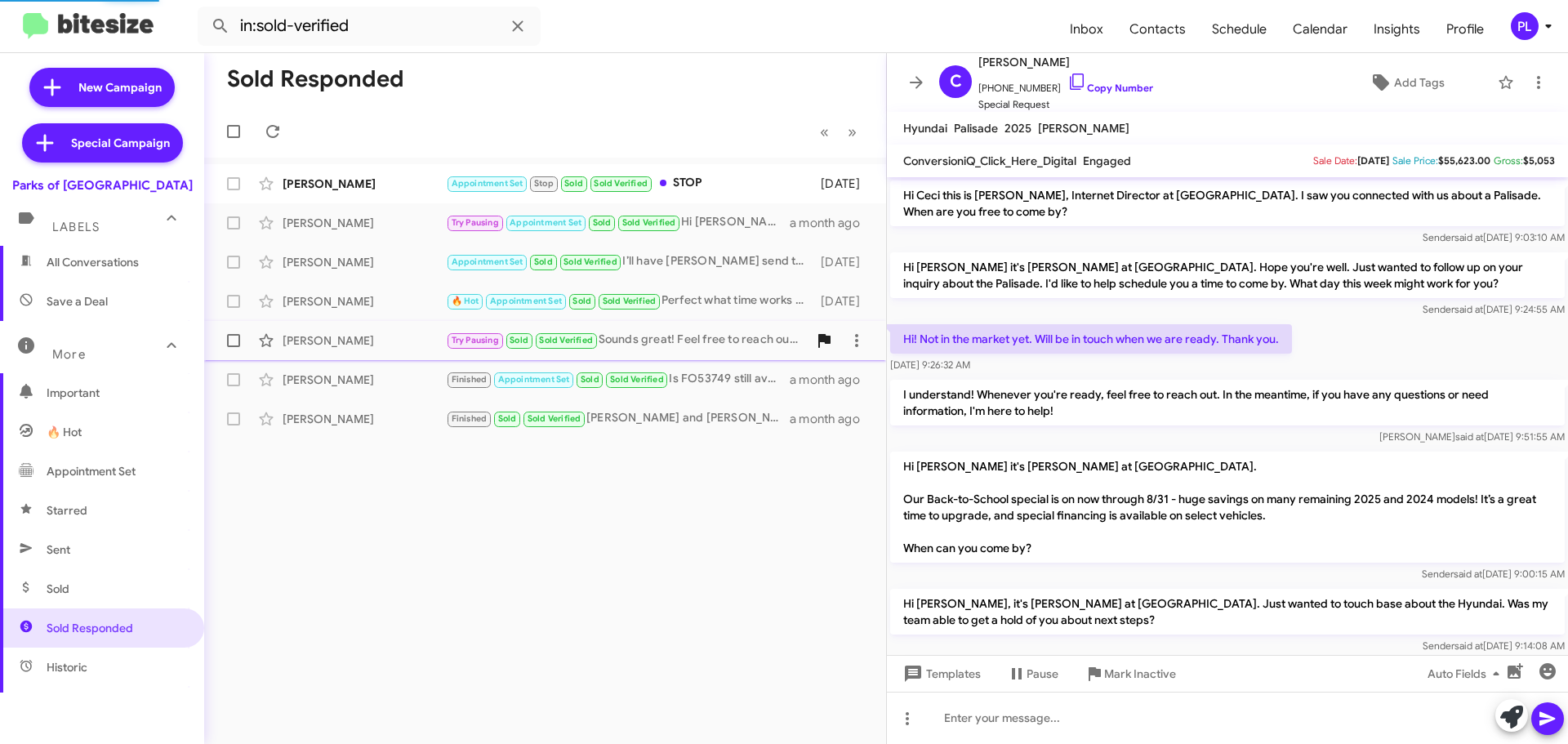
scroll to position [288, 0]
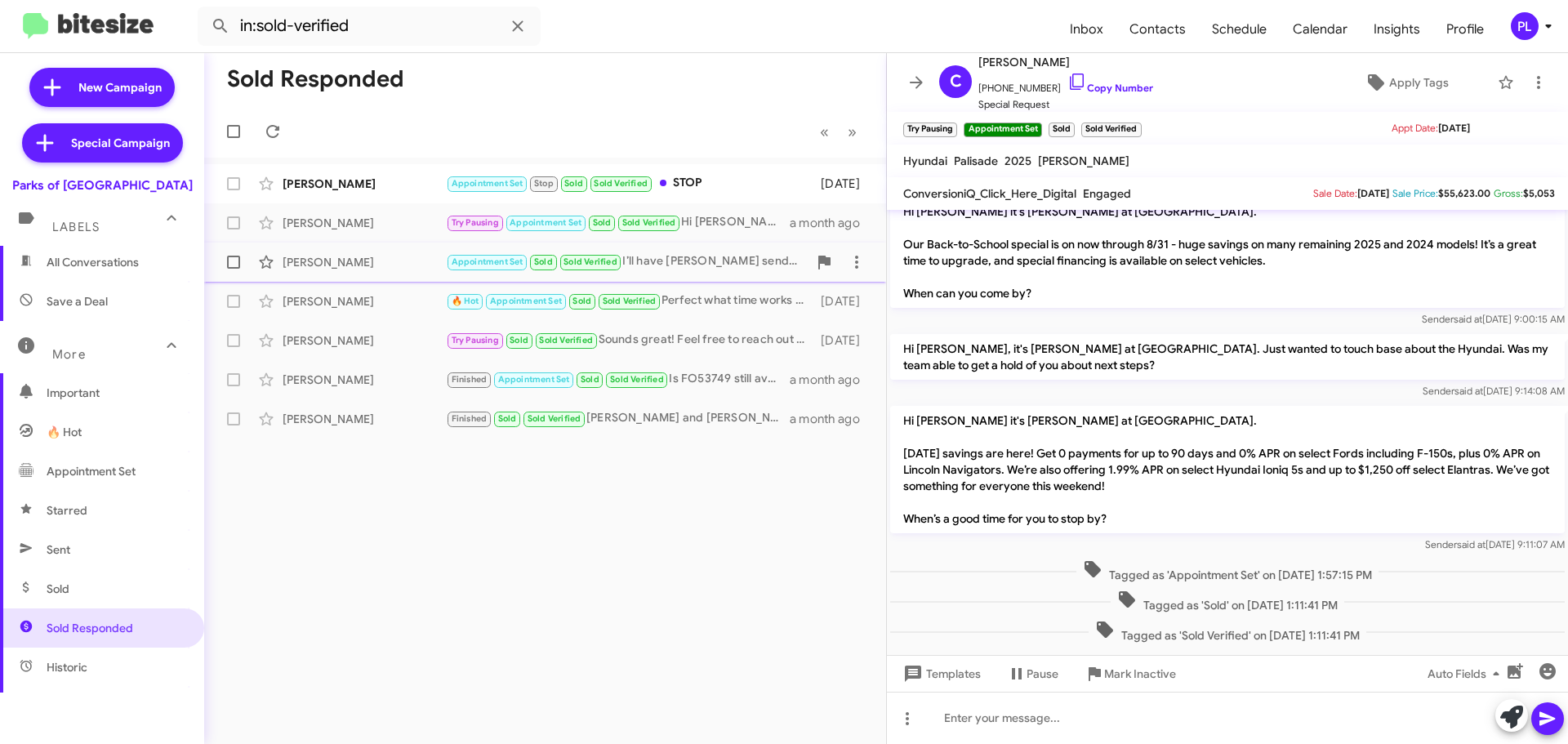
click at [703, 270] on div "Appointment Set Sold Sold Verified I’ll have James send that information to you." at bounding box center [626, 262] width 362 height 19
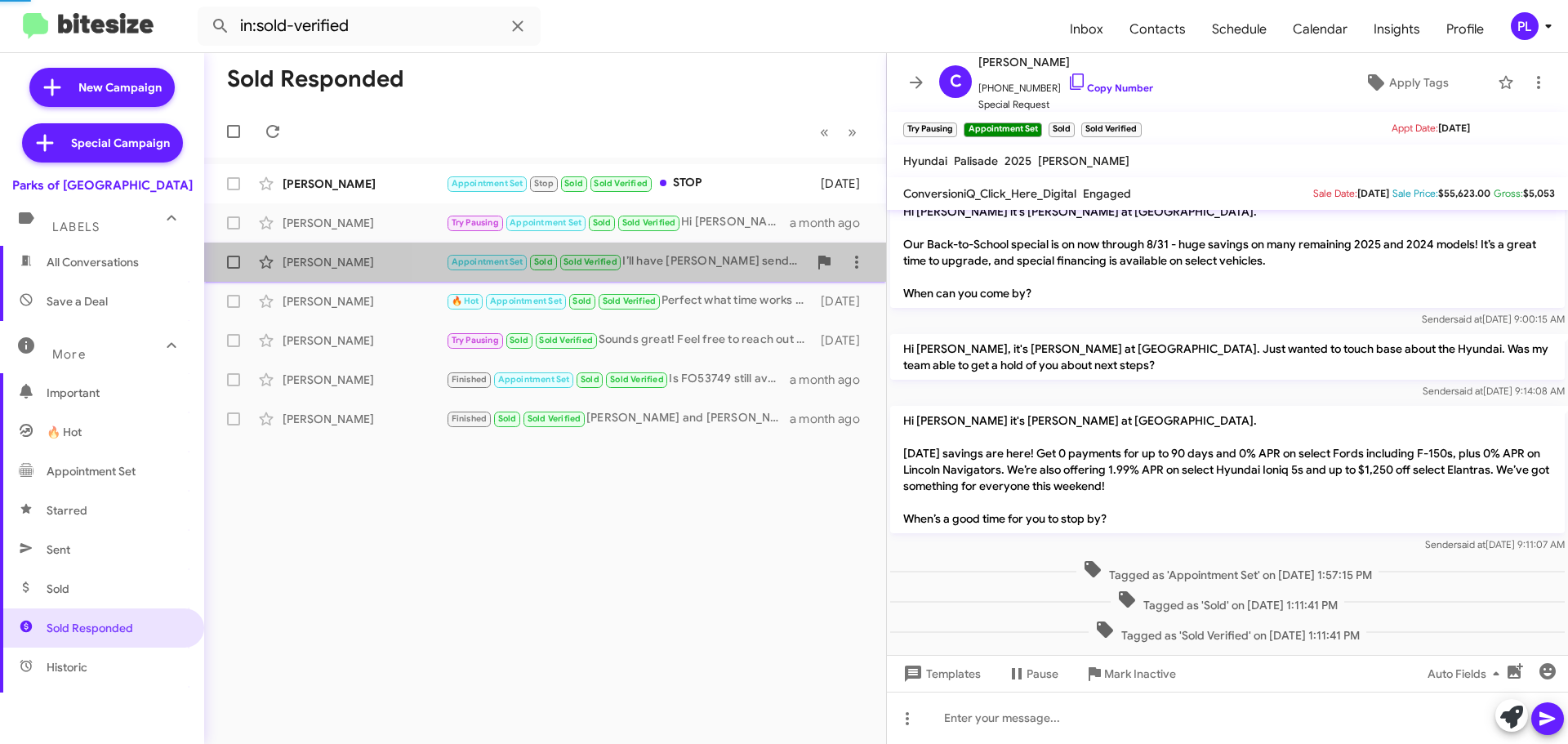
scroll to position [64, 0]
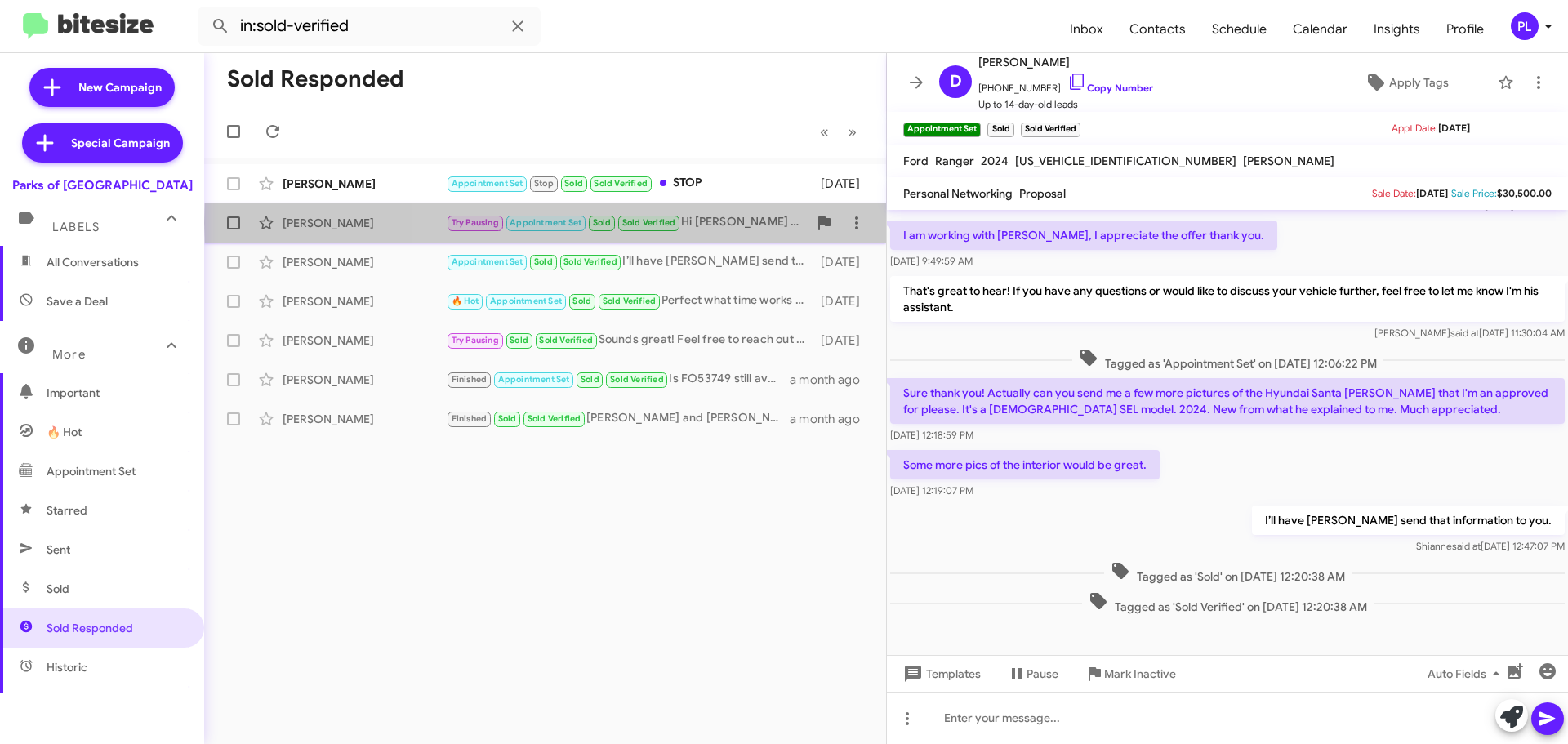
click at [711, 223] on div "Try Pausing Appointment Set Sold Sold Verified Hi Ceci it's Shianne Harrison at…" at bounding box center [626, 223] width 362 height 19
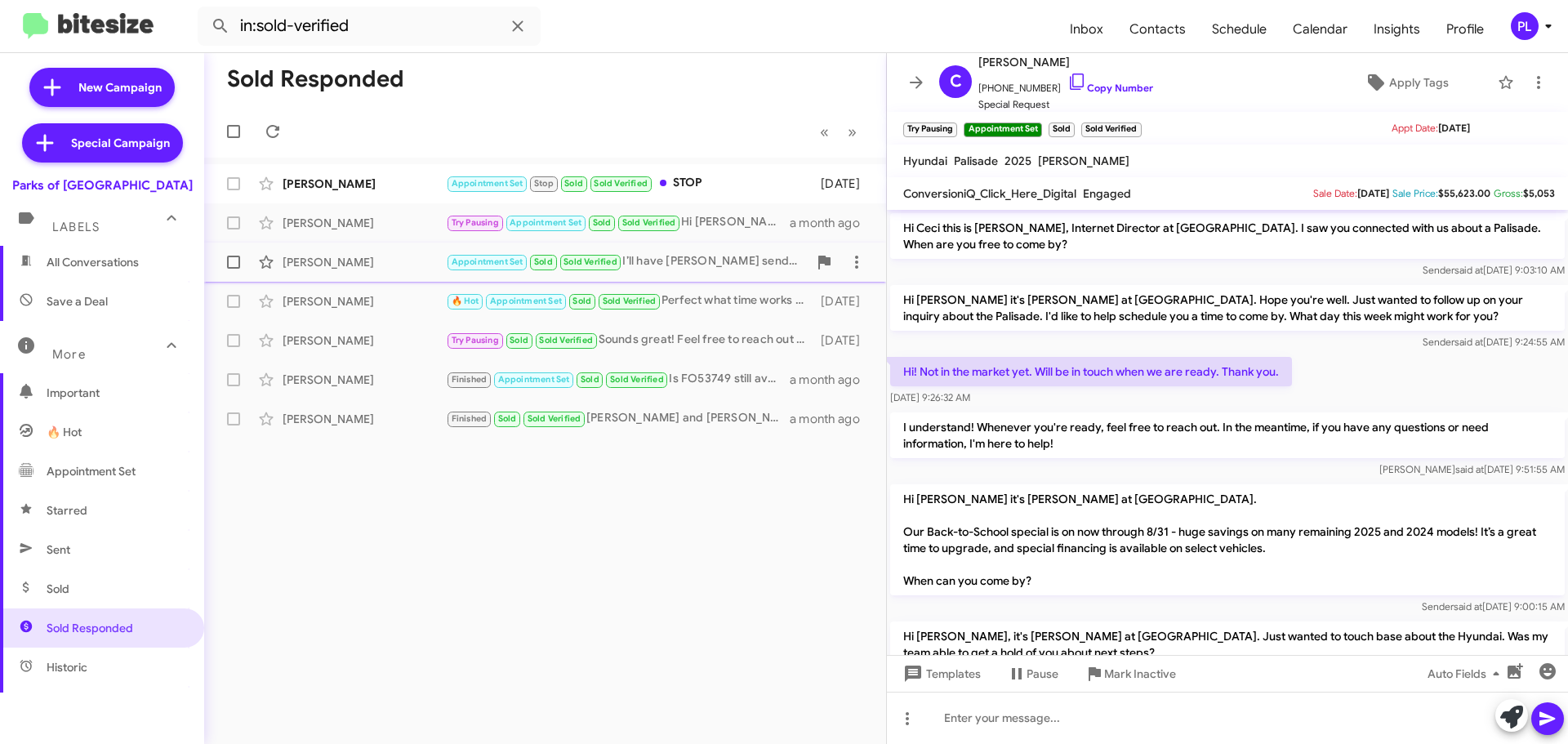
click at [680, 273] on div "David Boucard Appointment Set Sold Sold Verified I’ll have James send that info…" at bounding box center [545, 262] width 656 height 33
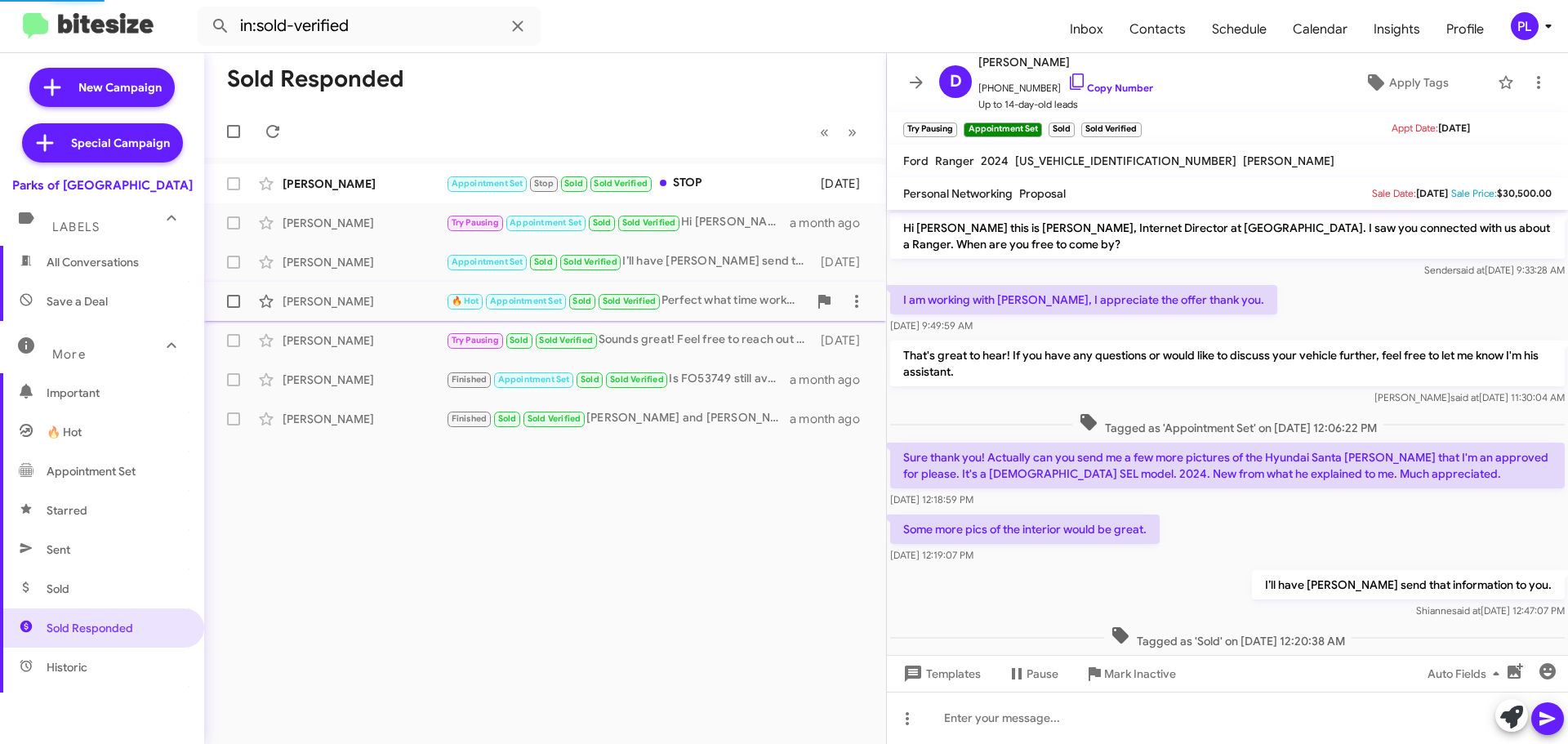
scroll to position [64, 0]
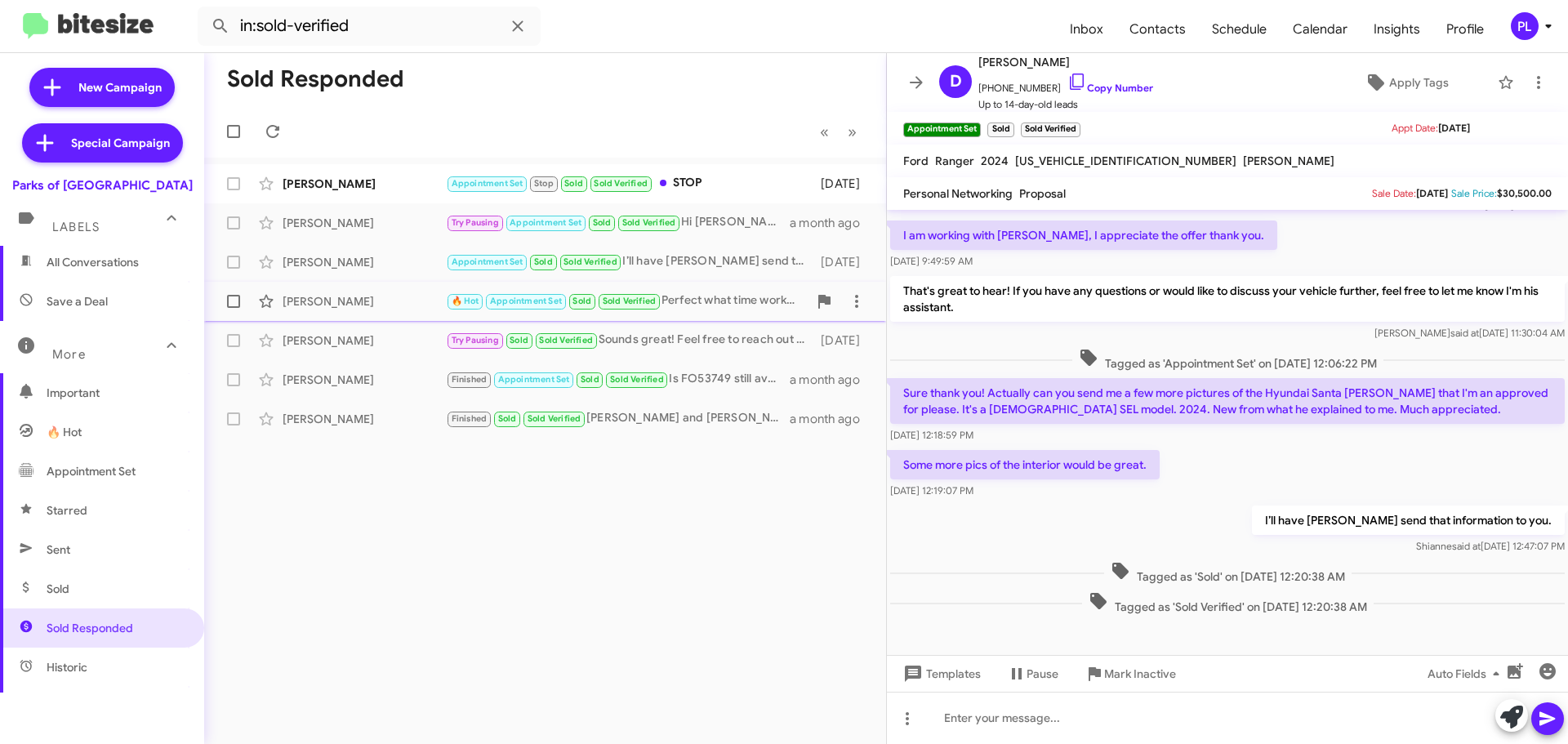
click at [721, 298] on div "🔥 Hot Appointment Set Sold Sold Verified Perfect what time works best in the af…" at bounding box center [626, 301] width 362 height 19
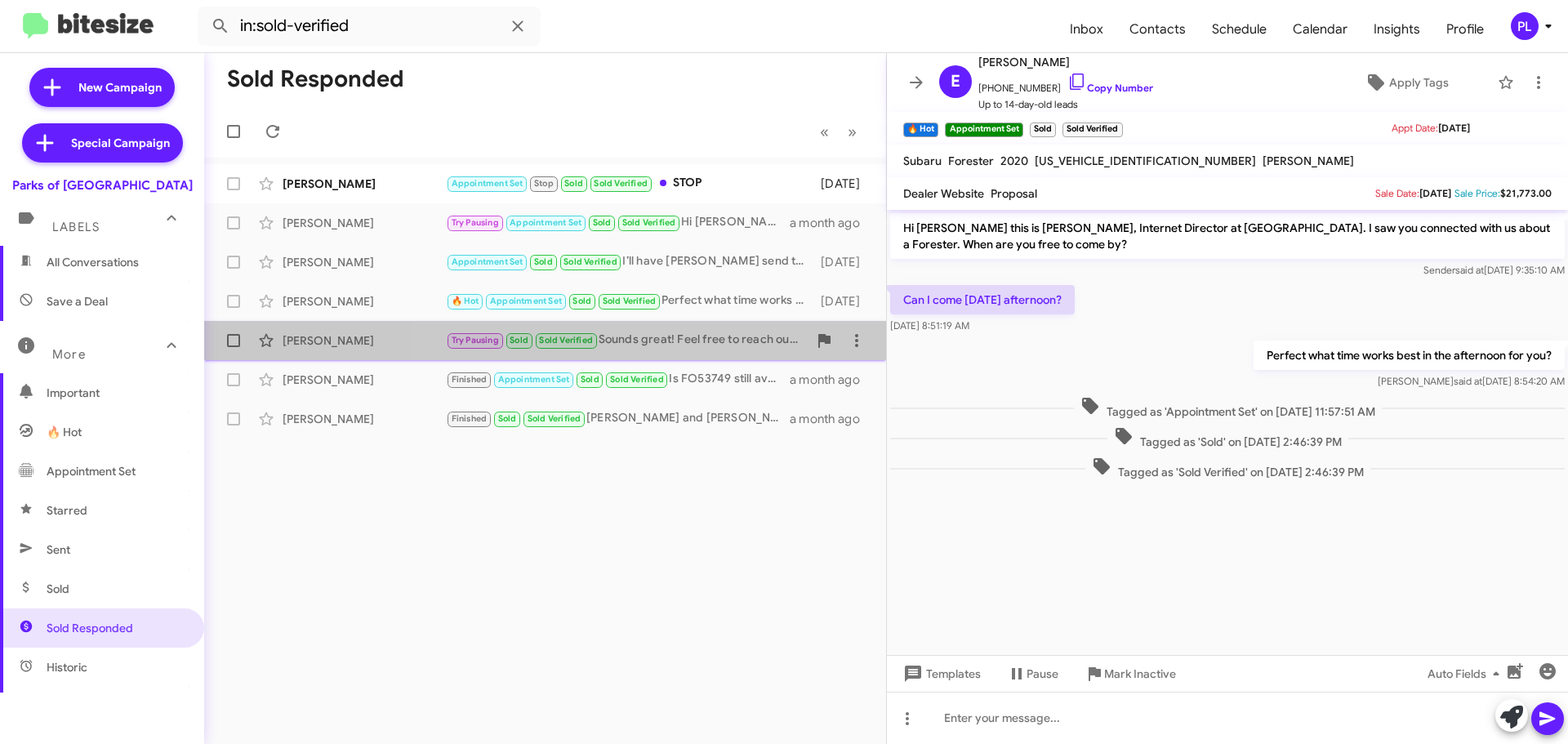
click at [722, 336] on div "Try Pausing Sold Sold Verified Sounds great! Feel free to reach out whenever yo…" at bounding box center [626, 340] width 362 height 19
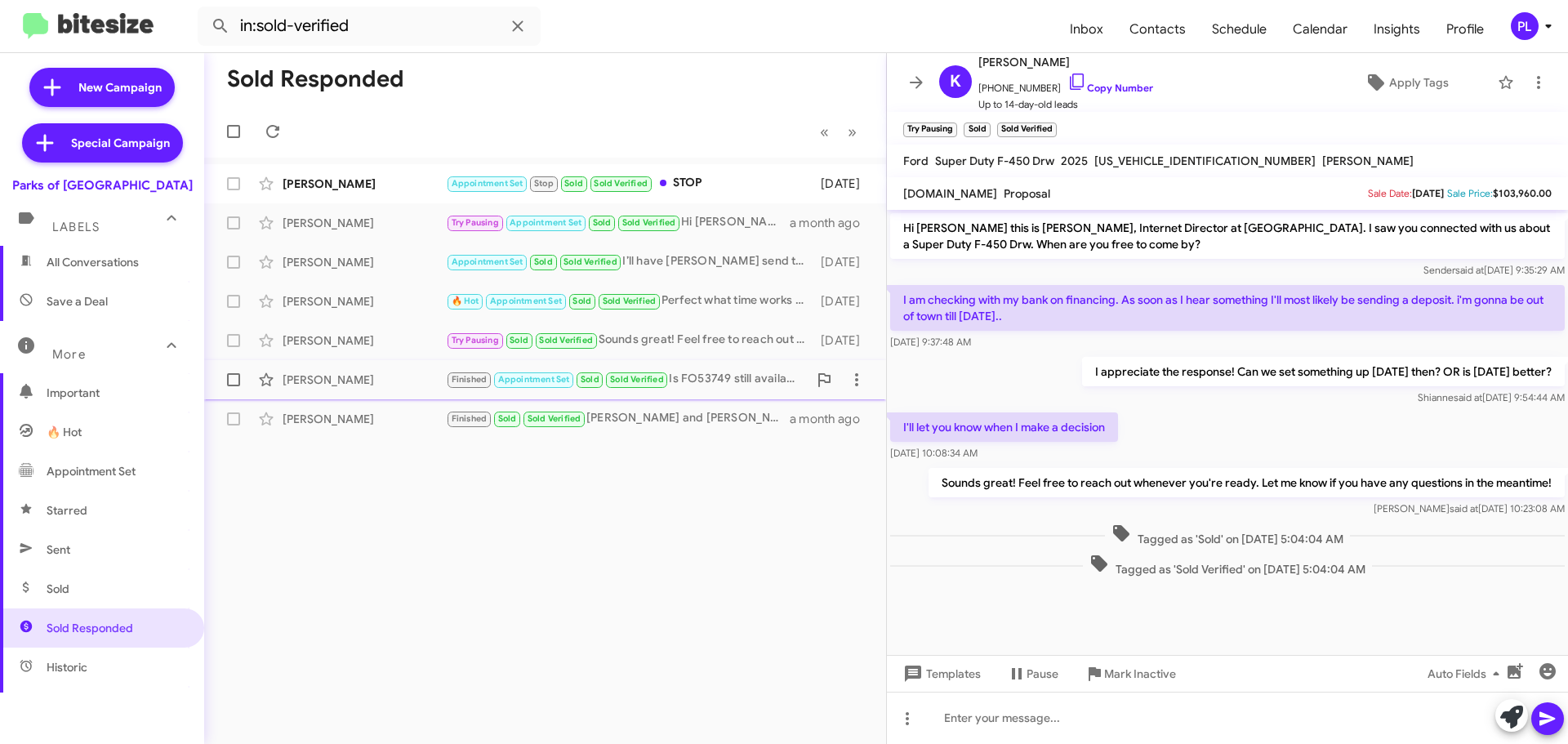
click at [717, 370] on div "Finished Appointment Set Sold Sold Verified Is FO53749 still available?" at bounding box center [626, 380] width 362 height 19
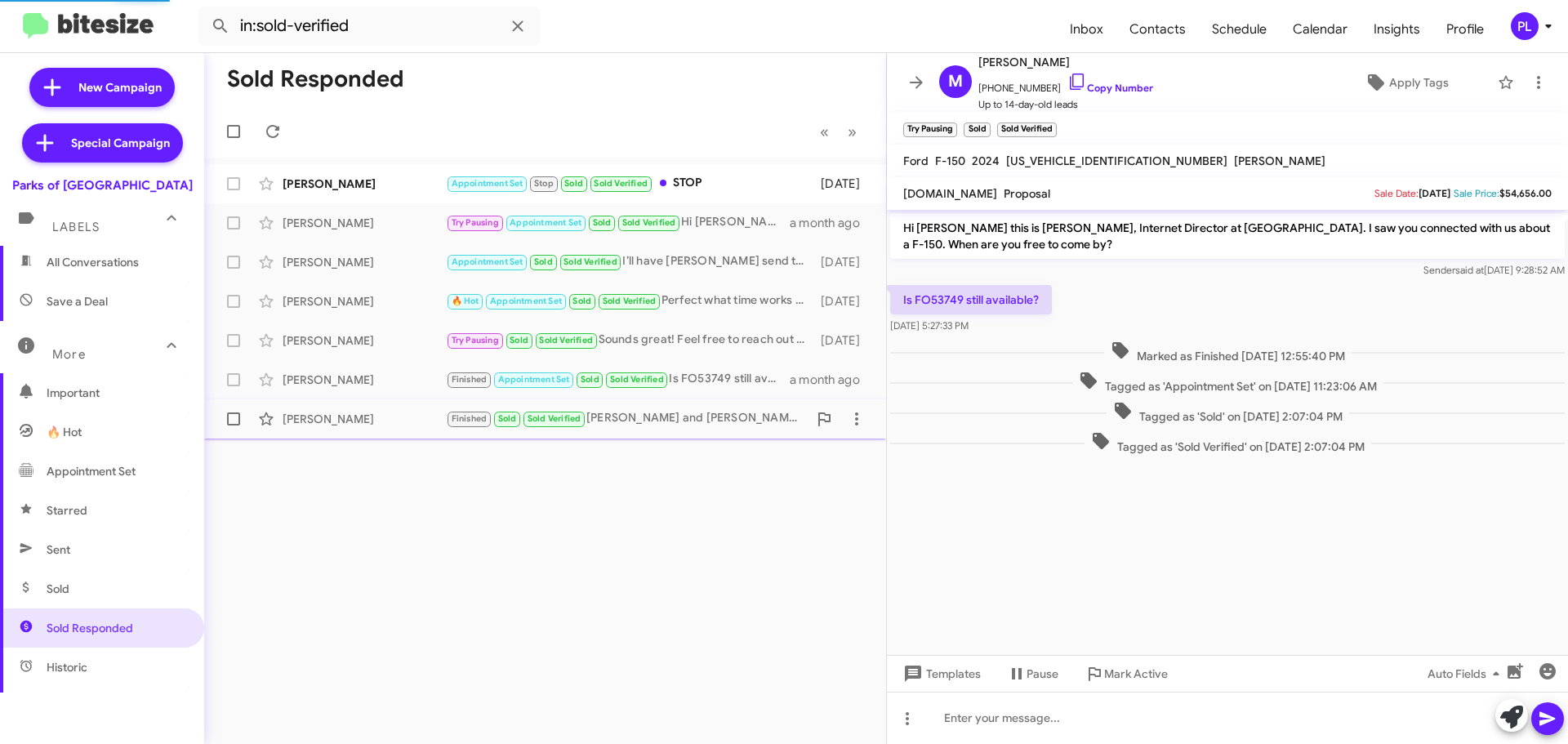
click at [698, 427] on div "Finished Sold Sold Verified Teddie and Austin were outstanding !" at bounding box center [626, 418] width 362 height 19
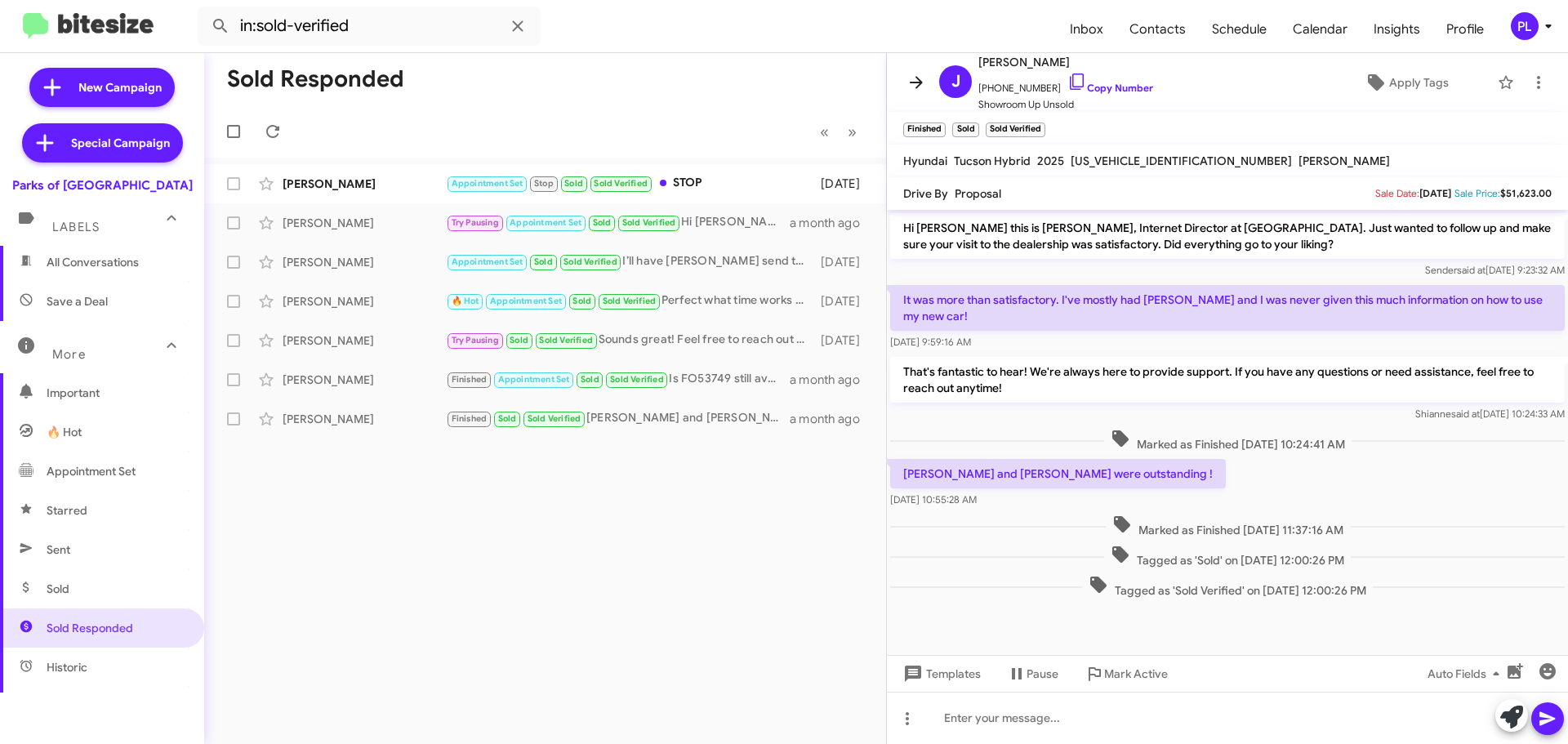
click at [906, 84] on icon at bounding box center [916, 82] width 20 height 20
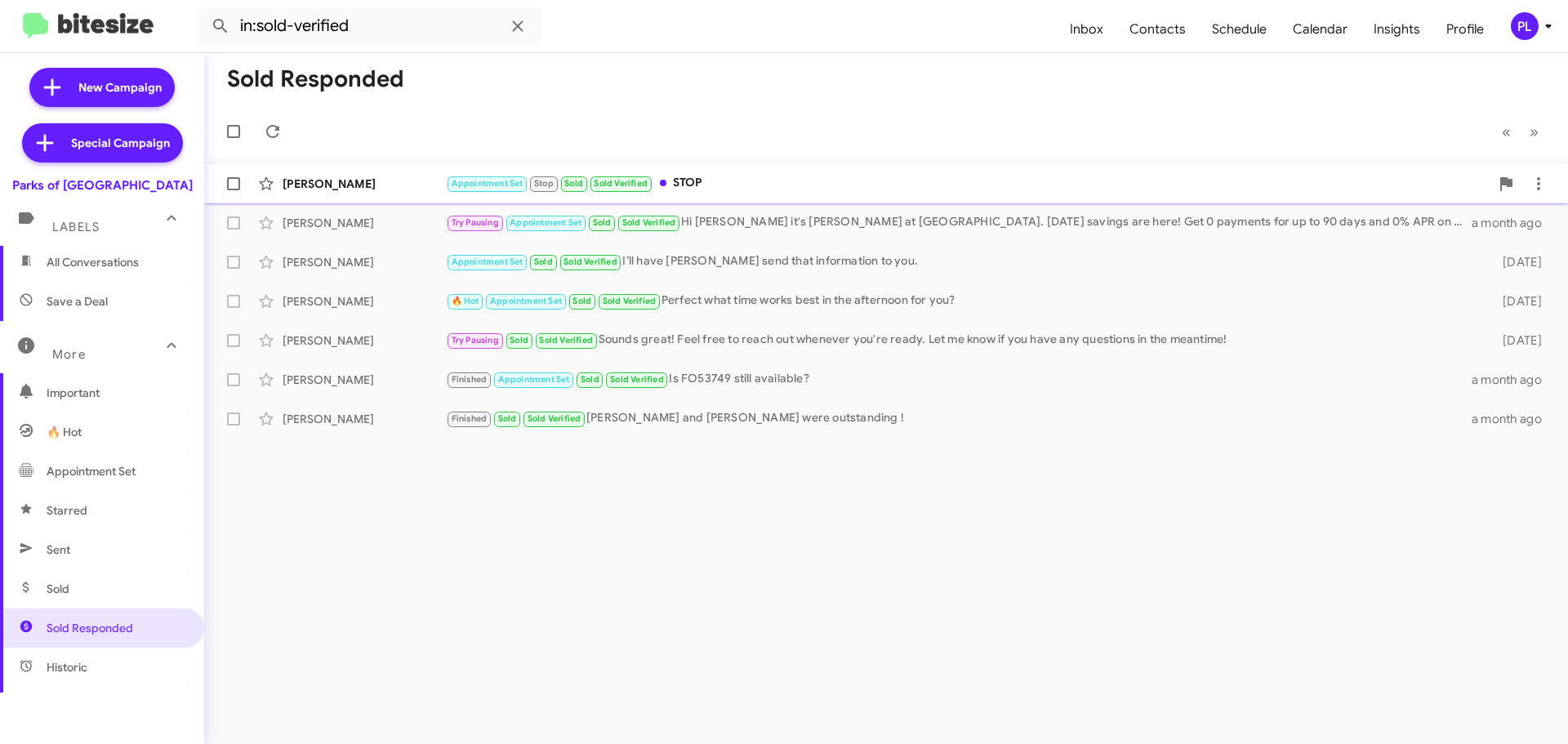
click at [758, 180] on div "Appointment Set Stop Sold Sold Verified STOP" at bounding box center [968, 183] width 1044 height 19
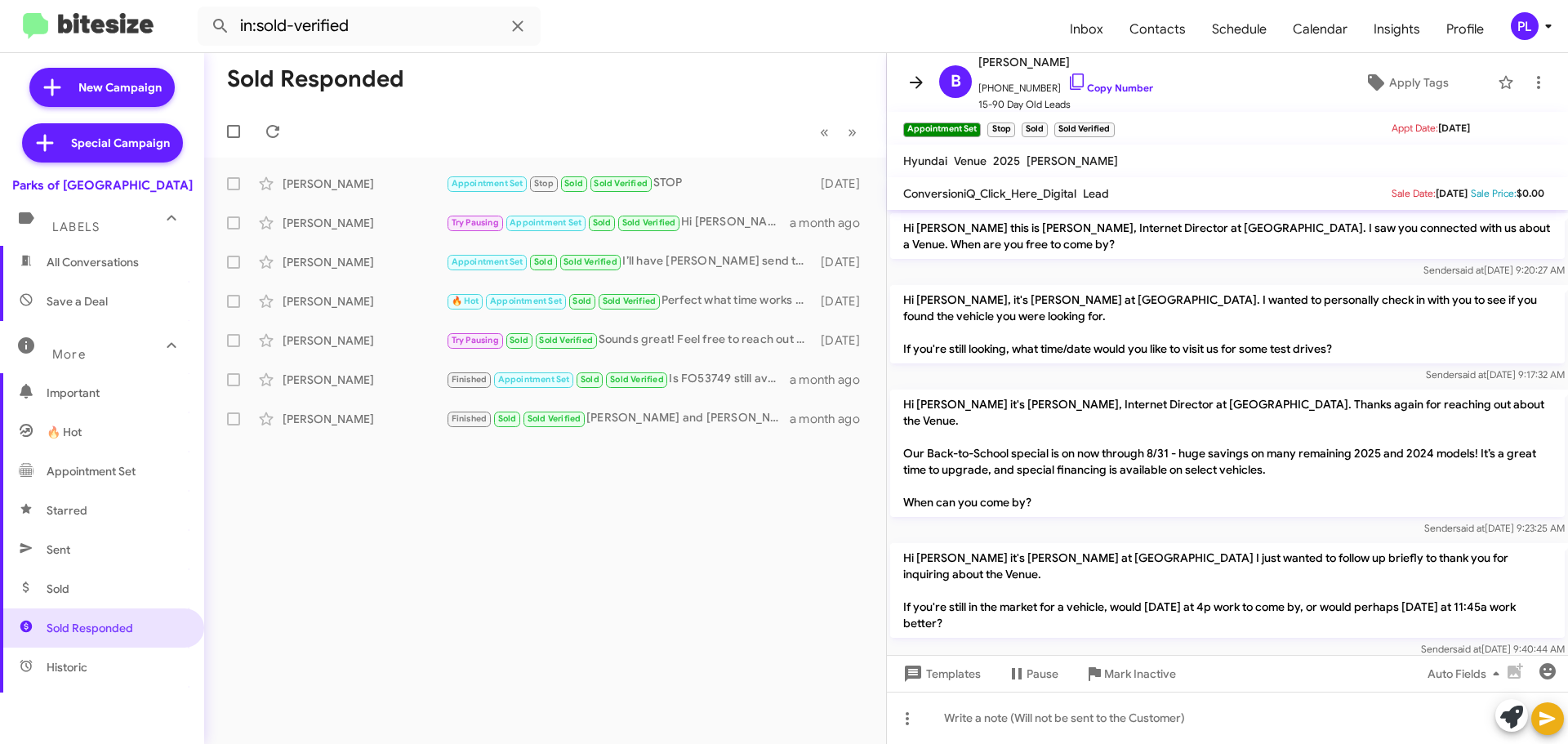
click at [909, 79] on icon at bounding box center [916, 82] width 20 height 20
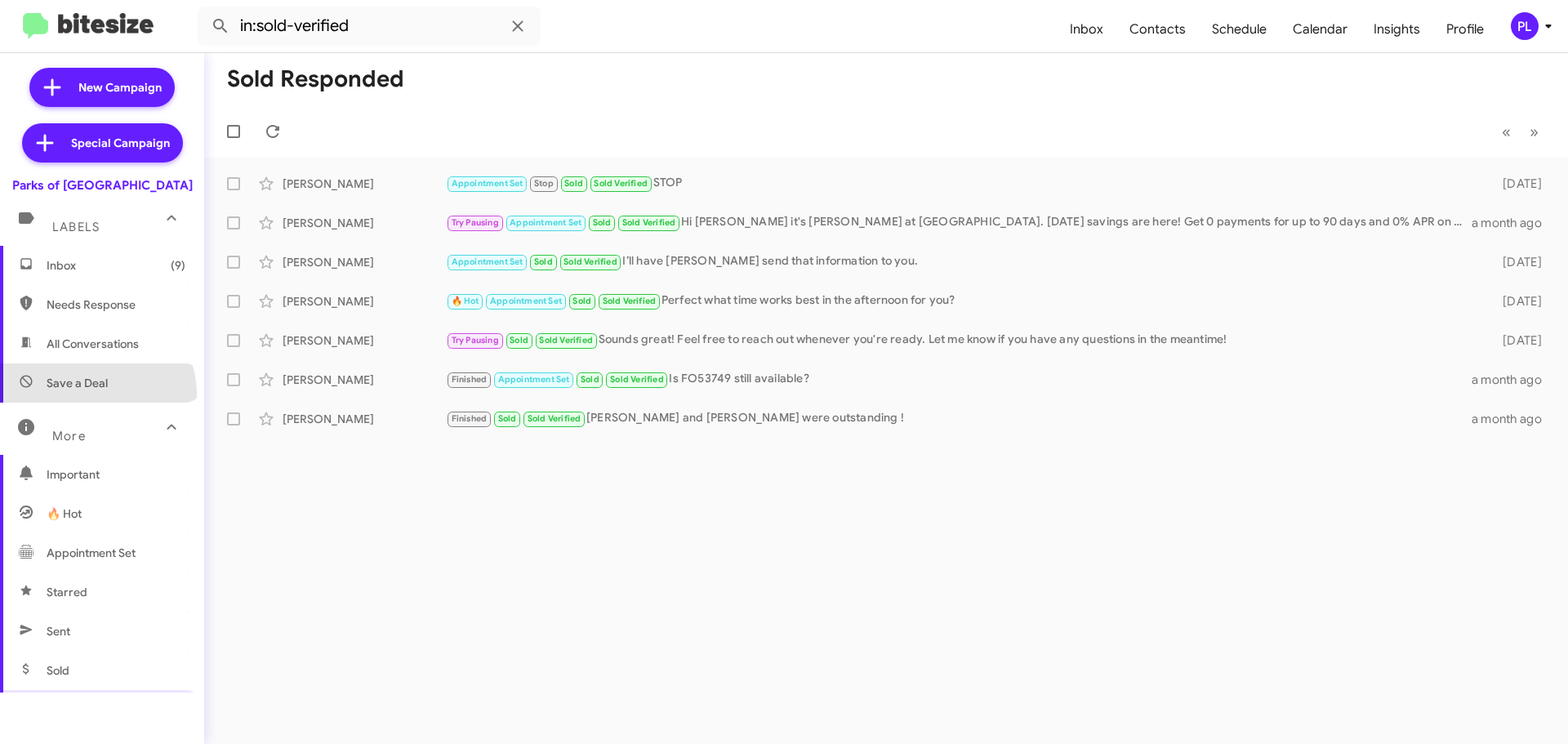
click at [93, 395] on span "Save a Deal" at bounding box center [102, 383] width 204 height 40
type input "in:not-interested"
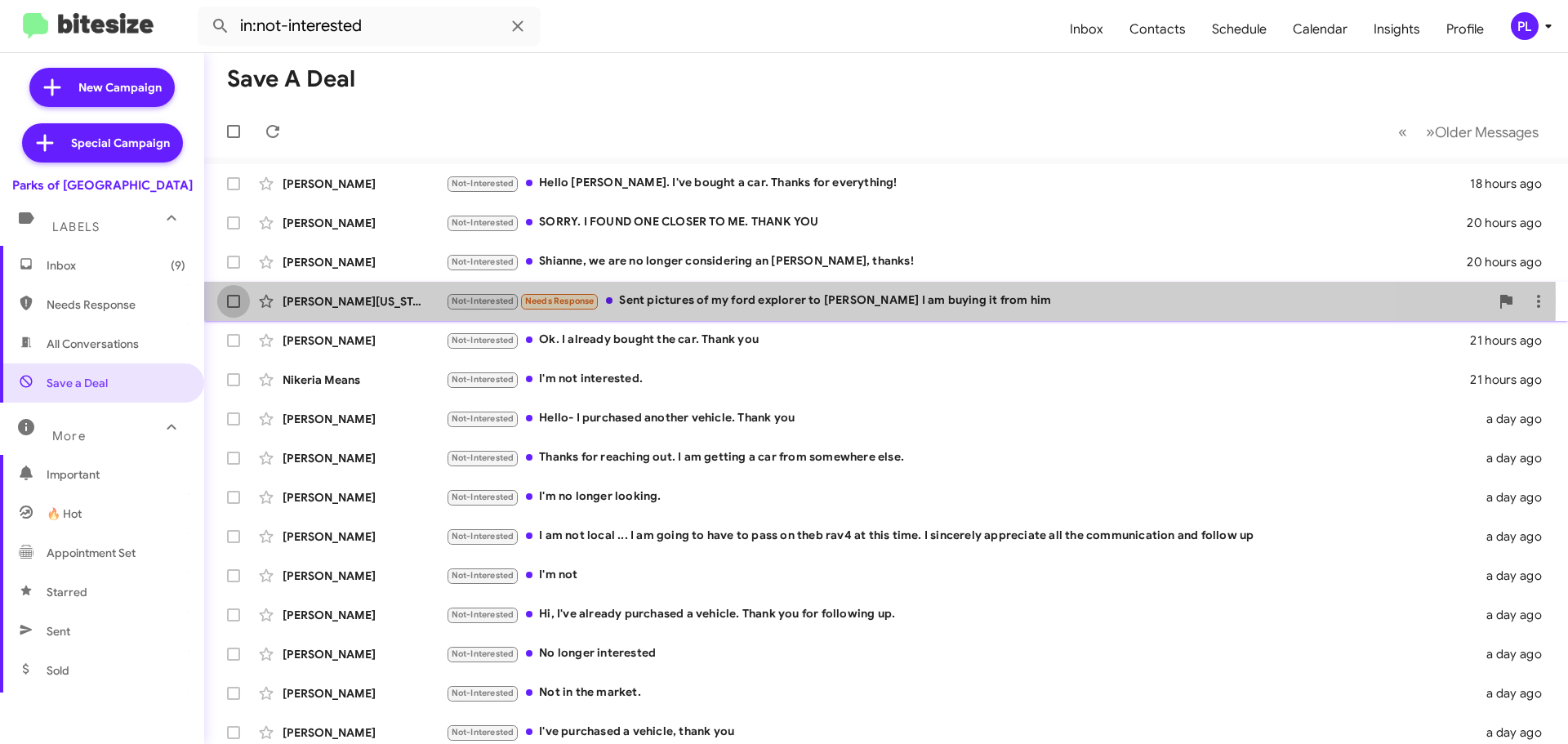
click at [230, 299] on span at bounding box center [234, 301] width 13 height 13
click at [233, 308] on input "checkbox" at bounding box center [233, 308] width 1 height 1
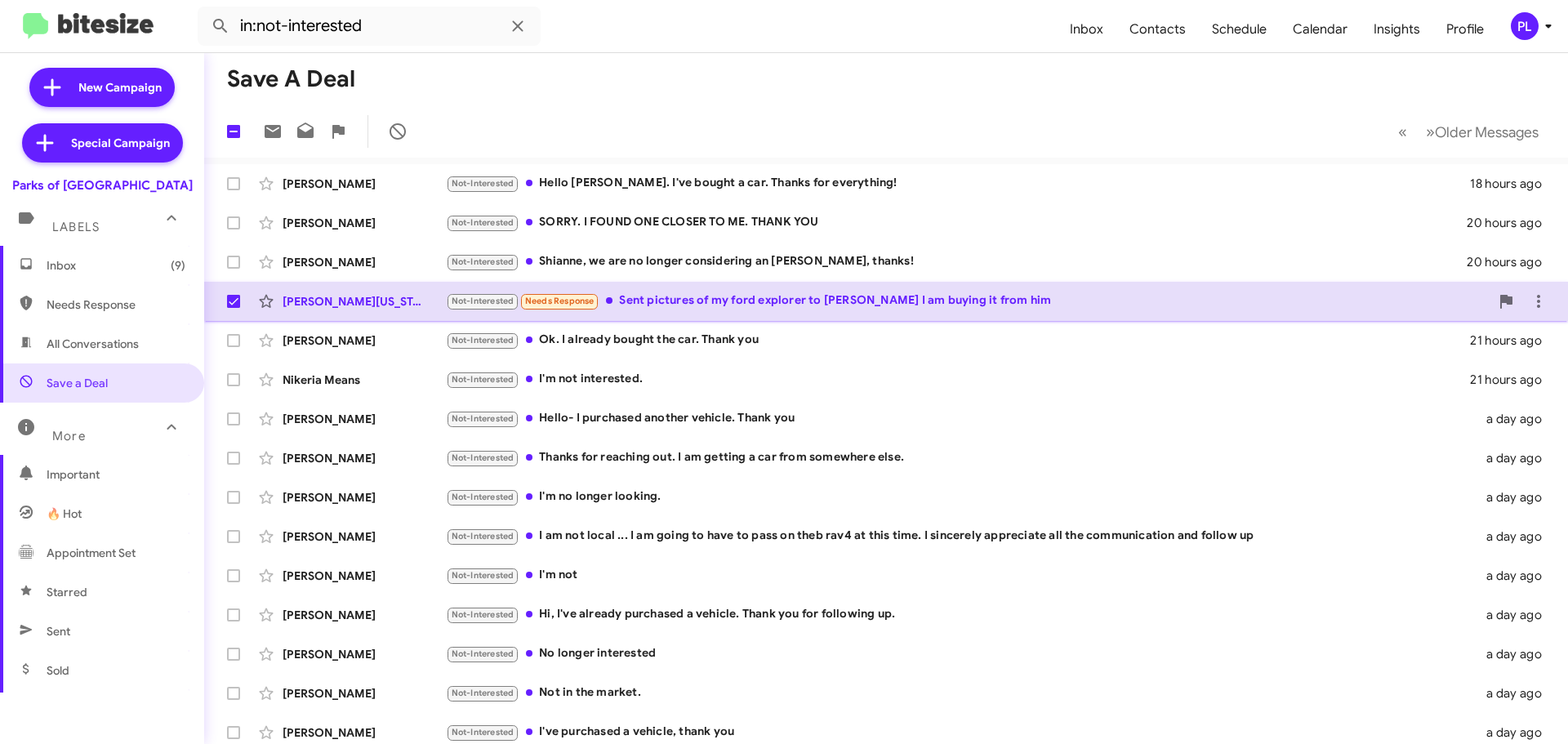
click at [228, 297] on span at bounding box center [234, 301] width 13 height 13
click at [233, 308] on input "checkbox" at bounding box center [233, 308] width 1 height 1
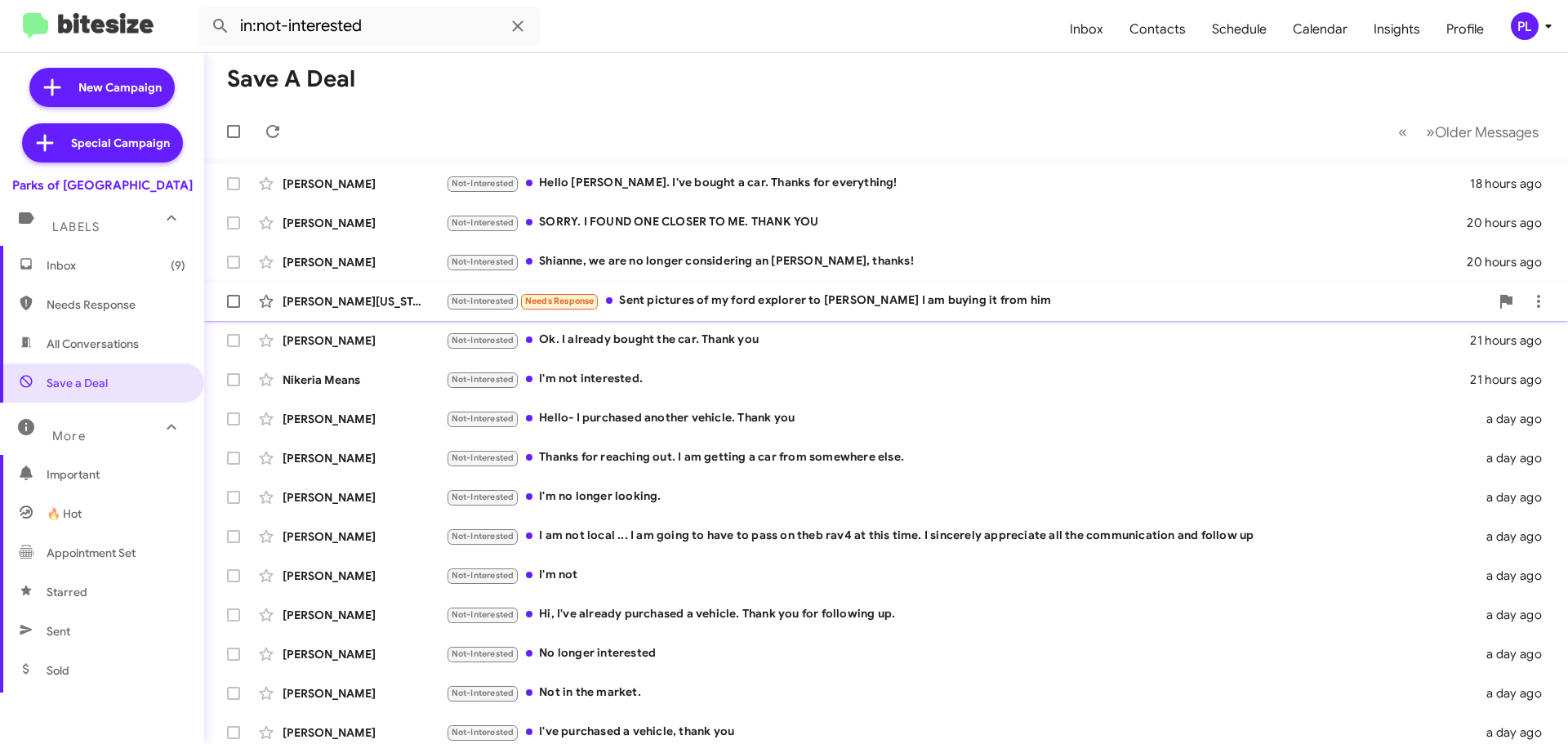
click at [656, 294] on div "Not-Interested Needs Response Sent pictures of my ford explorer to Justin sales…" at bounding box center [968, 301] width 1044 height 19
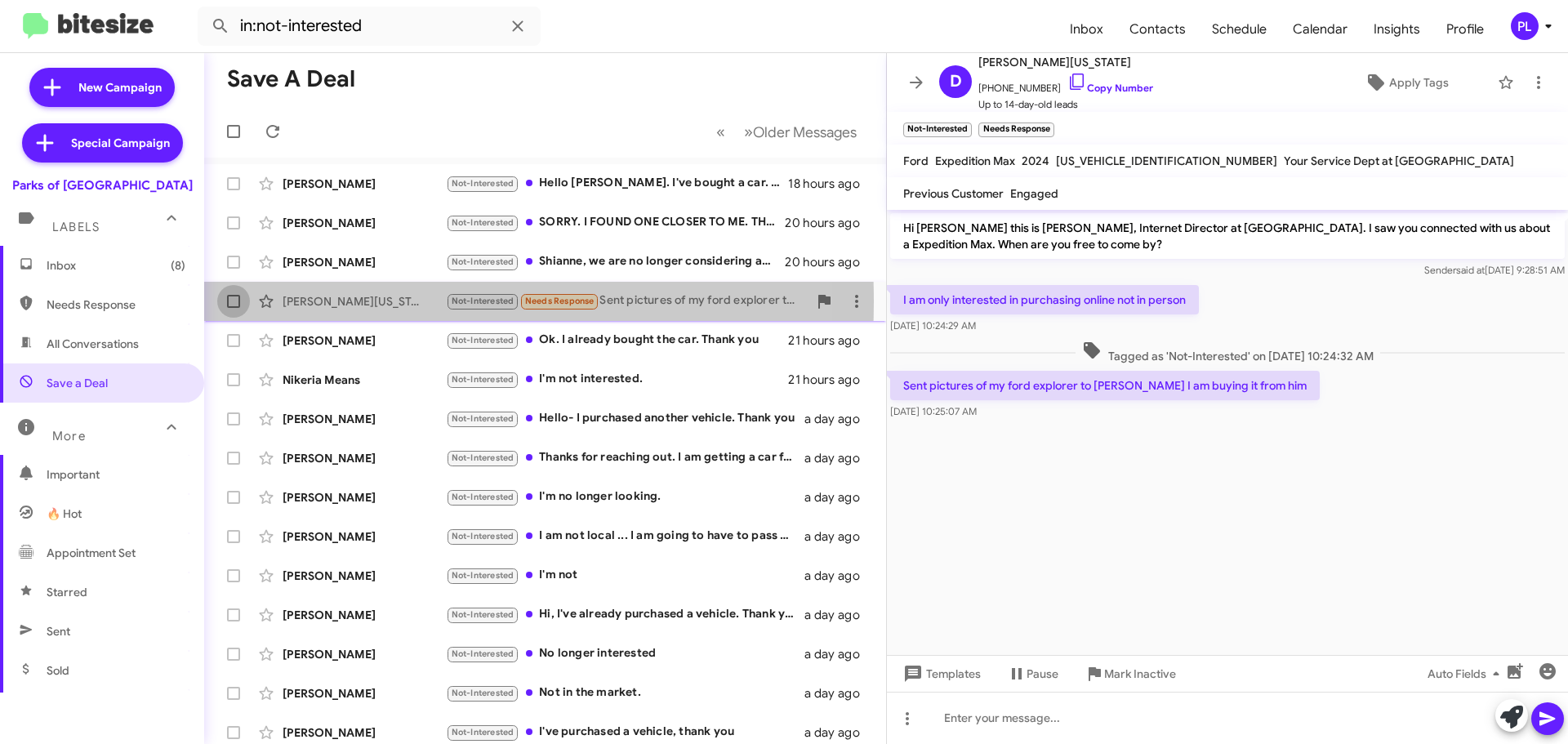
click at [230, 301] on span at bounding box center [234, 301] width 13 height 13
click at [233, 308] on input "checkbox" at bounding box center [233, 308] width 1 height 1
checkbox input "true"
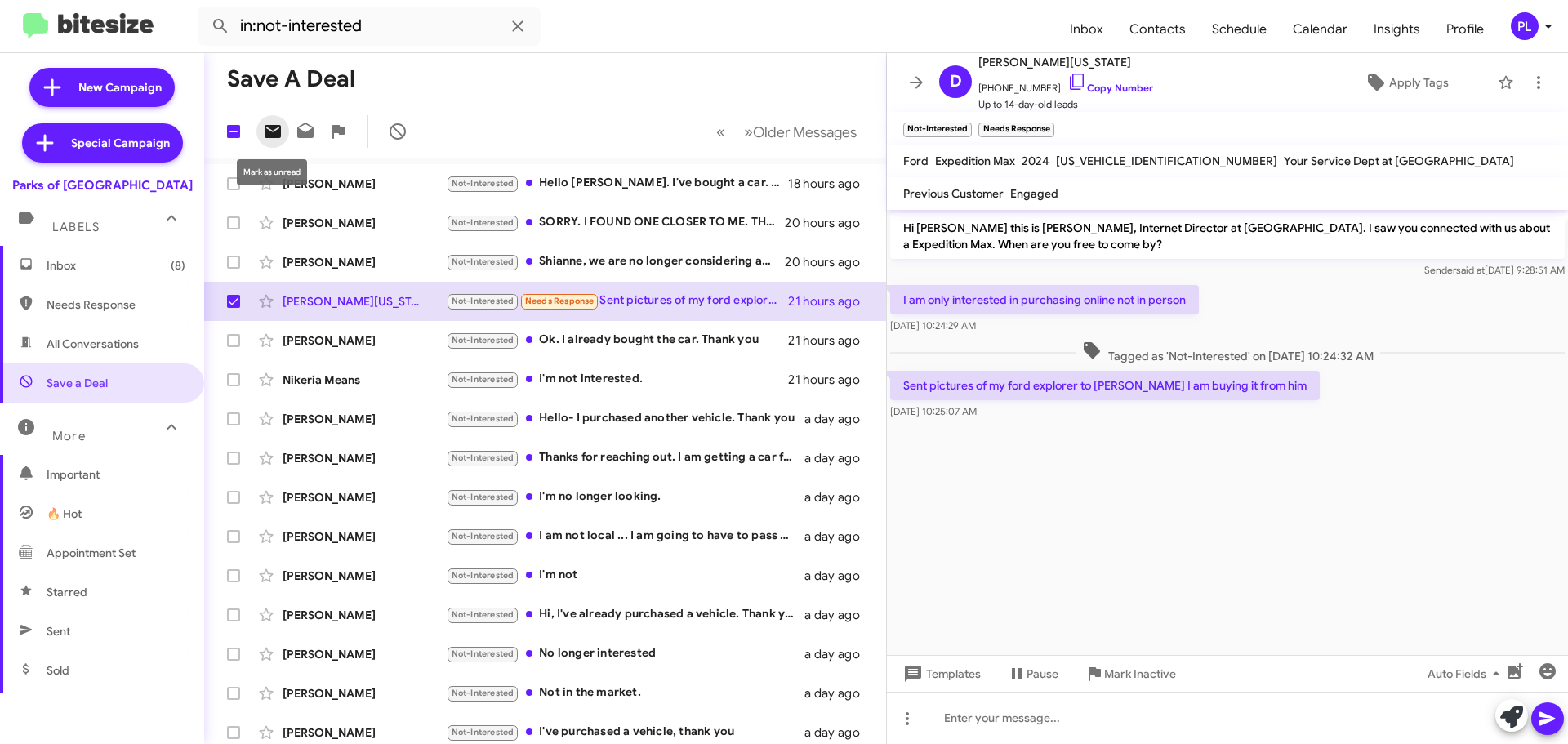
click at [266, 131] on icon at bounding box center [272, 131] width 16 height 13
click at [923, 85] on icon at bounding box center [916, 82] width 20 height 20
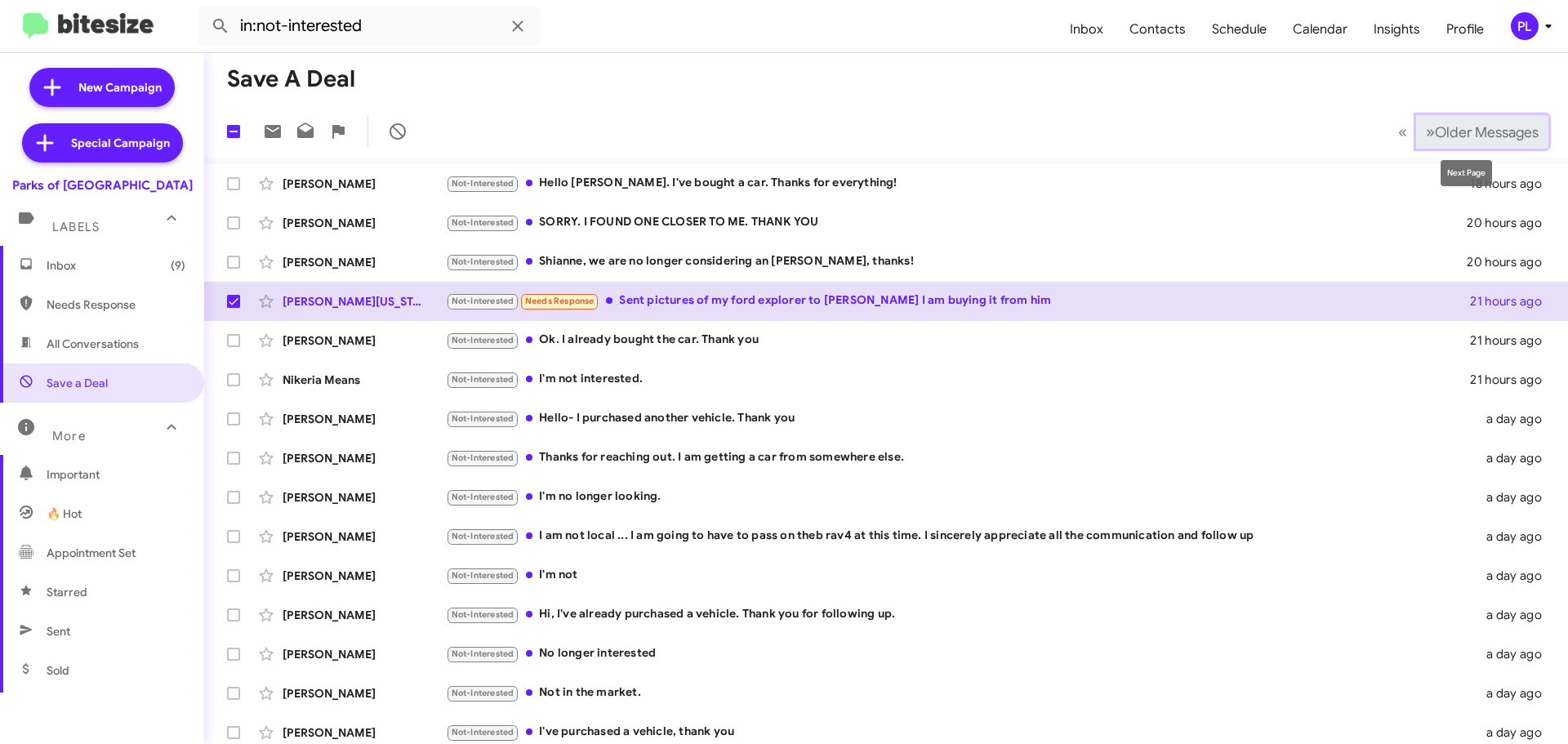
click at [1478, 125] on span "Older Messages" at bounding box center [1487, 132] width 104 height 18
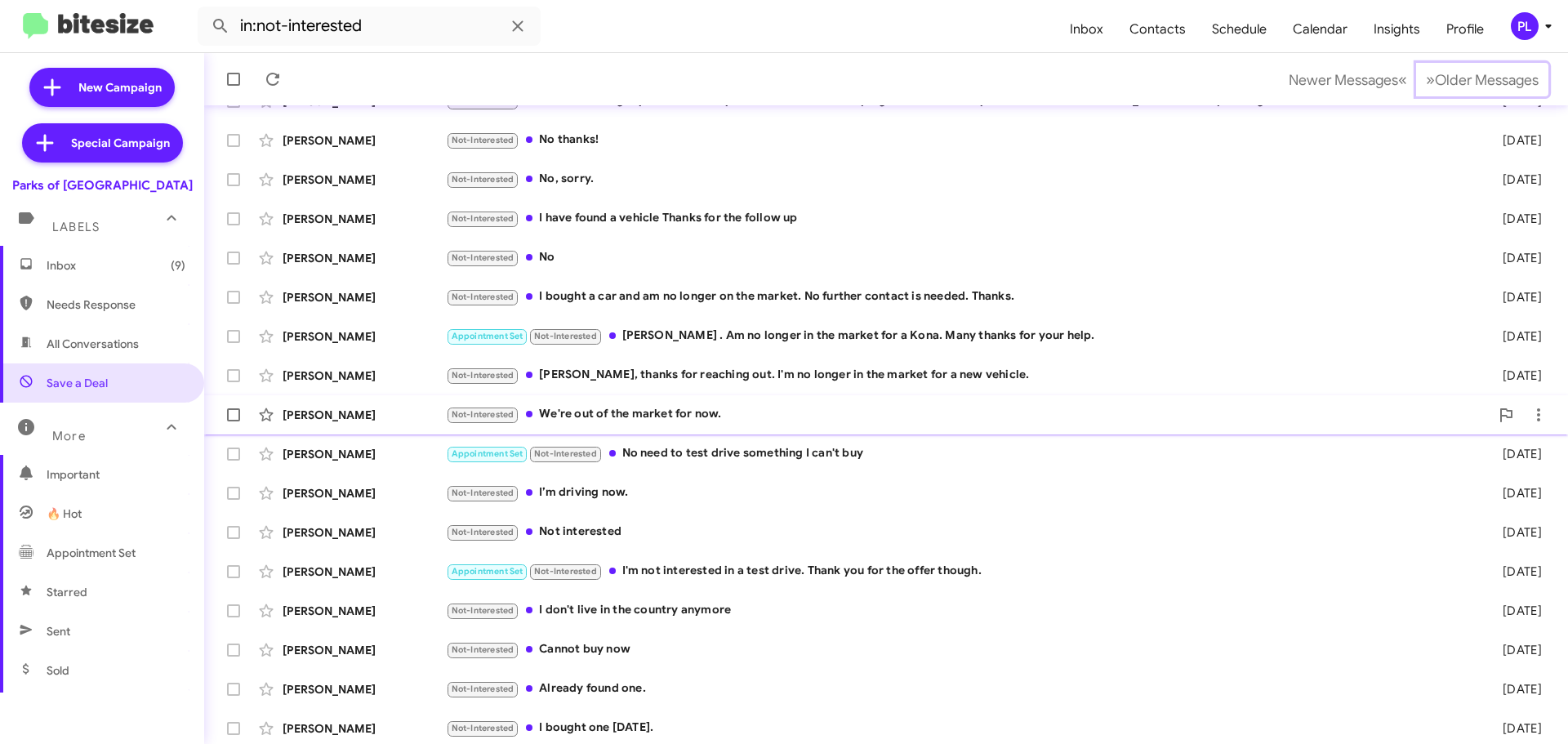
scroll to position [204, 0]
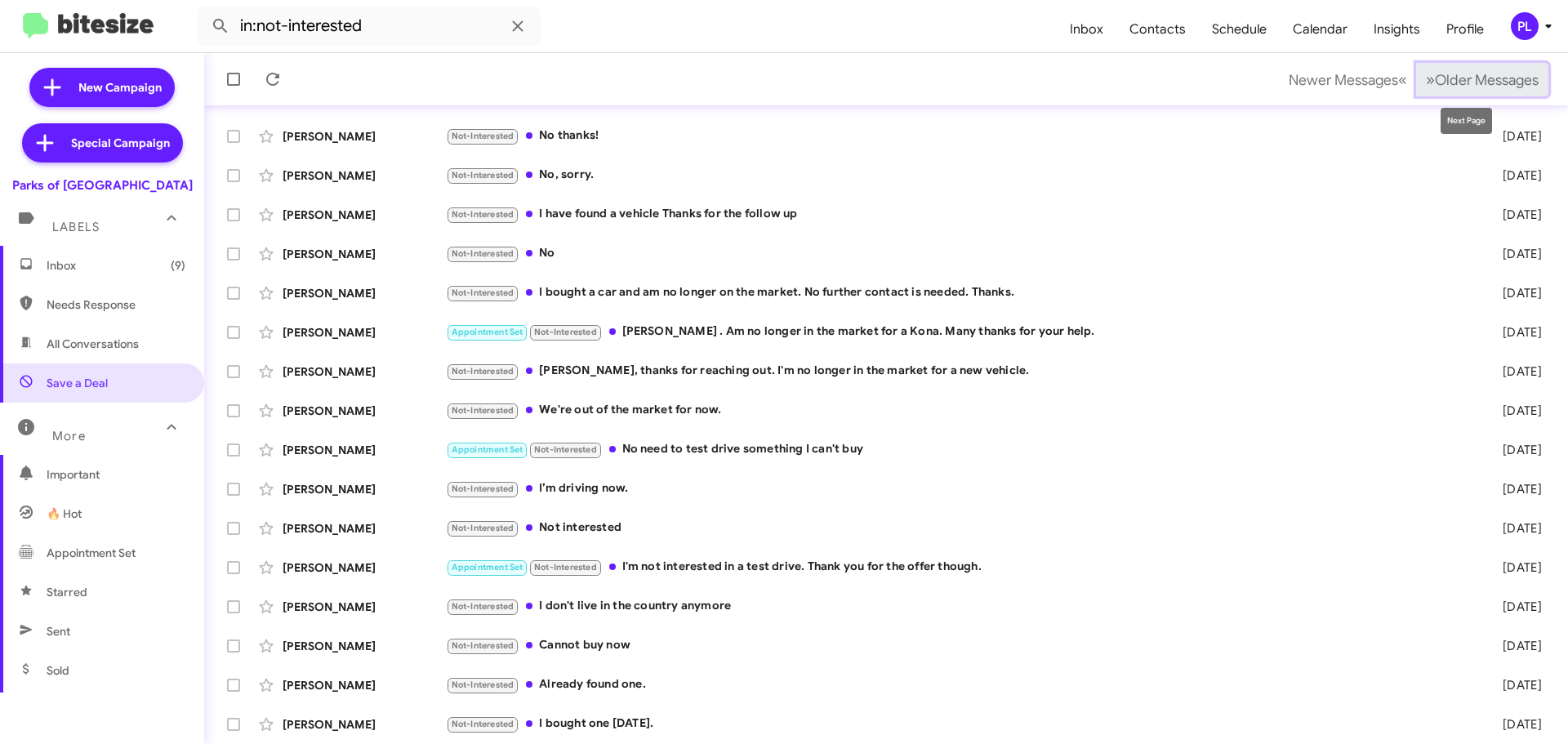
click at [1473, 77] on span "Older Messages" at bounding box center [1487, 79] width 104 height 18
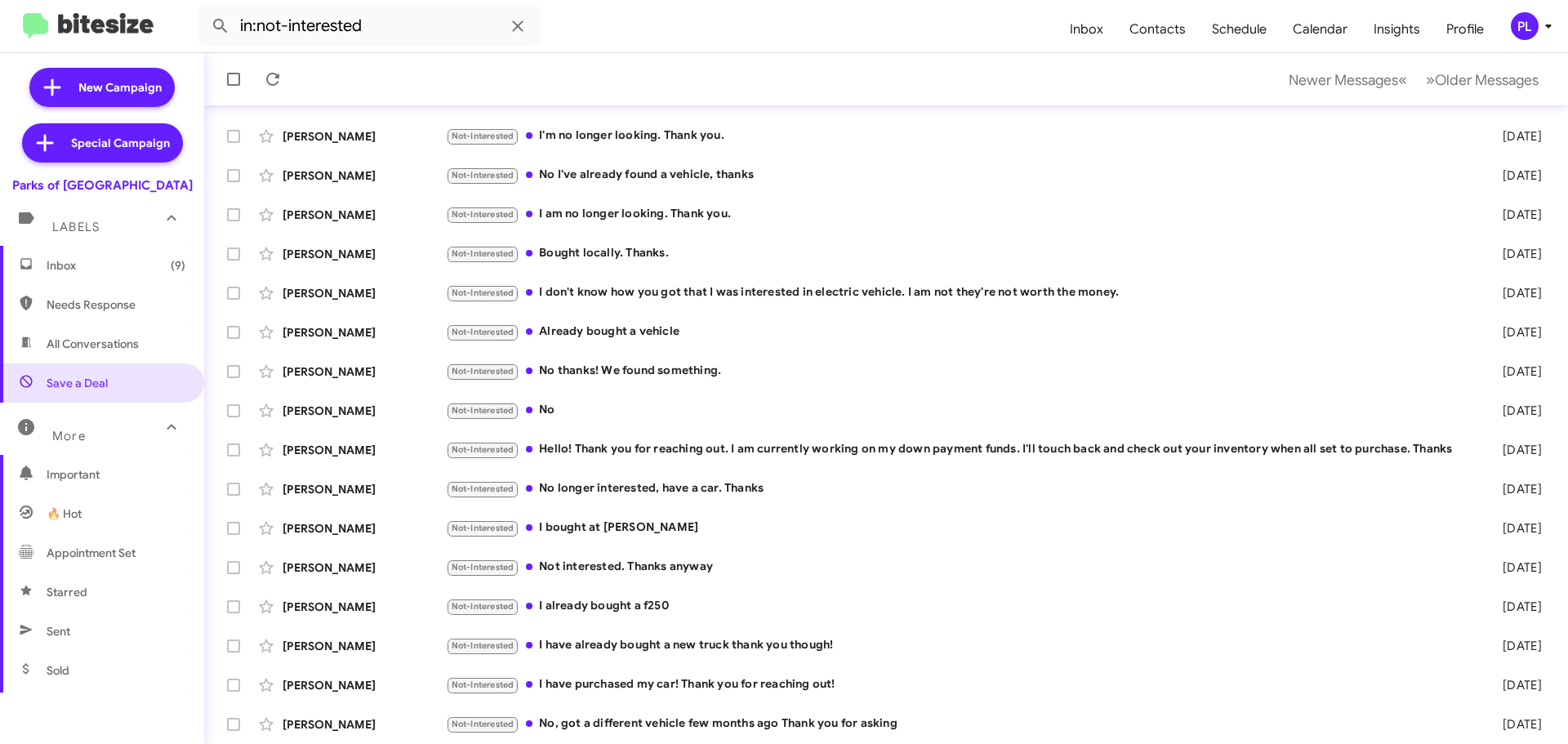
click at [80, 270] on span "Inbox (9)" at bounding box center [115, 265] width 139 height 16
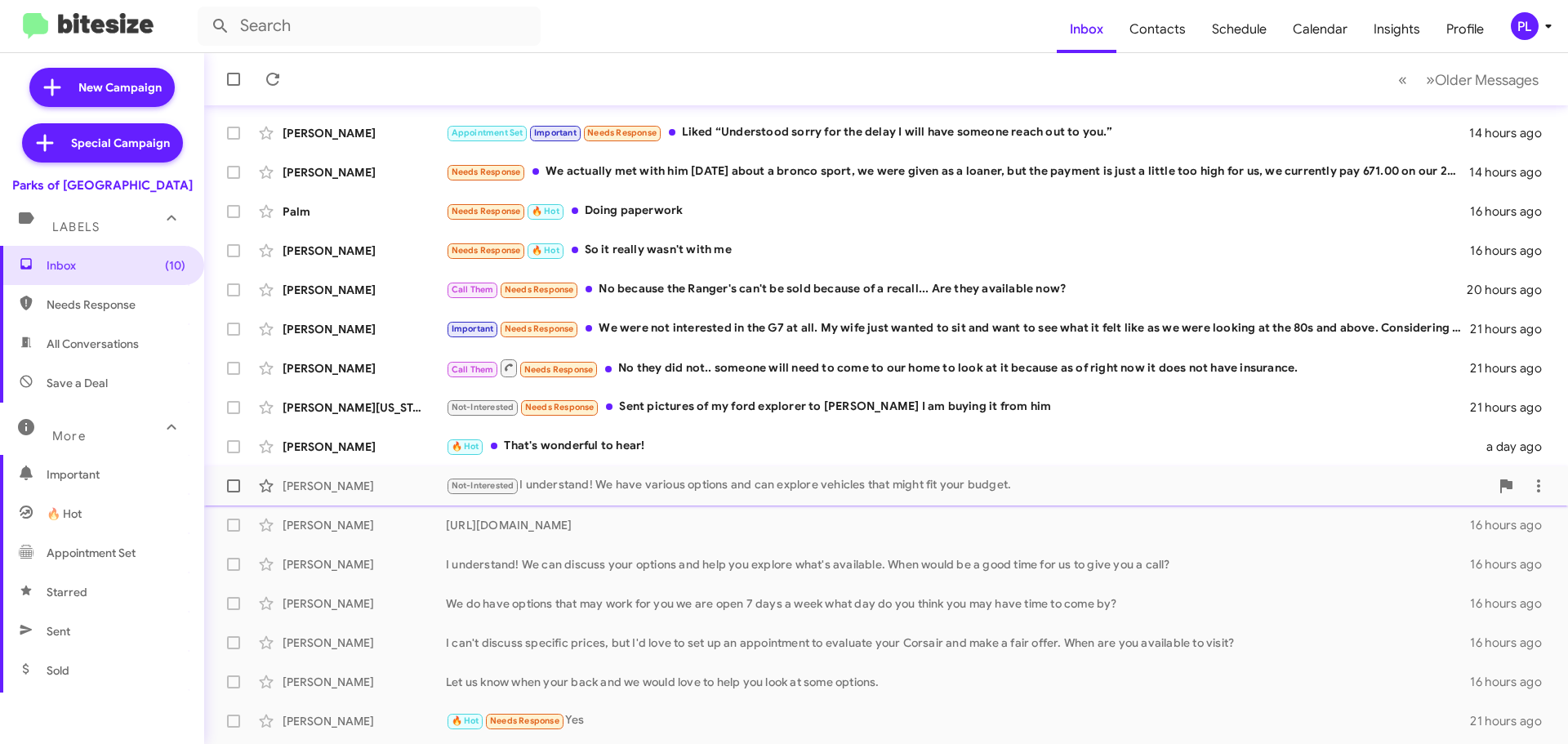
scroll to position [204, 0]
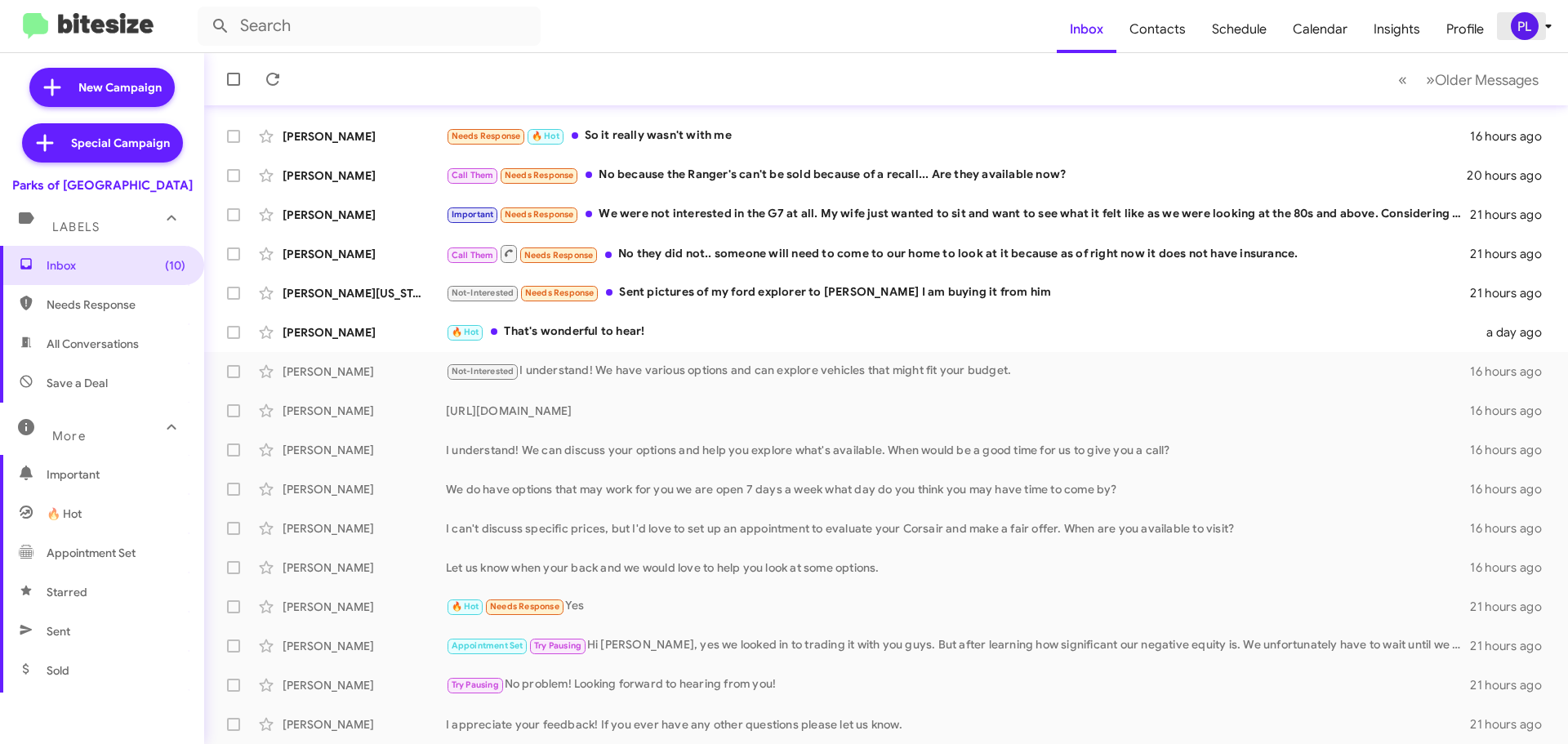
click at [1550, 25] on icon at bounding box center [1548, 26] width 6 height 4
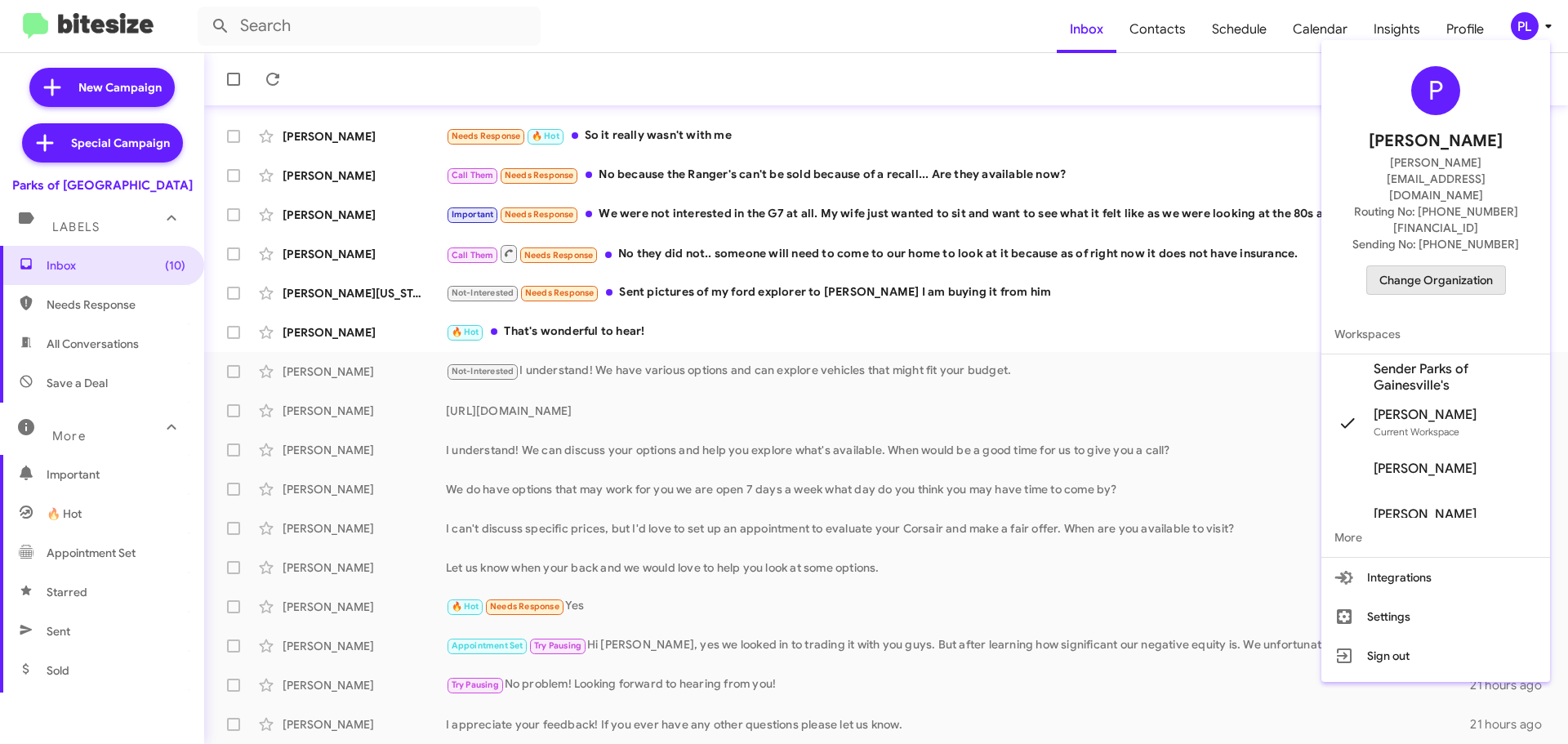
click at [1457, 266] on span "Change Organization" at bounding box center [1436, 279] width 113 height 27
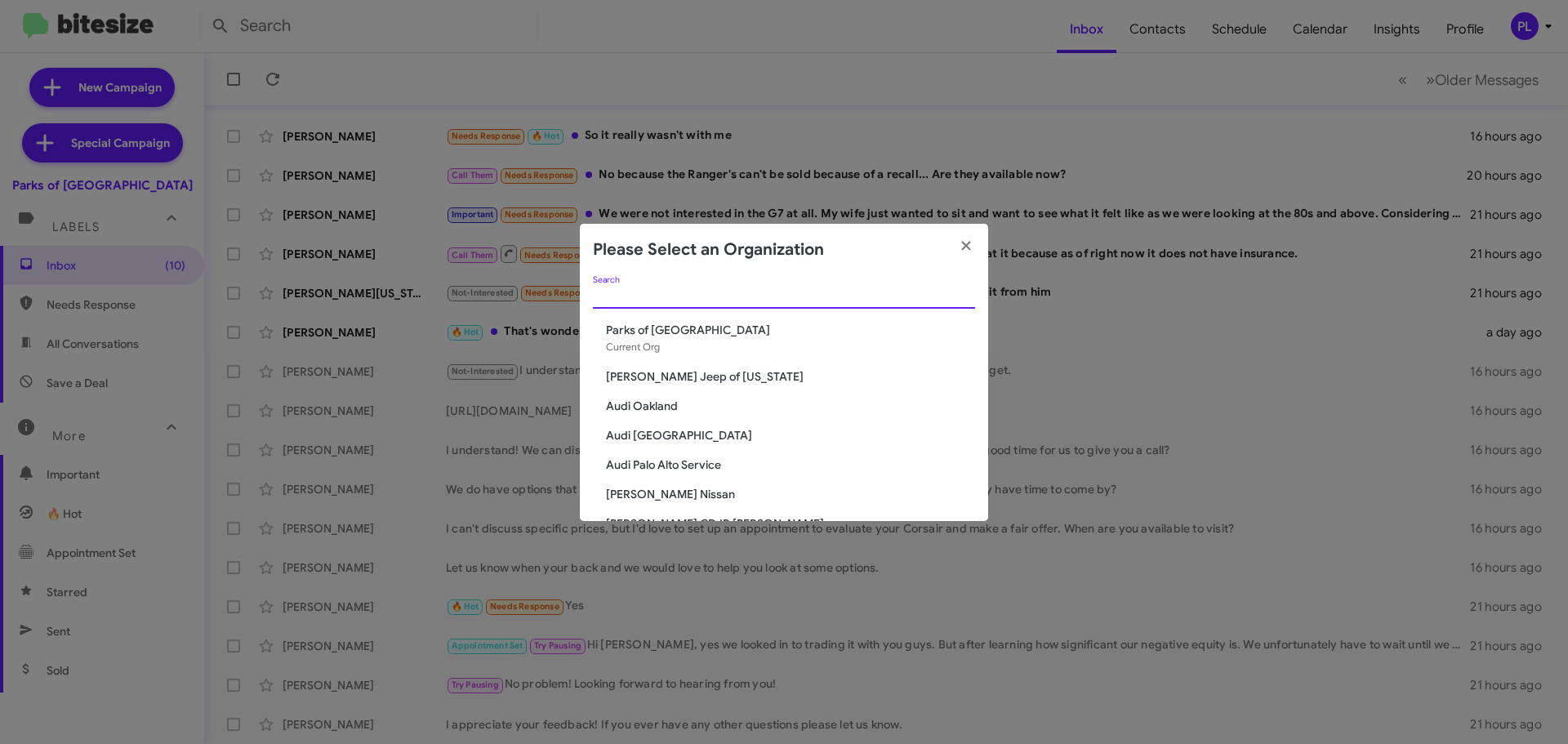
click at [757, 296] on input "Search" at bounding box center [784, 296] width 382 height 13
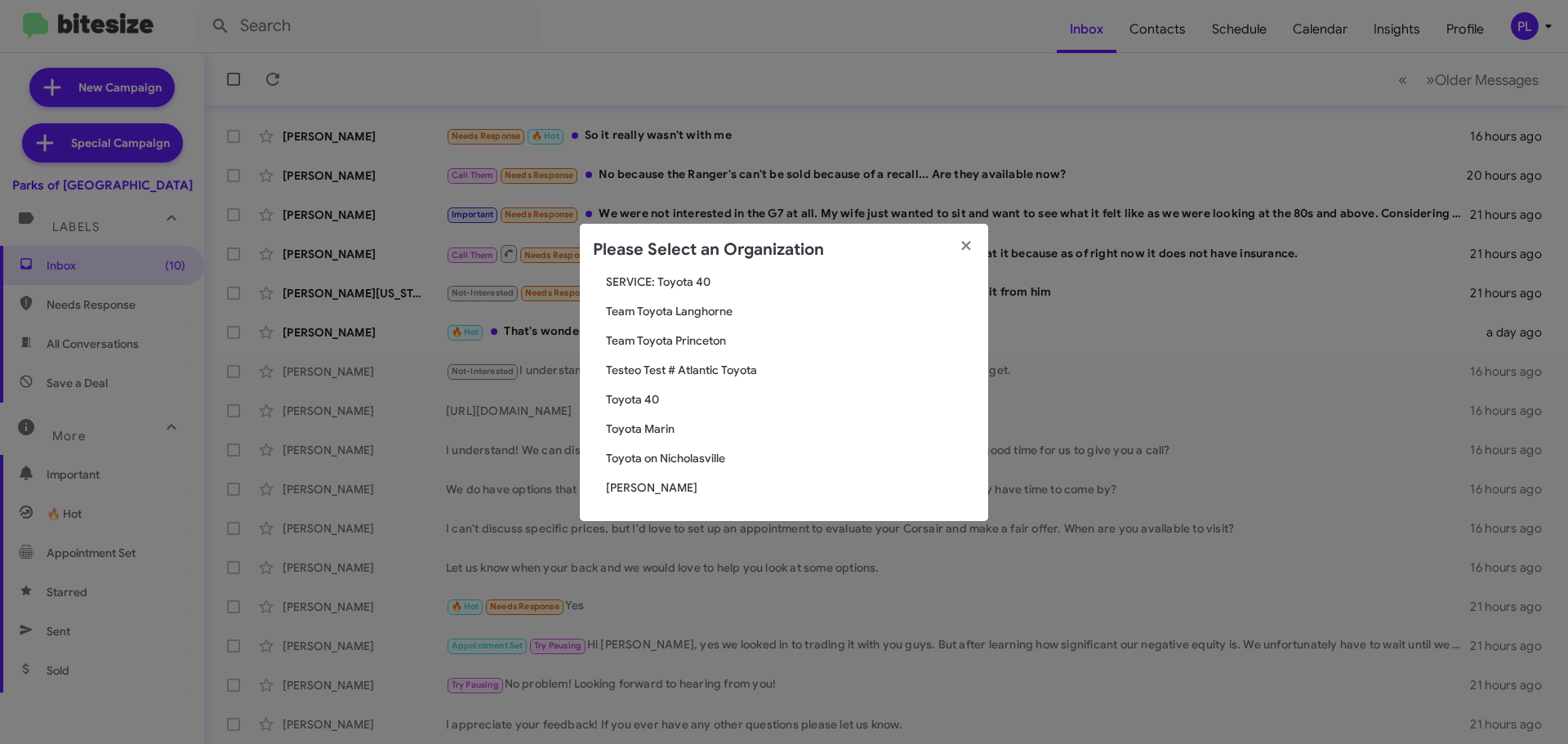
scroll to position [137, 0]
type input "Toyota"
click at [669, 430] on span "Toyota Marin" at bounding box center [790, 428] width 369 height 16
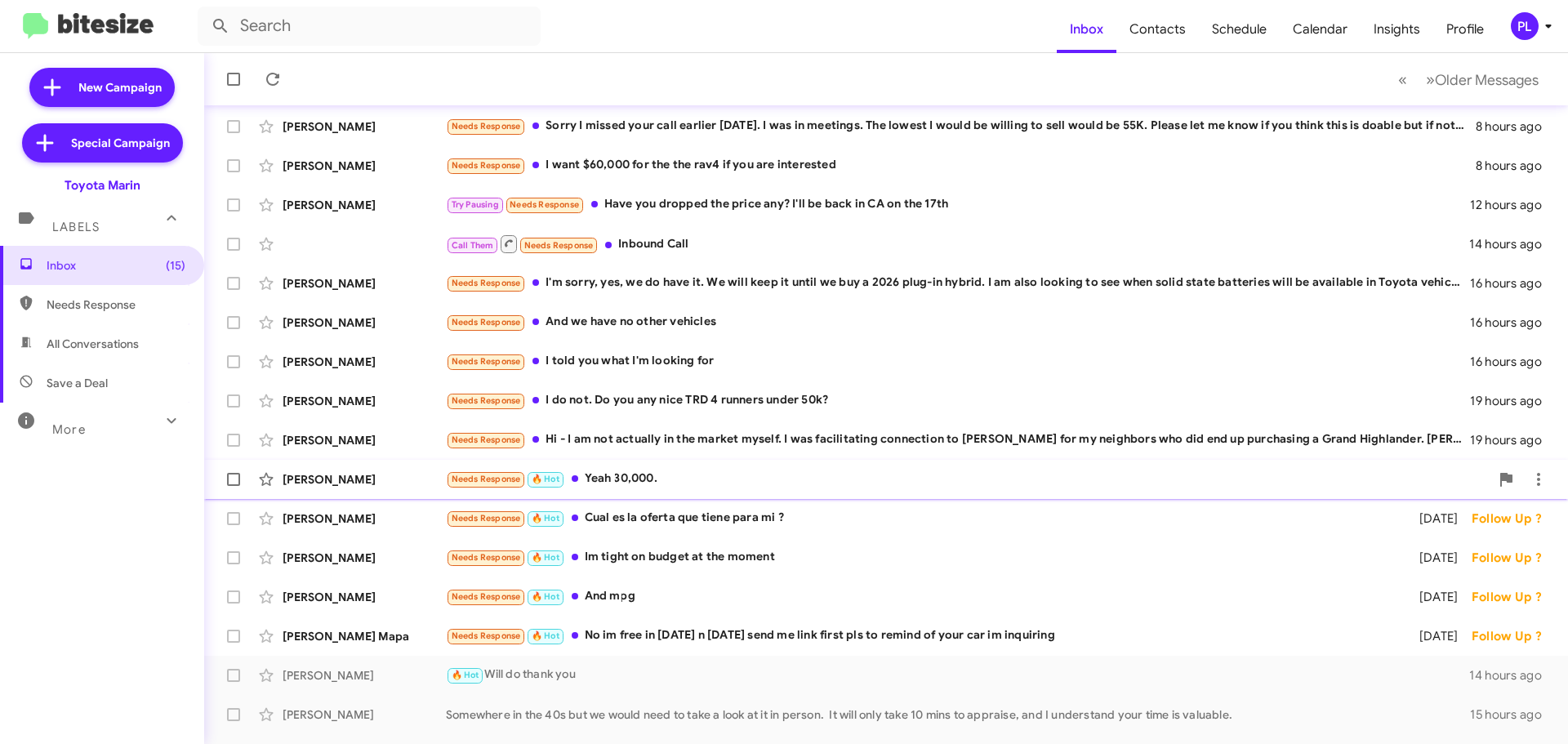
scroll to position [204, 0]
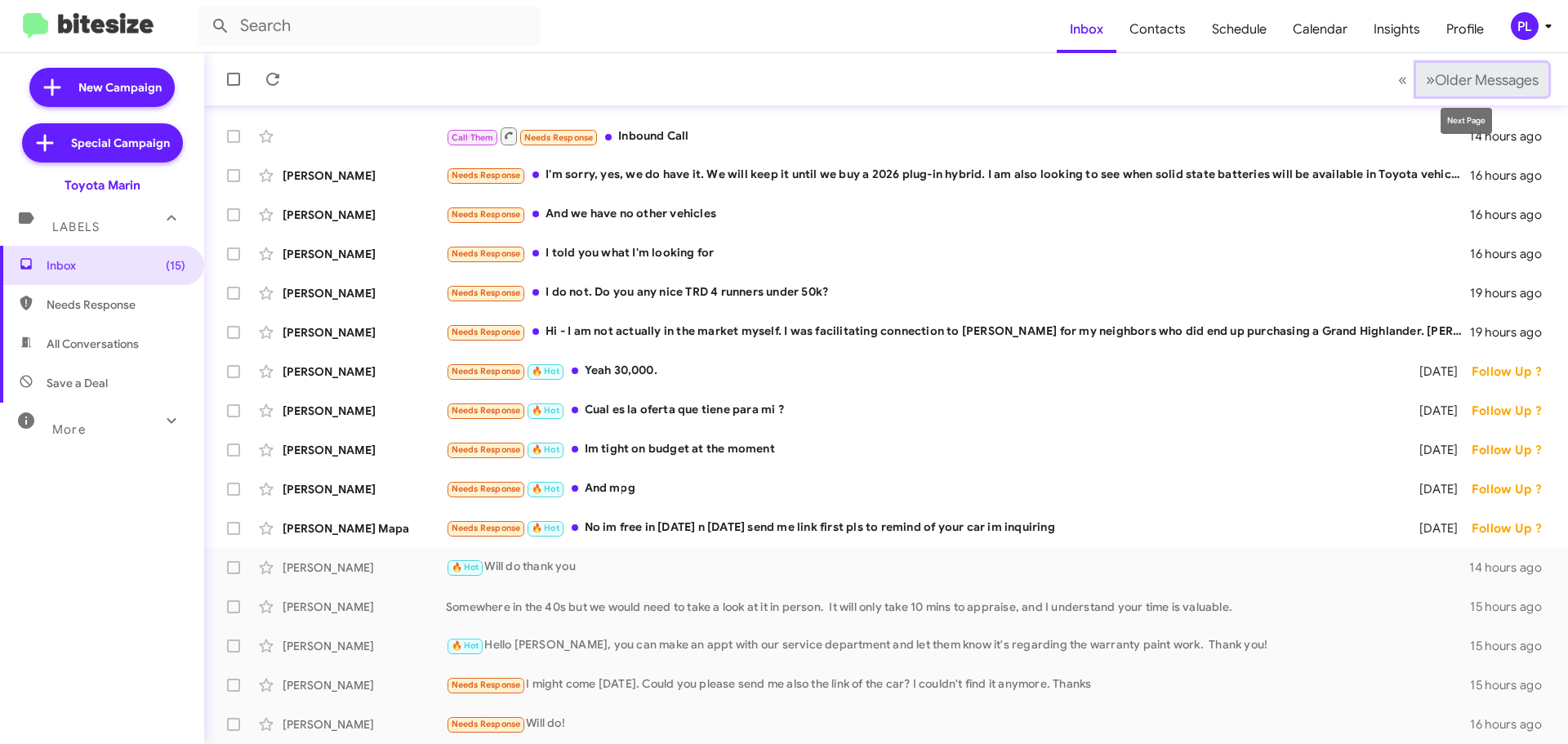
click at [1482, 89] on button "» Next Older Messages" at bounding box center [1482, 79] width 132 height 33
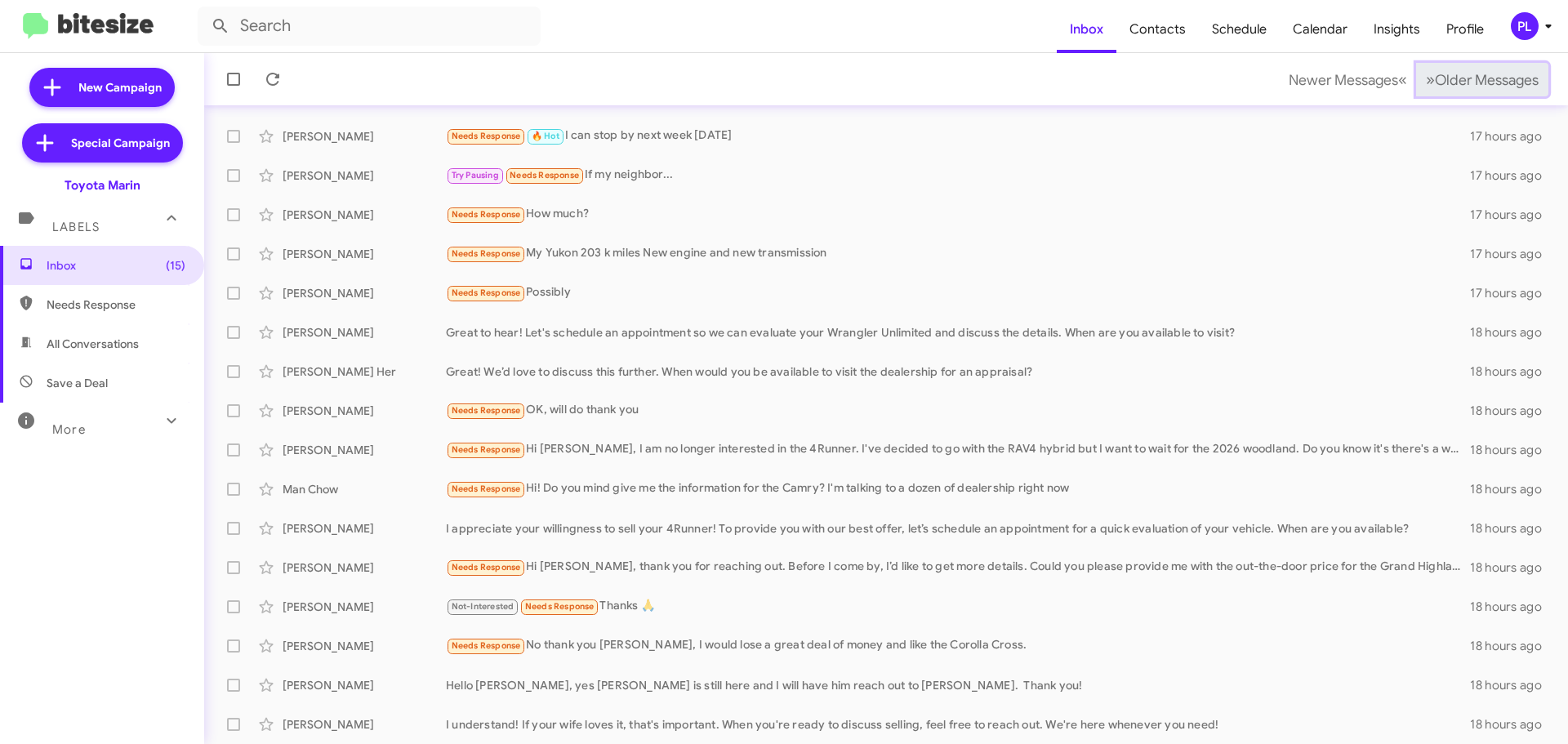
click at [1479, 81] on span "Older Messages" at bounding box center [1487, 79] width 104 height 18
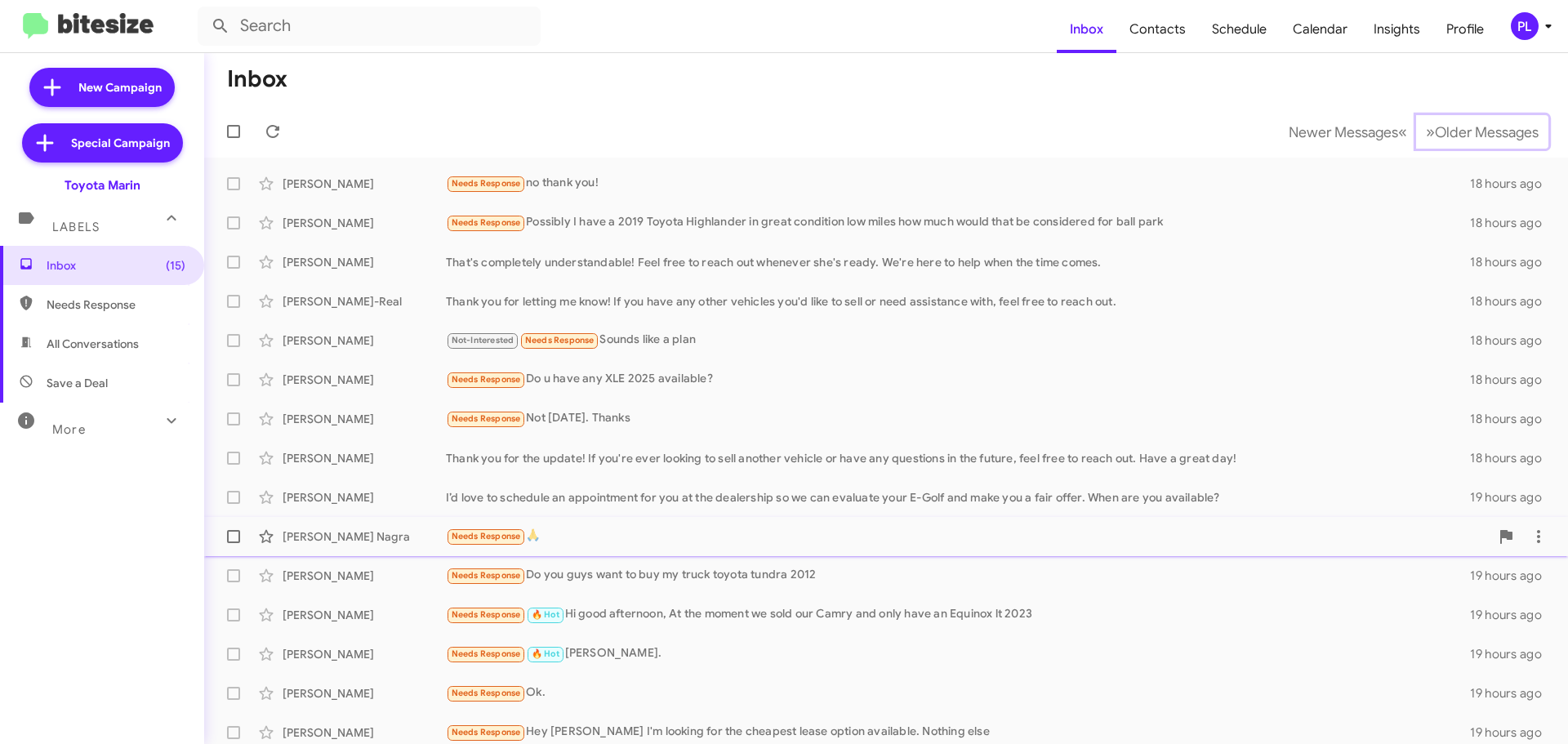
scroll to position [204, 0]
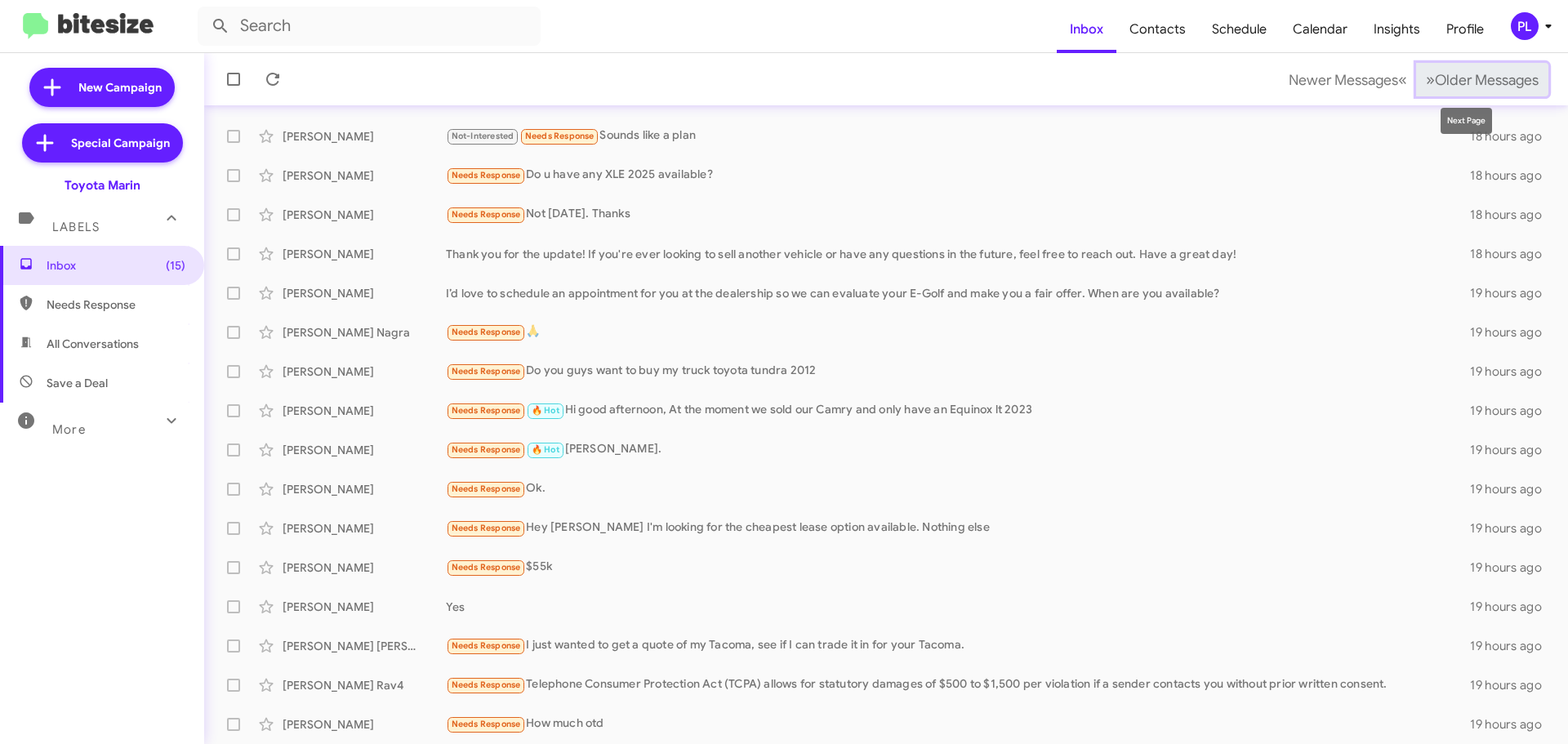
click at [1482, 79] on span "Older Messages" at bounding box center [1487, 79] width 104 height 18
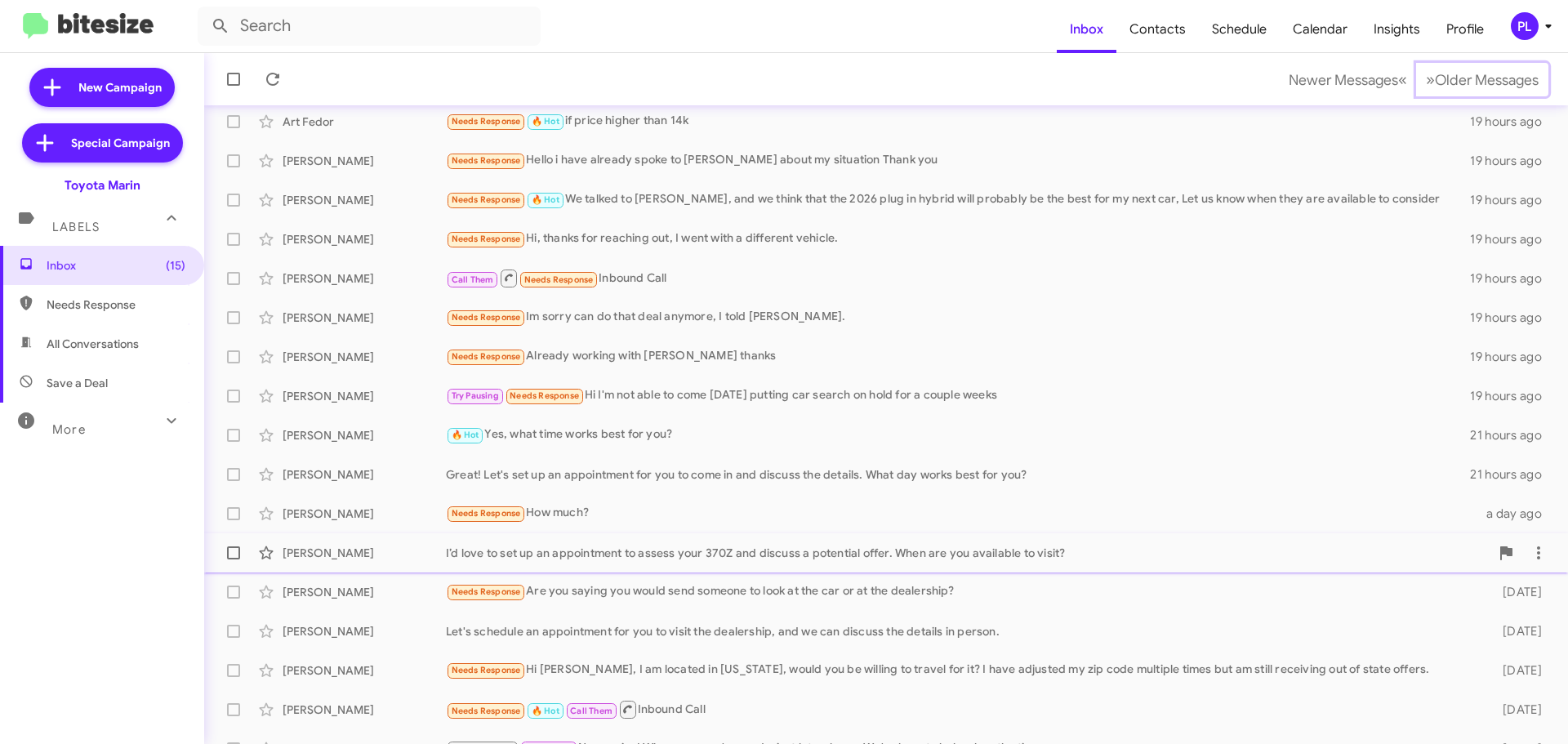
scroll to position [204, 0]
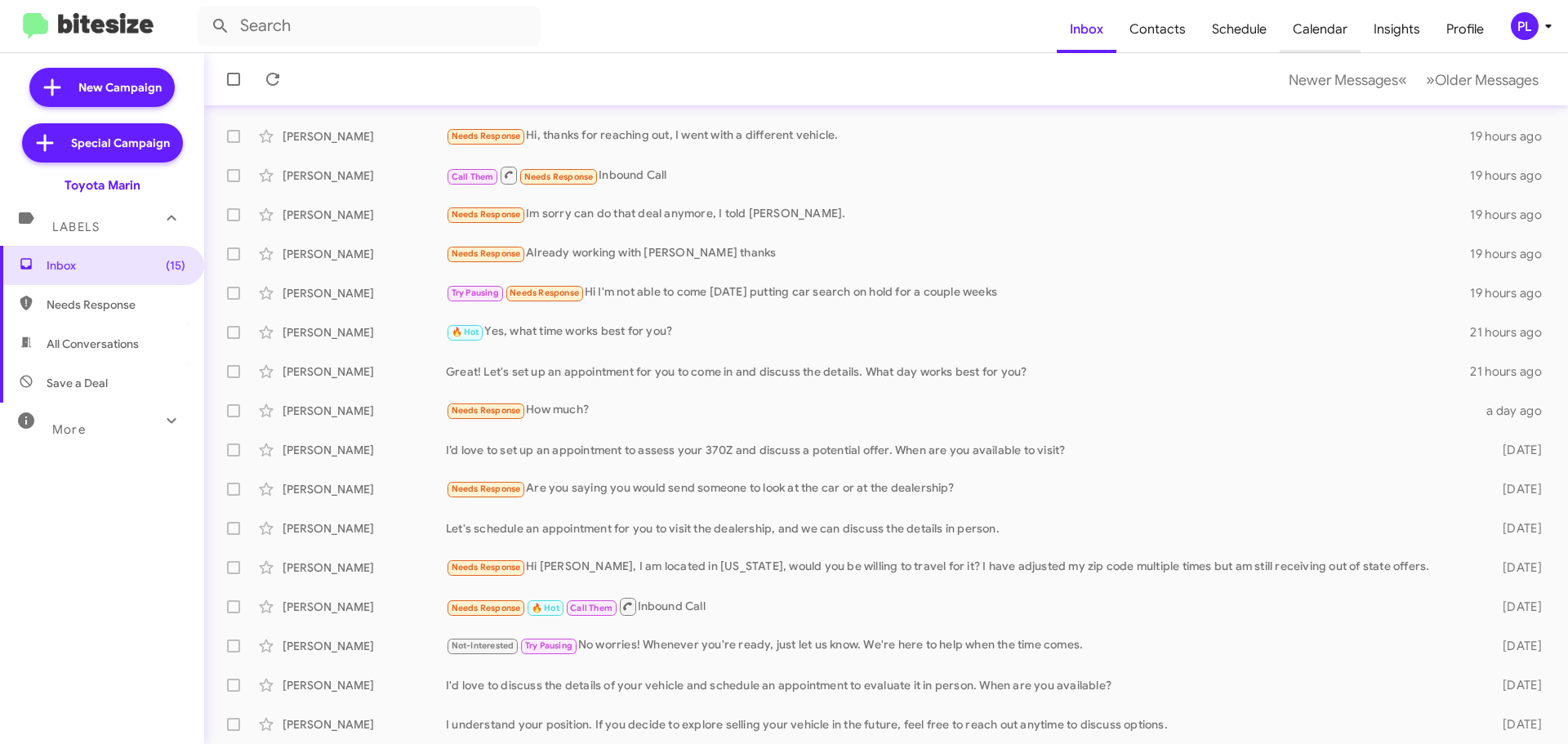
click at [1318, 32] on span "Calendar" at bounding box center [1321, 29] width 81 height 47
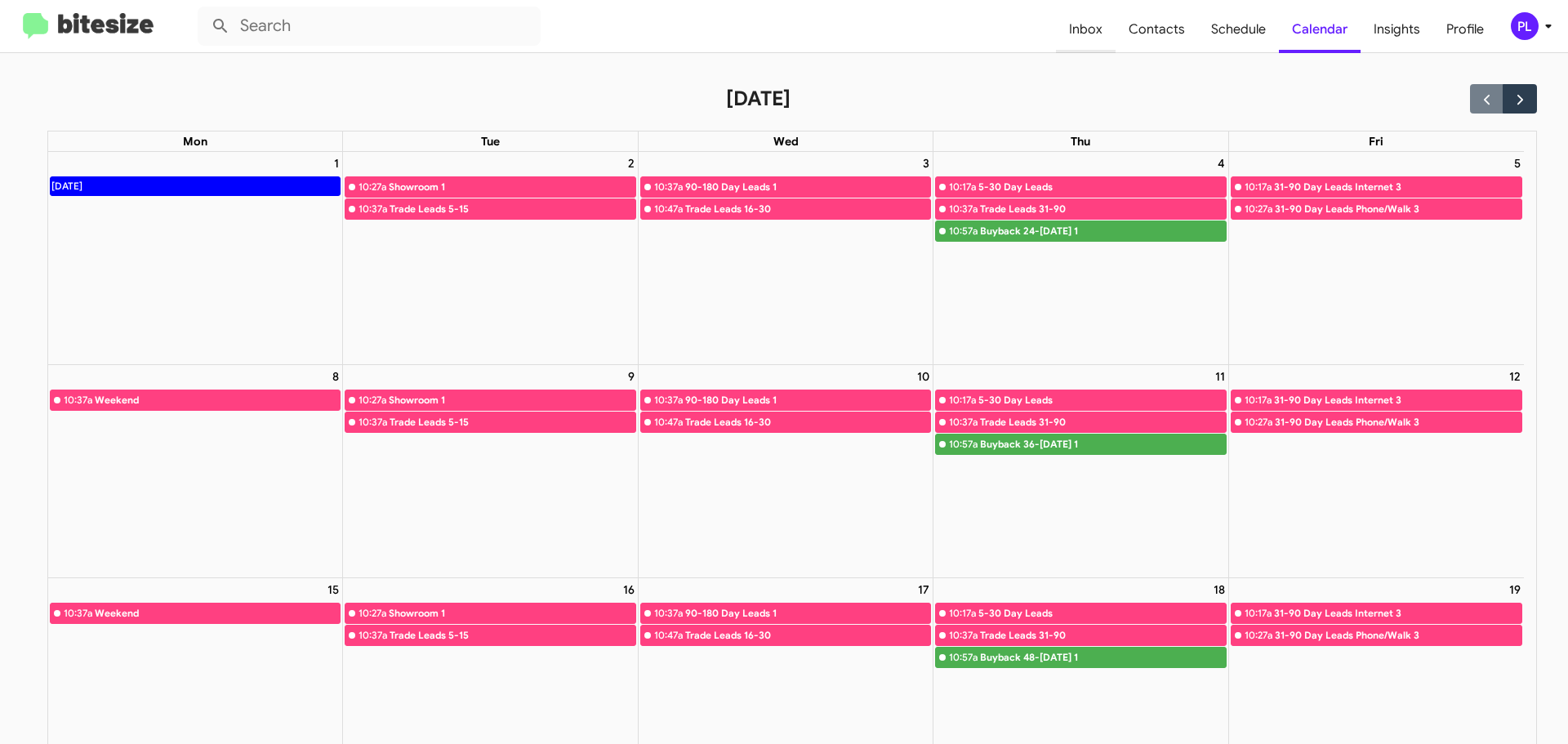
click at [1089, 25] on span "Inbox" at bounding box center [1086, 29] width 59 height 47
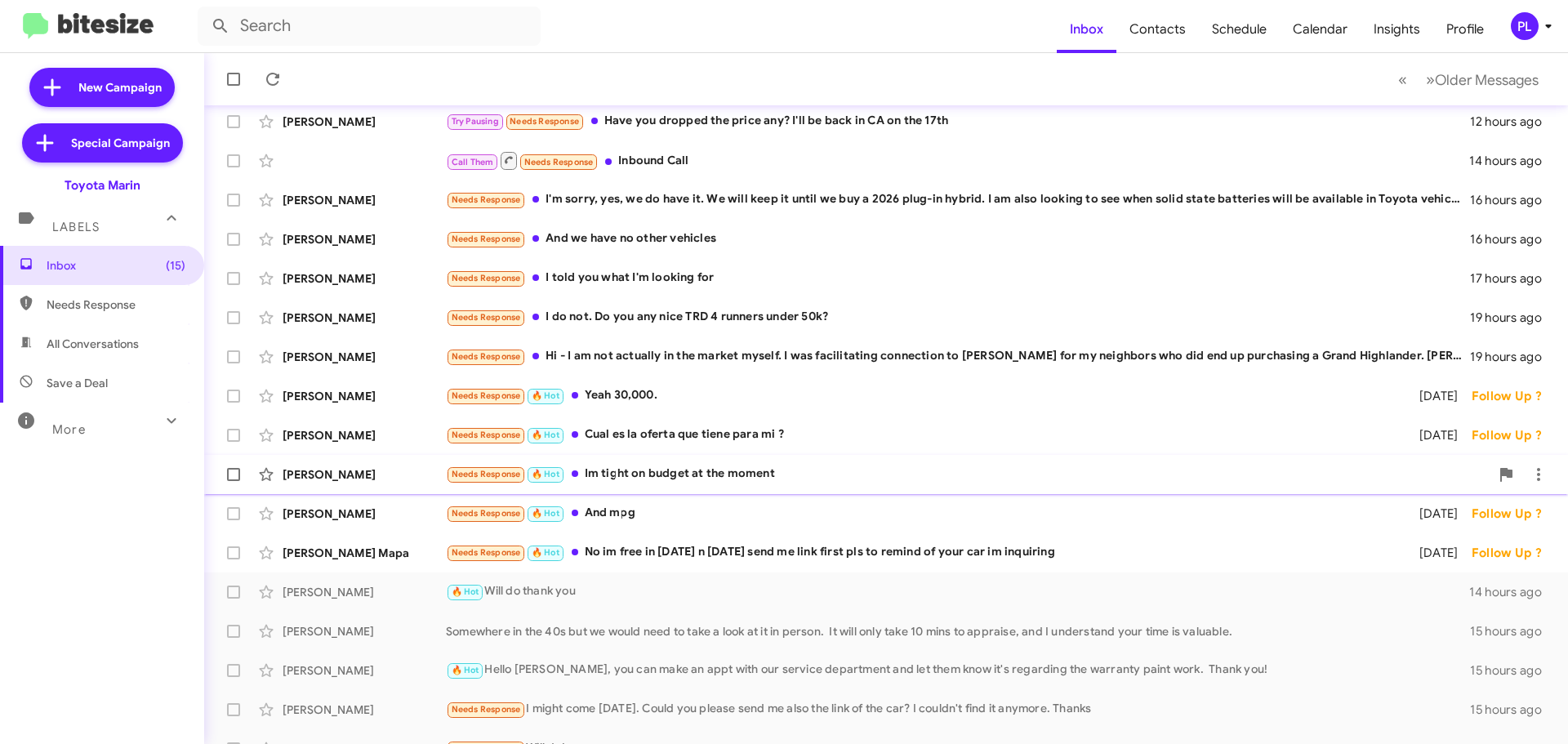
scroll to position [204, 0]
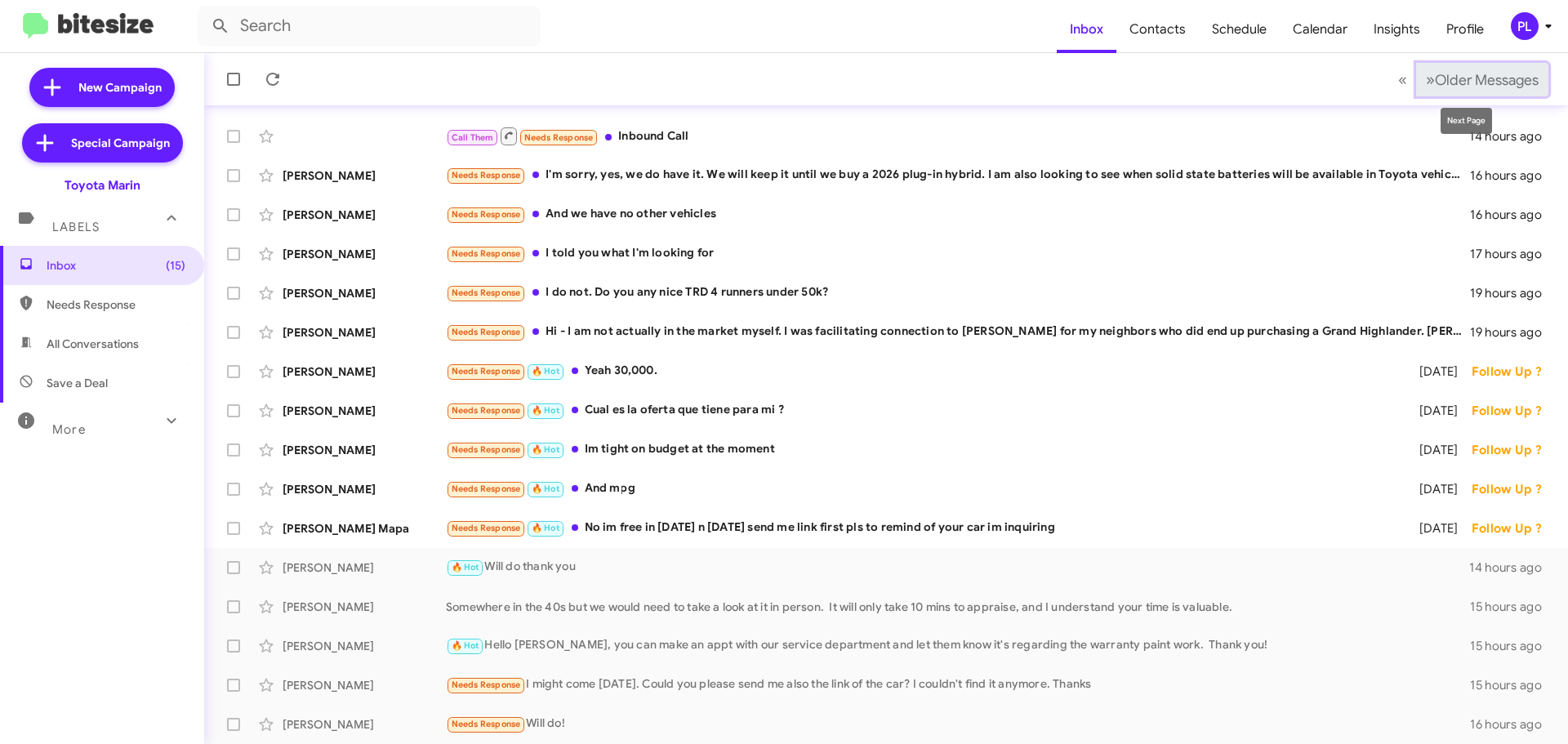
click at [1516, 83] on span "Older Messages" at bounding box center [1487, 79] width 104 height 18
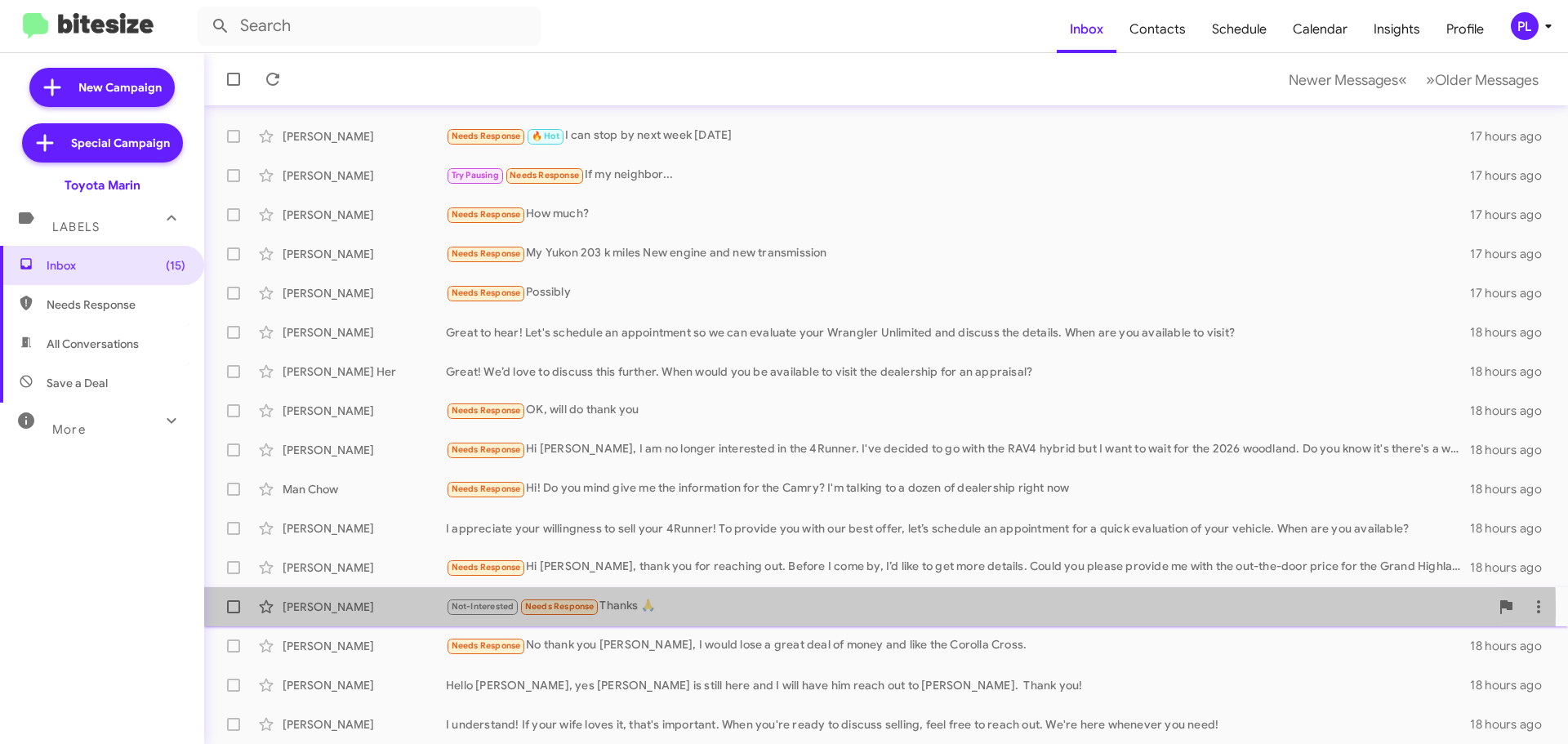
click at [700, 610] on div "Not-Interested Needs Response Thanks 🙏" at bounding box center [968, 606] width 1044 height 19
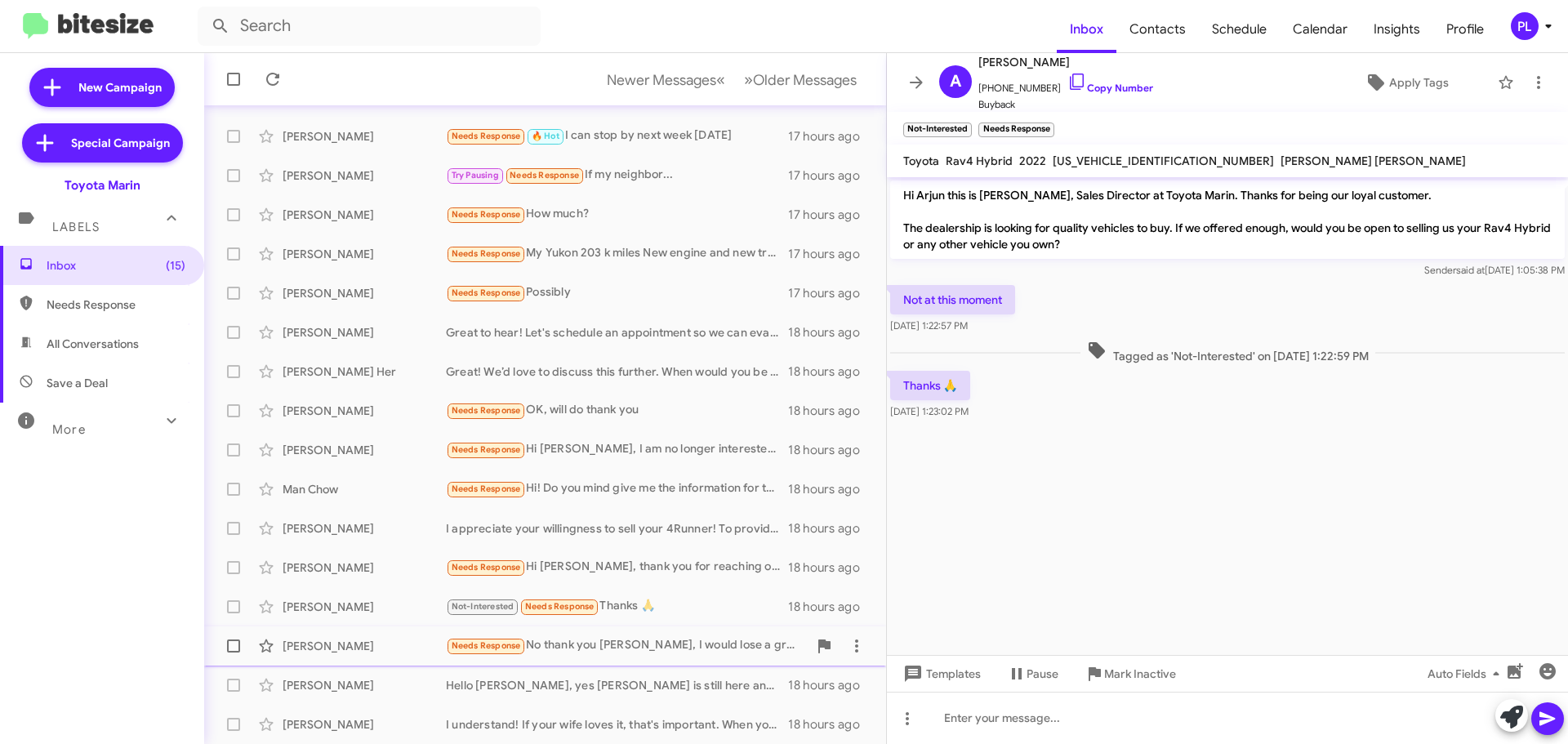
click at [637, 640] on div "Needs Response No thank you [PERSON_NAME], I would lose a great deal of money a…" at bounding box center [626, 646] width 362 height 19
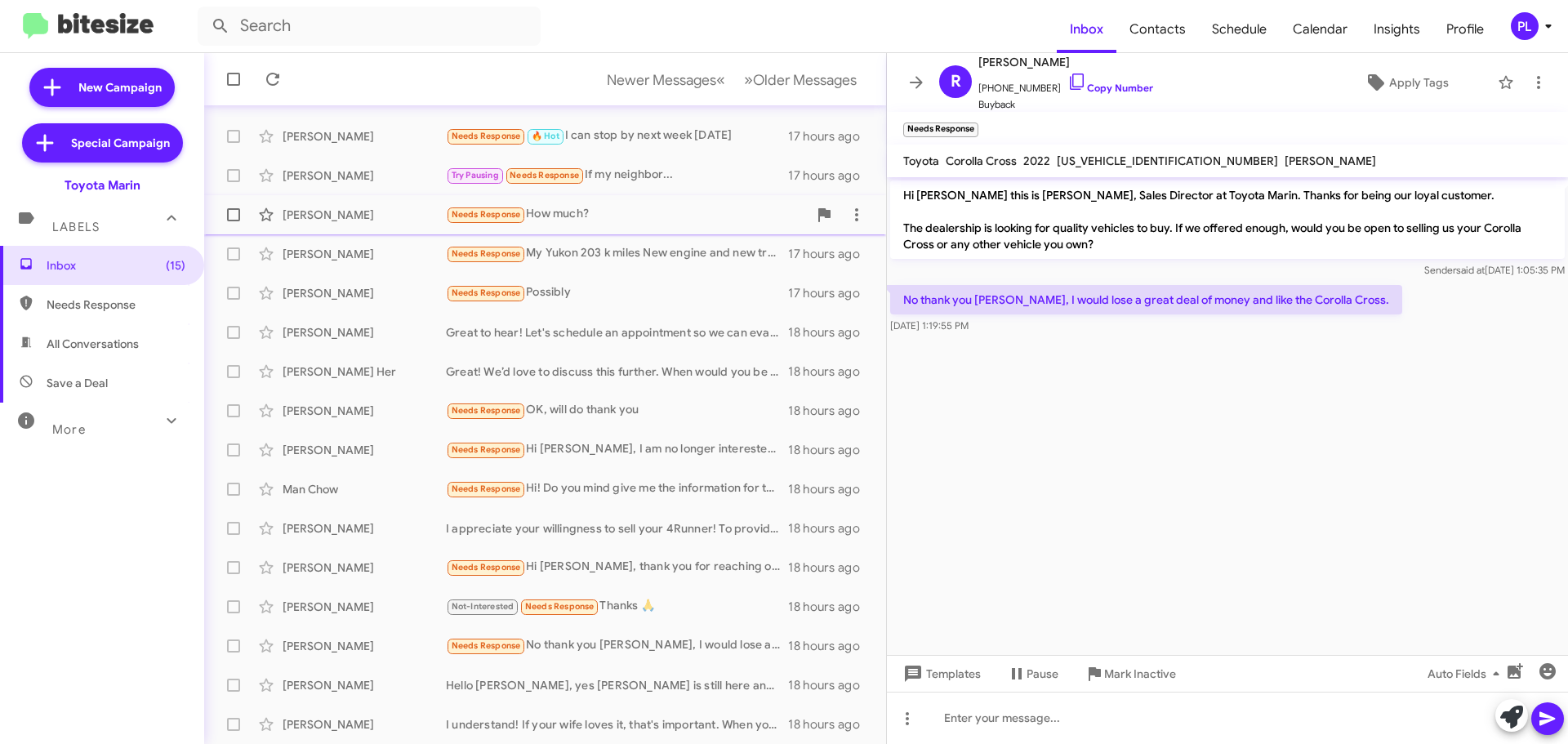
click at [604, 210] on div "Needs Response How much?" at bounding box center [626, 214] width 362 height 19
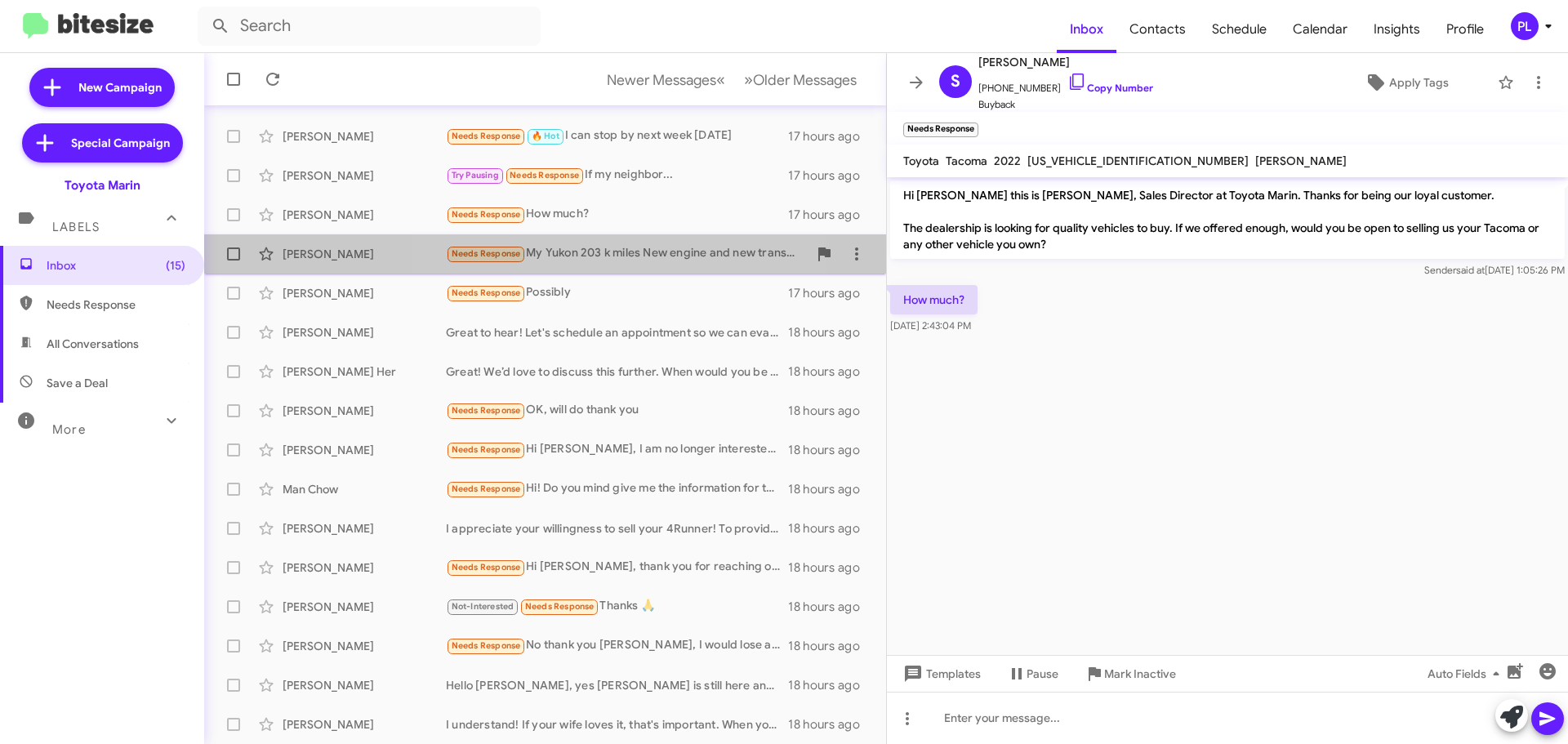
click at [614, 250] on div "Needs Response My Yukon 203 k miles New engine and new transmission" at bounding box center [626, 254] width 362 height 19
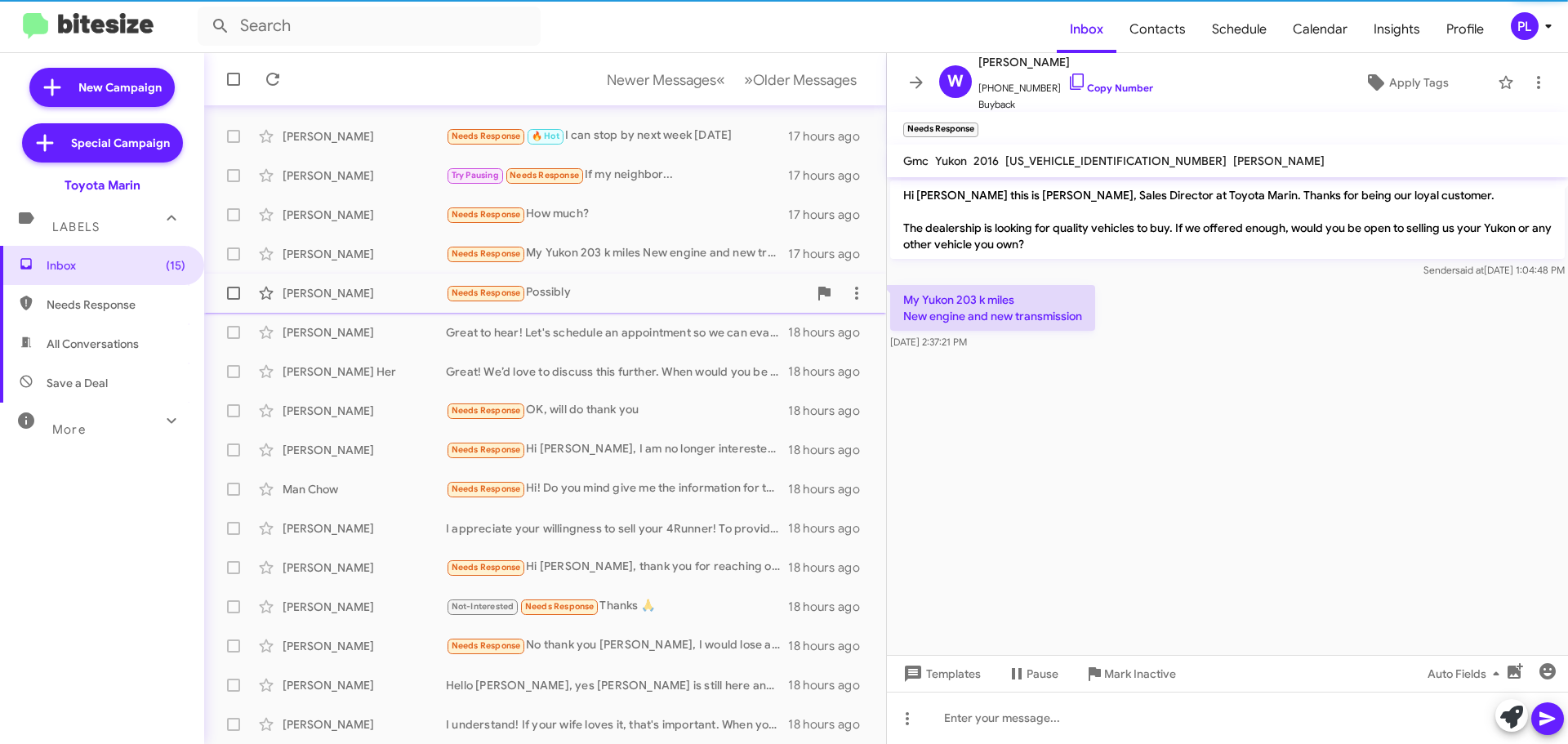
click at [597, 291] on div "Needs Response Possibly" at bounding box center [626, 293] width 362 height 19
click at [593, 320] on div "[PERSON_NAME] Great to hear! Let's schedule an appointment so we can evaluate y…" at bounding box center [545, 332] width 656 height 33
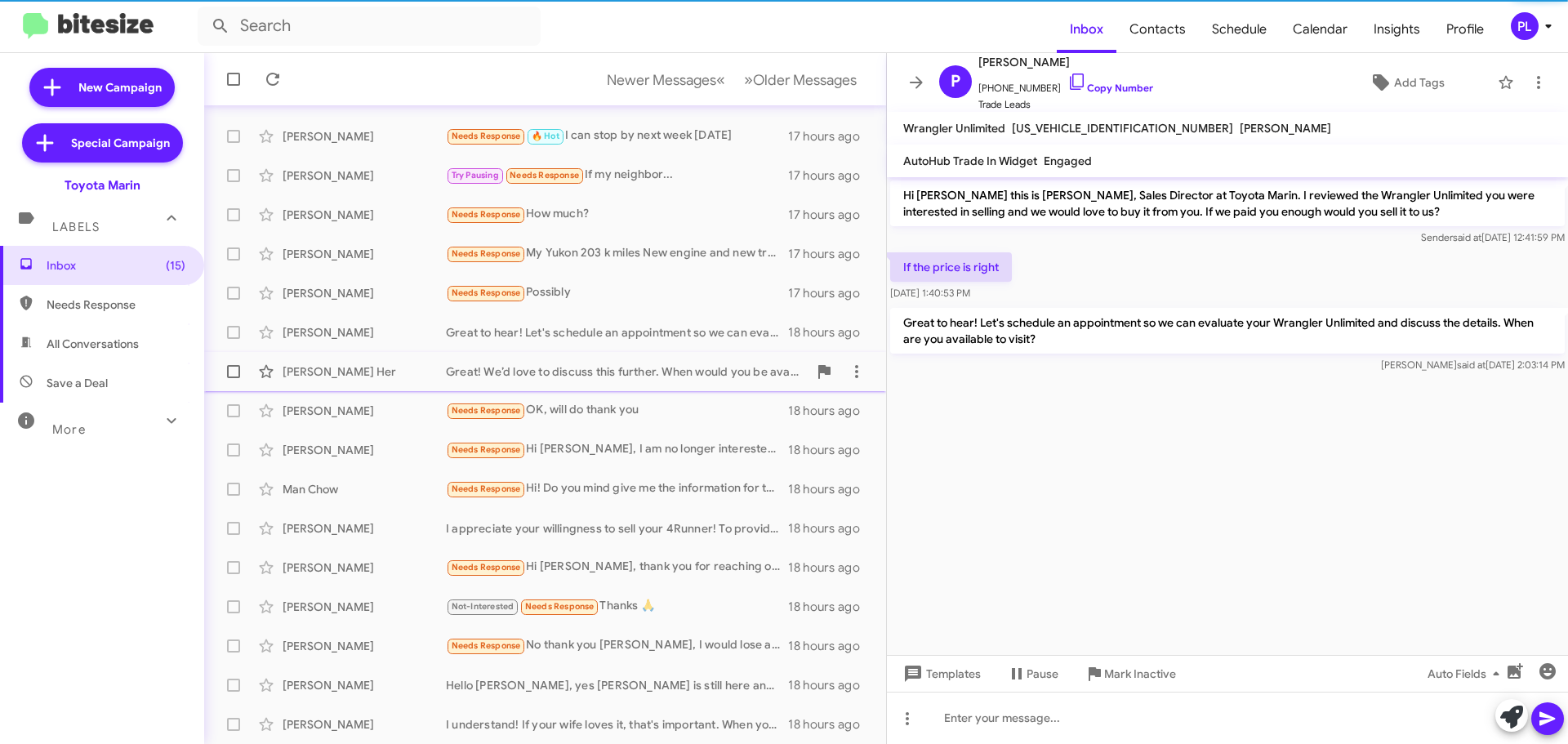
click at [606, 369] on div "Great! We’d love to discuss this further. When would you be available to visit …" at bounding box center [626, 371] width 362 height 16
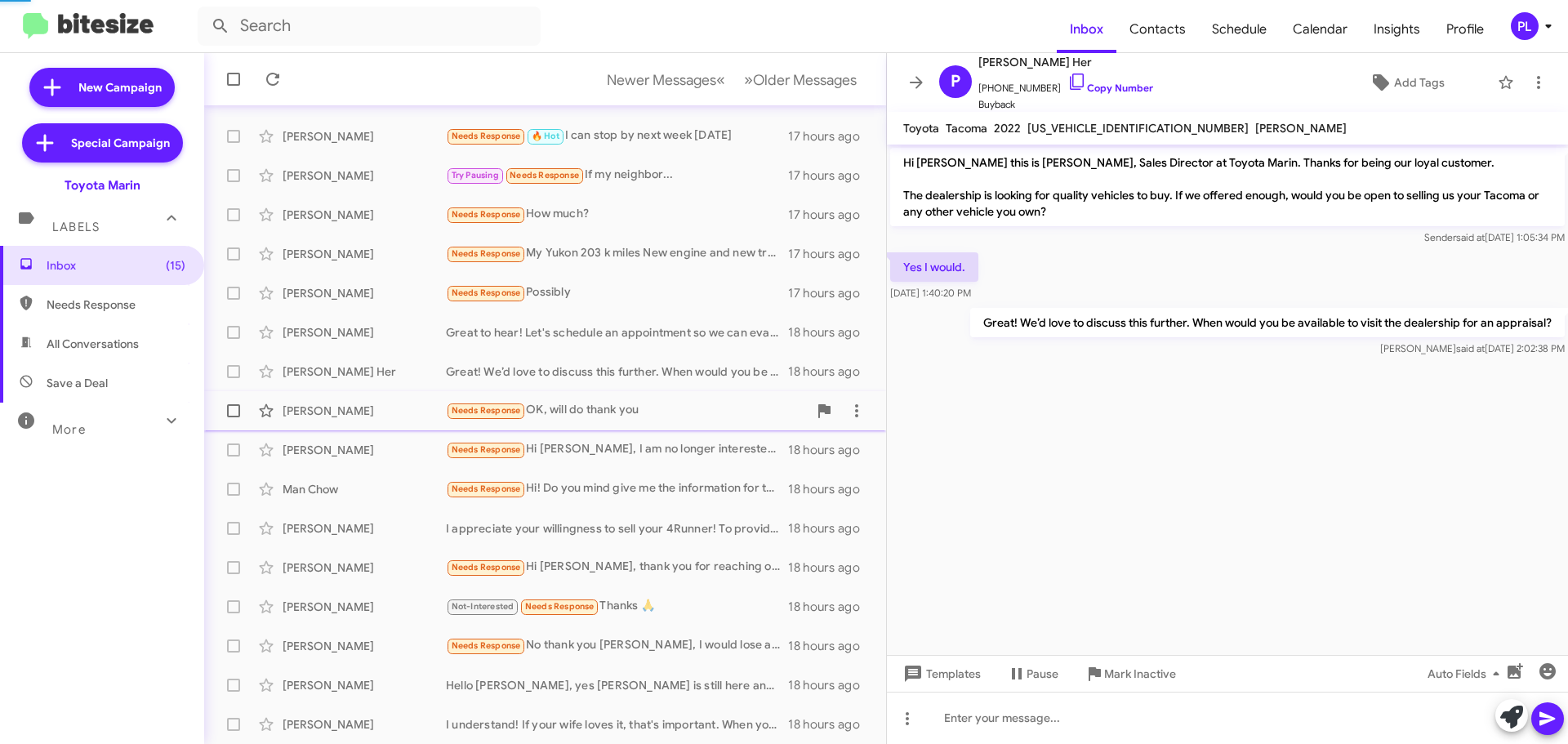
click at [603, 406] on div "Needs Response OK, will do thank you" at bounding box center [626, 411] width 362 height 19
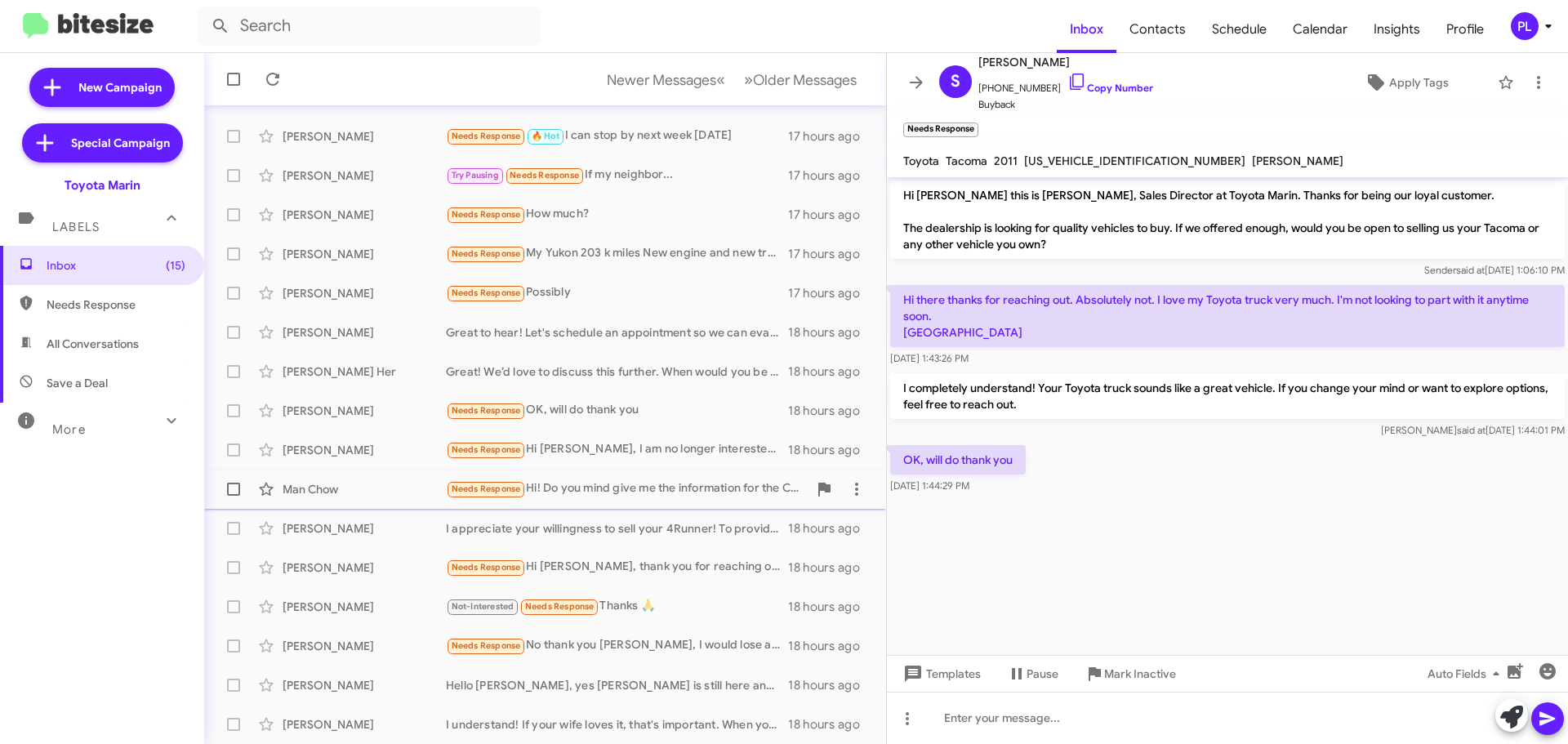
click at [639, 501] on div "Man Chow Needs Response Hi! Do you mind give me the information for the Camry? …" at bounding box center [545, 489] width 656 height 33
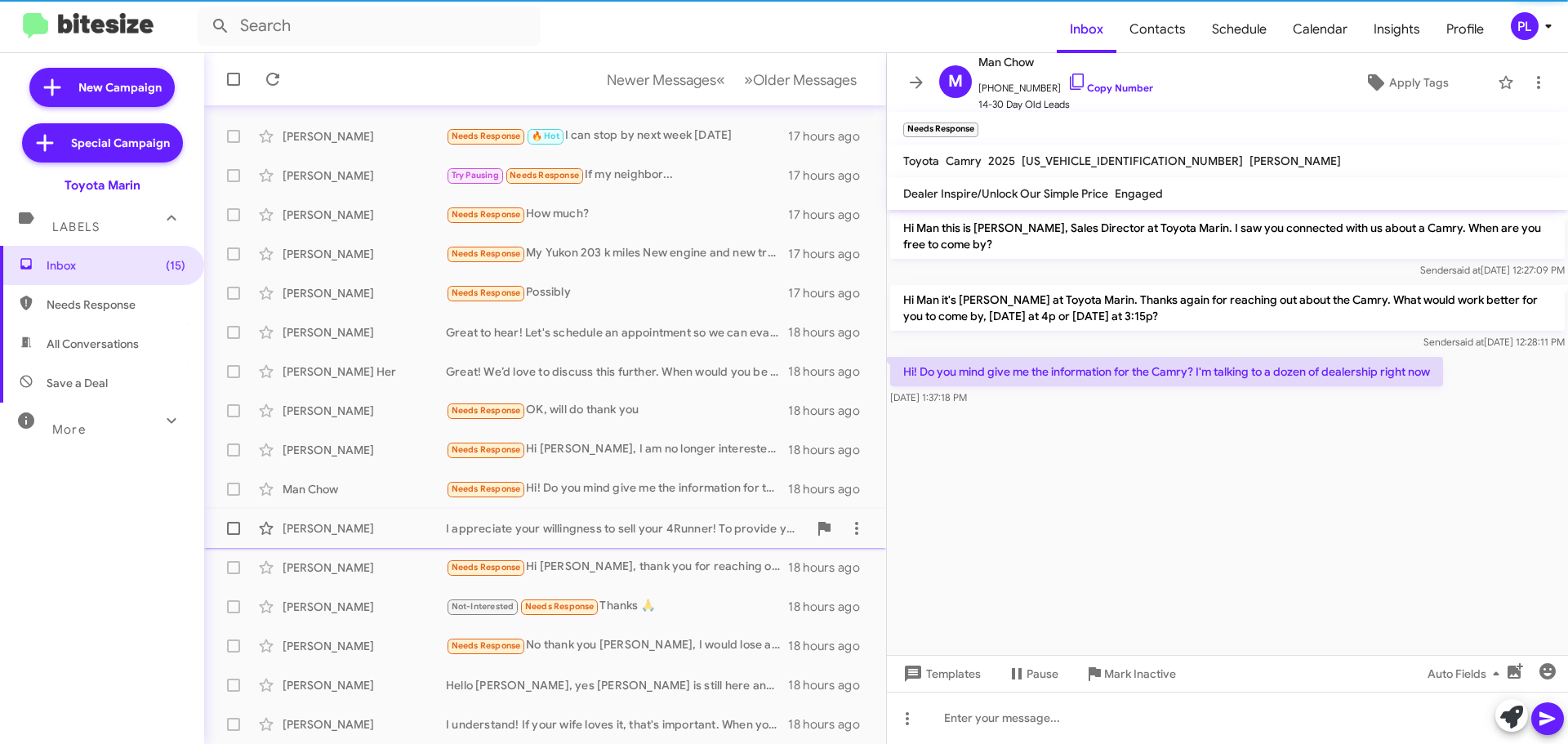
click at [638, 526] on div "I appreciate your willingness to sell your 4Runner! To provide you with our bes…" at bounding box center [626, 528] width 362 height 16
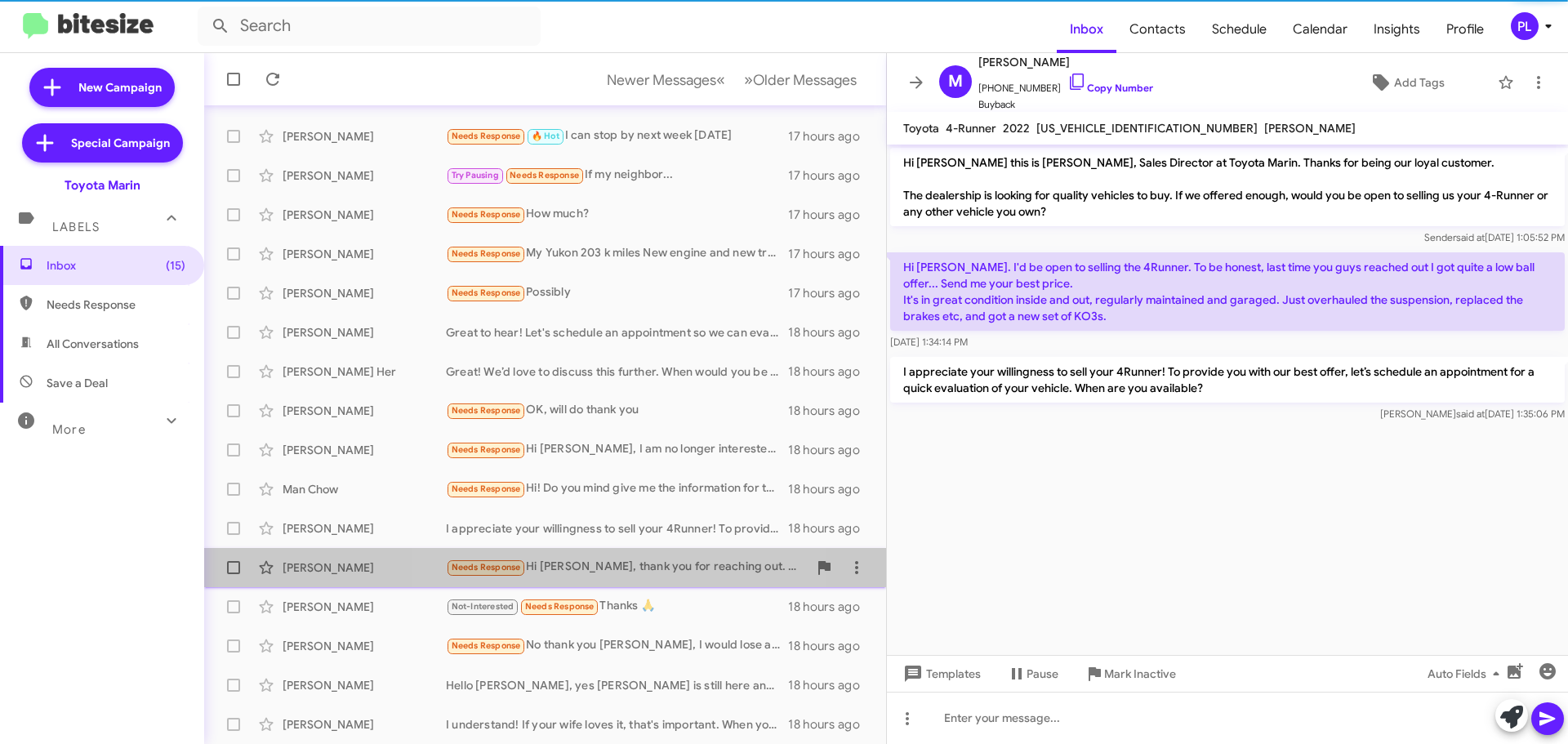
click at [628, 568] on div "Needs Response Hi [PERSON_NAME], thank you for reaching out. Before I come by, …" at bounding box center [626, 567] width 362 height 19
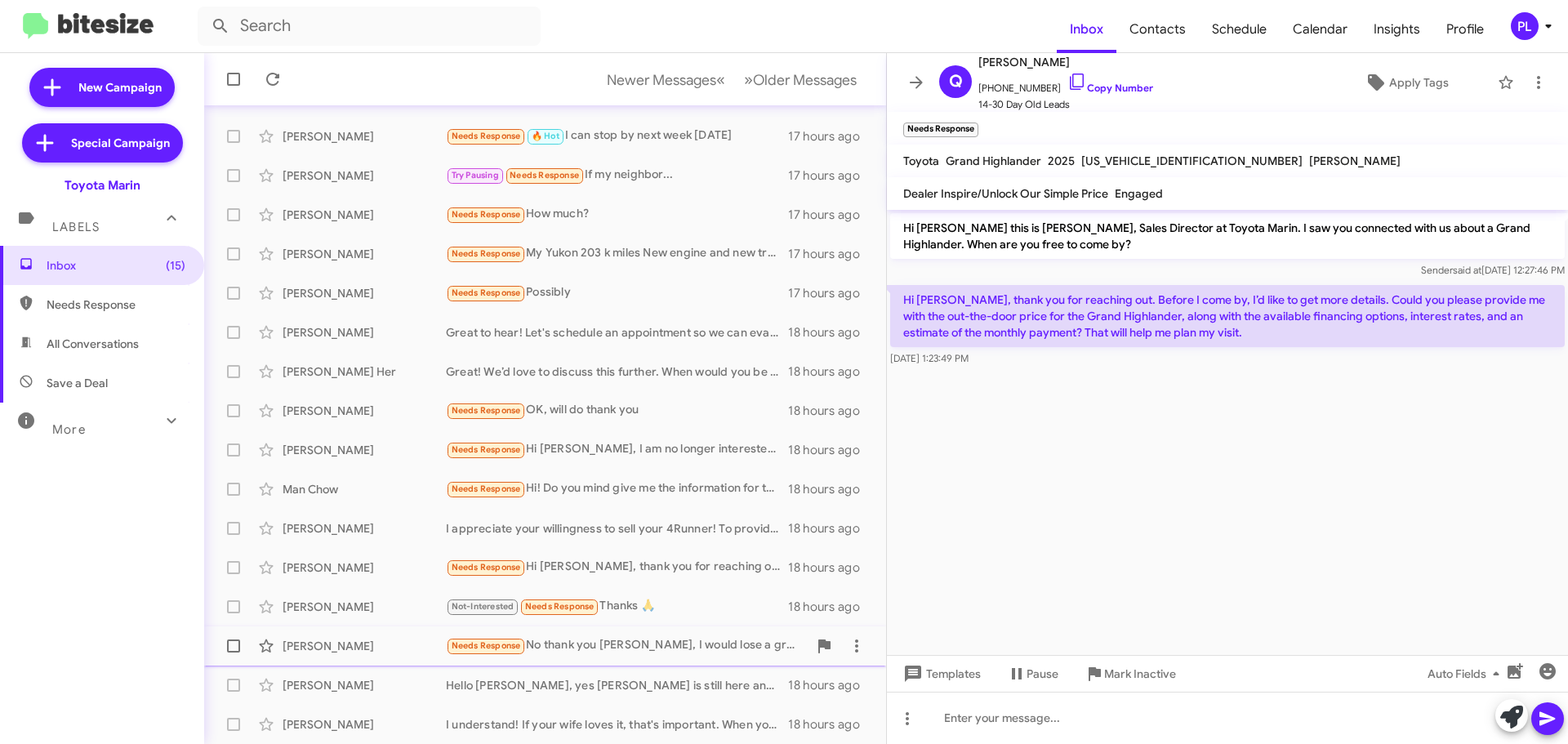
click at [583, 639] on div "Needs Response No thank you [PERSON_NAME], I would lose a great deal of money a…" at bounding box center [626, 646] width 362 height 19
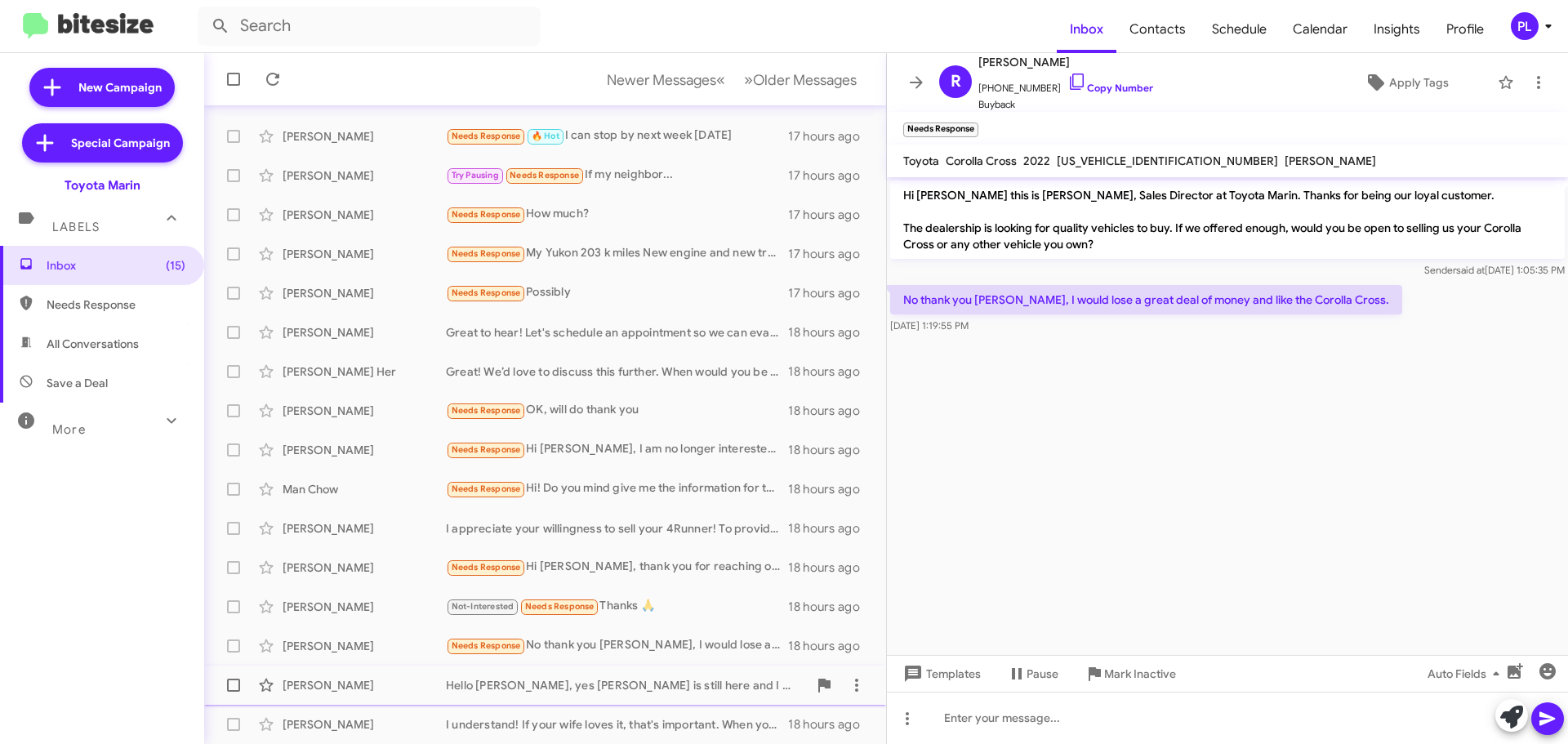
click at [585, 687] on div "Hello [PERSON_NAME], yes [PERSON_NAME] is still here and I will have him reach …" at bounding box center [626, 685] width 362 height 16
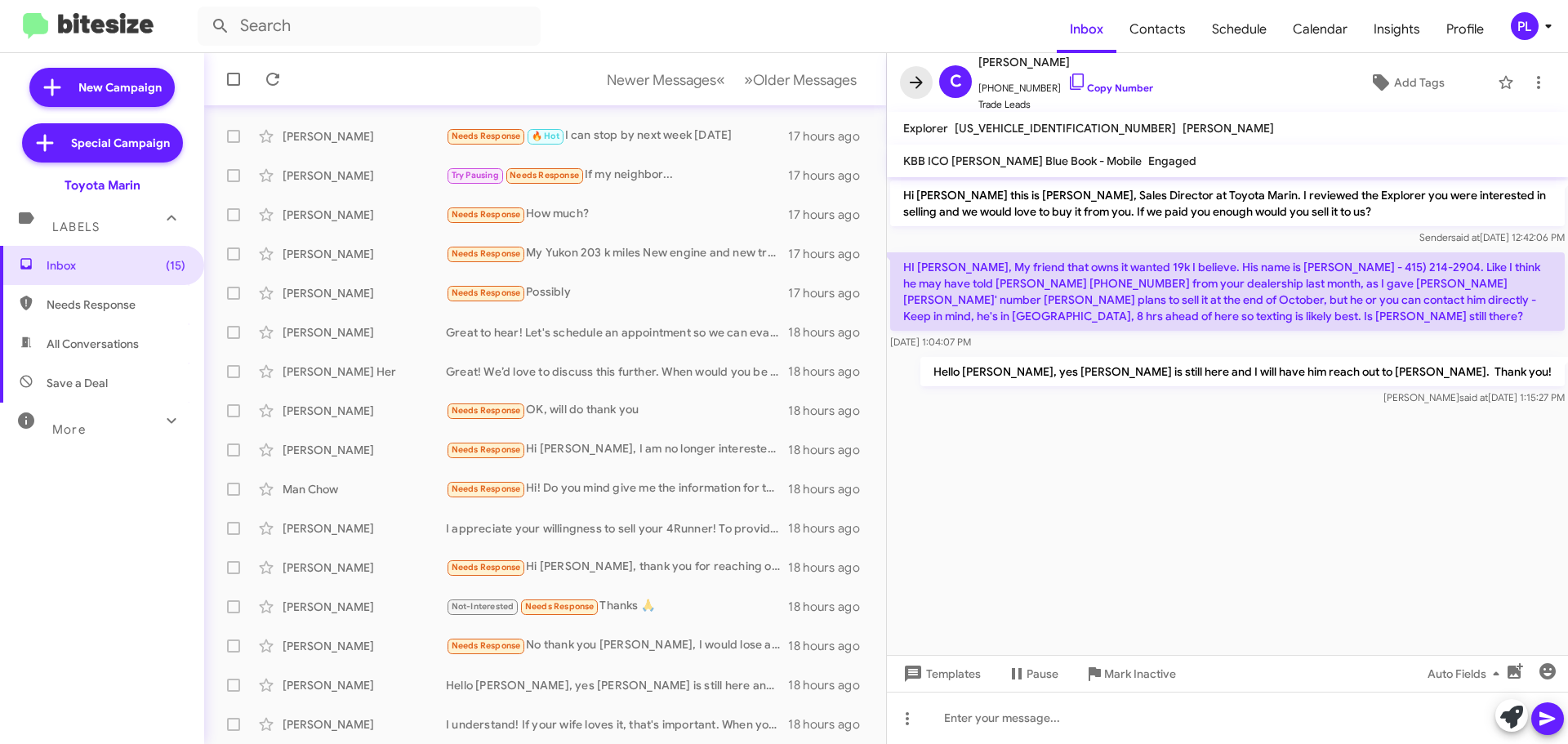
click at [909, 82] on icon at bounding box center [916, 82] width 20 height 20
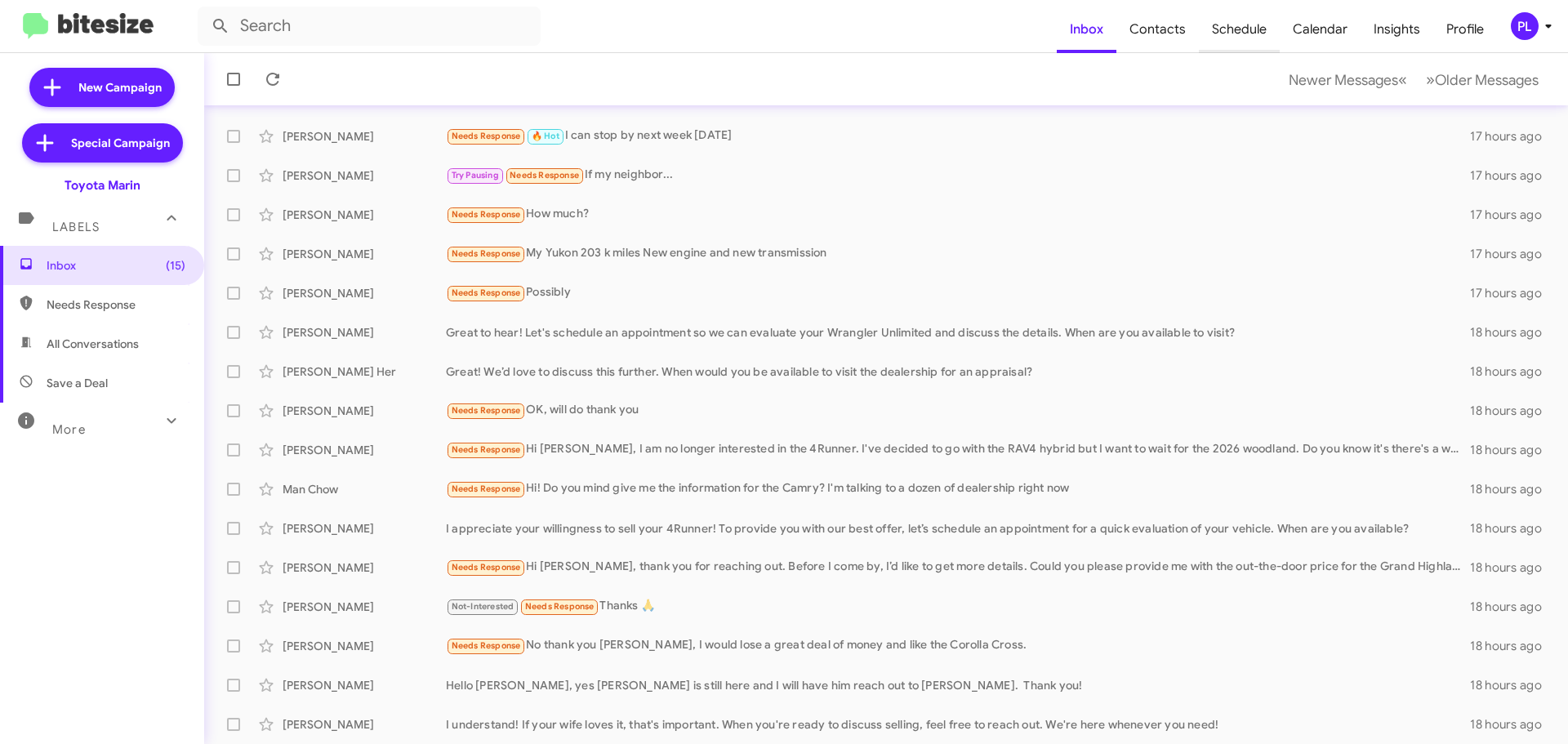
click at [1239, 29] on span "Schedule" at bounding box center [1239, 29] width 81 height 47
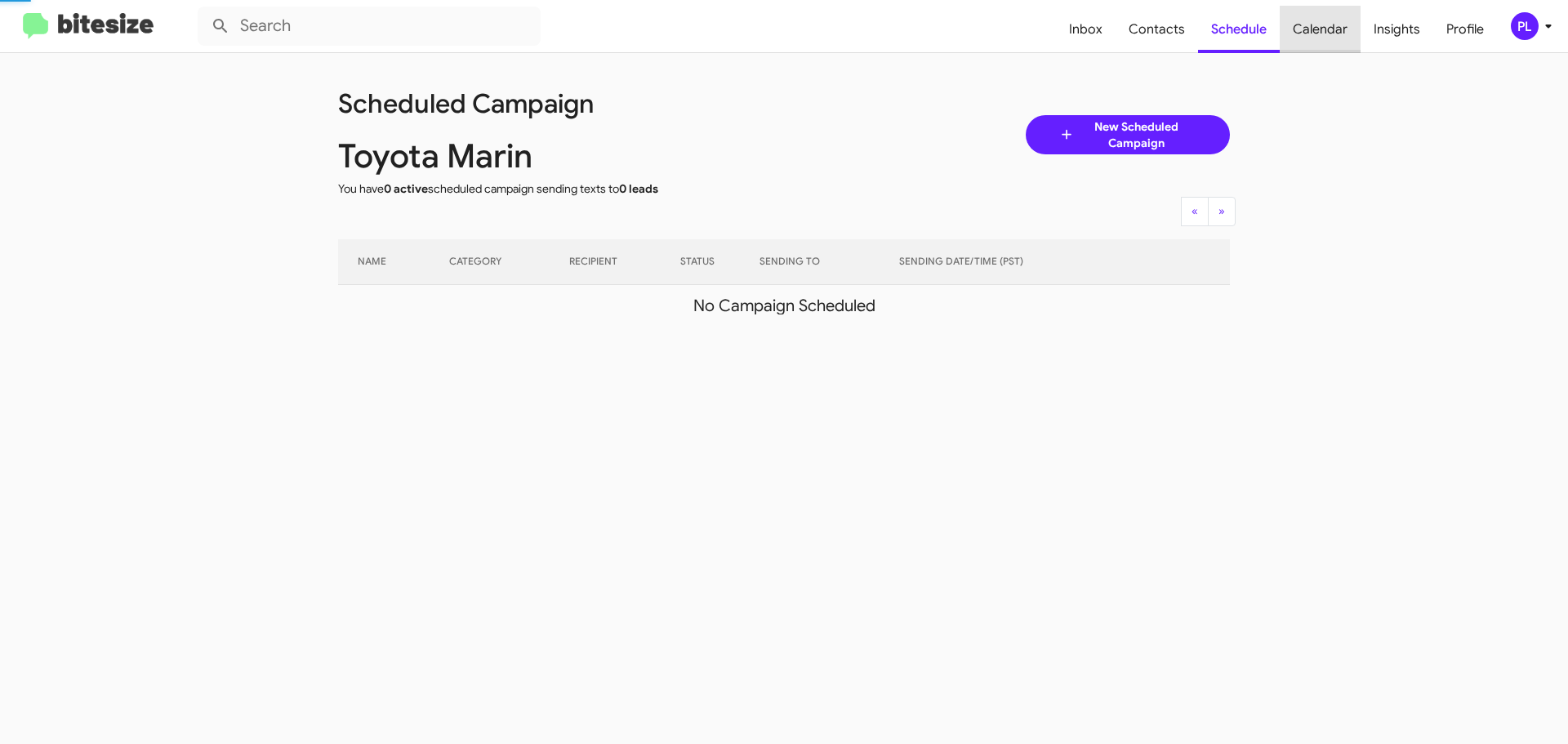
click at [1329, 38] on span "Calendar" at bounding box center [1321, 29] width 81 height 47
